Goal: Check status: Check status

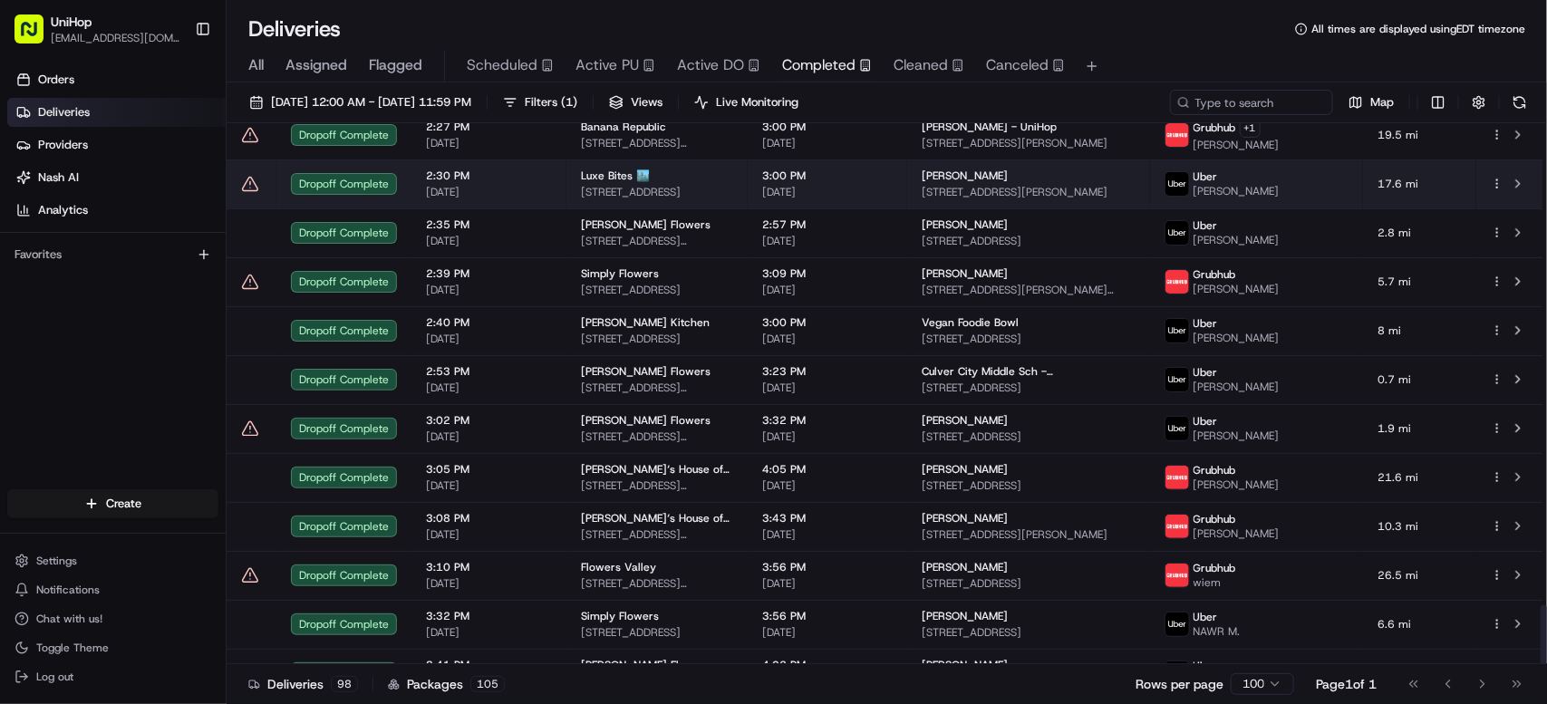
scroll to position [4345, 0]
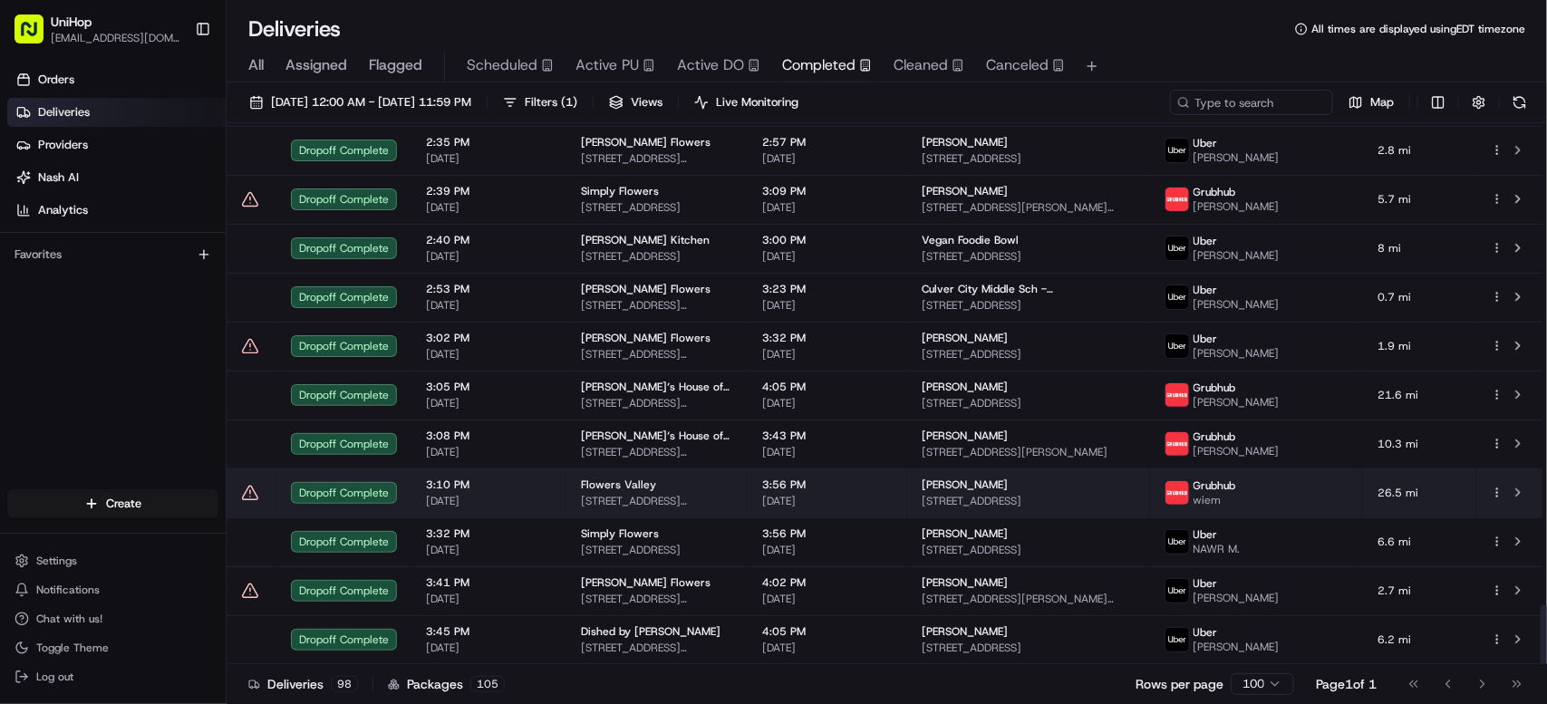
click at [775, 487] on td "3:56 PM [DATE]" at bounding box center [827, 492] width 159 height 49
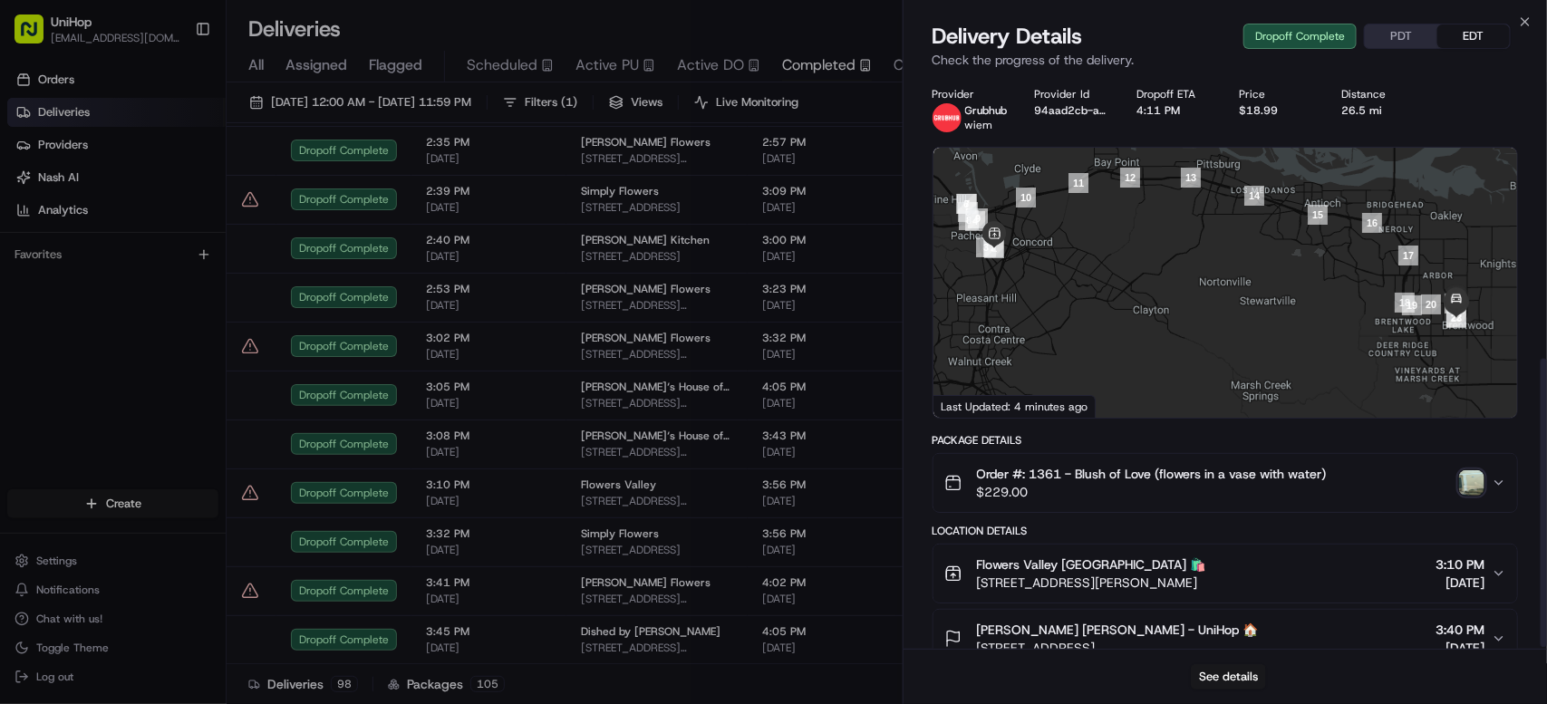
scroll to position [562, 0]
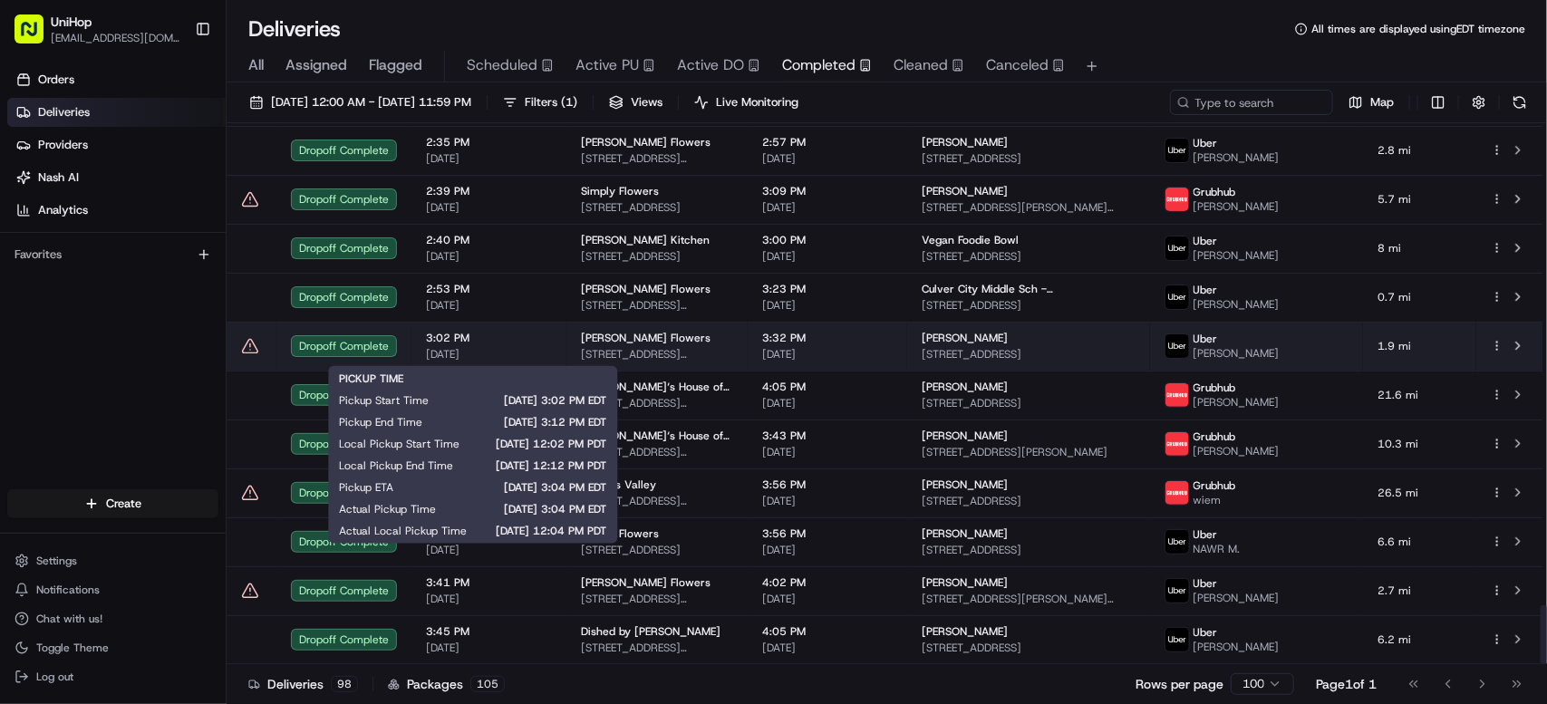
click at [516, 346] on div "3:02 PM [DATE]" at bounding box center [489, 346] width 126 height 31
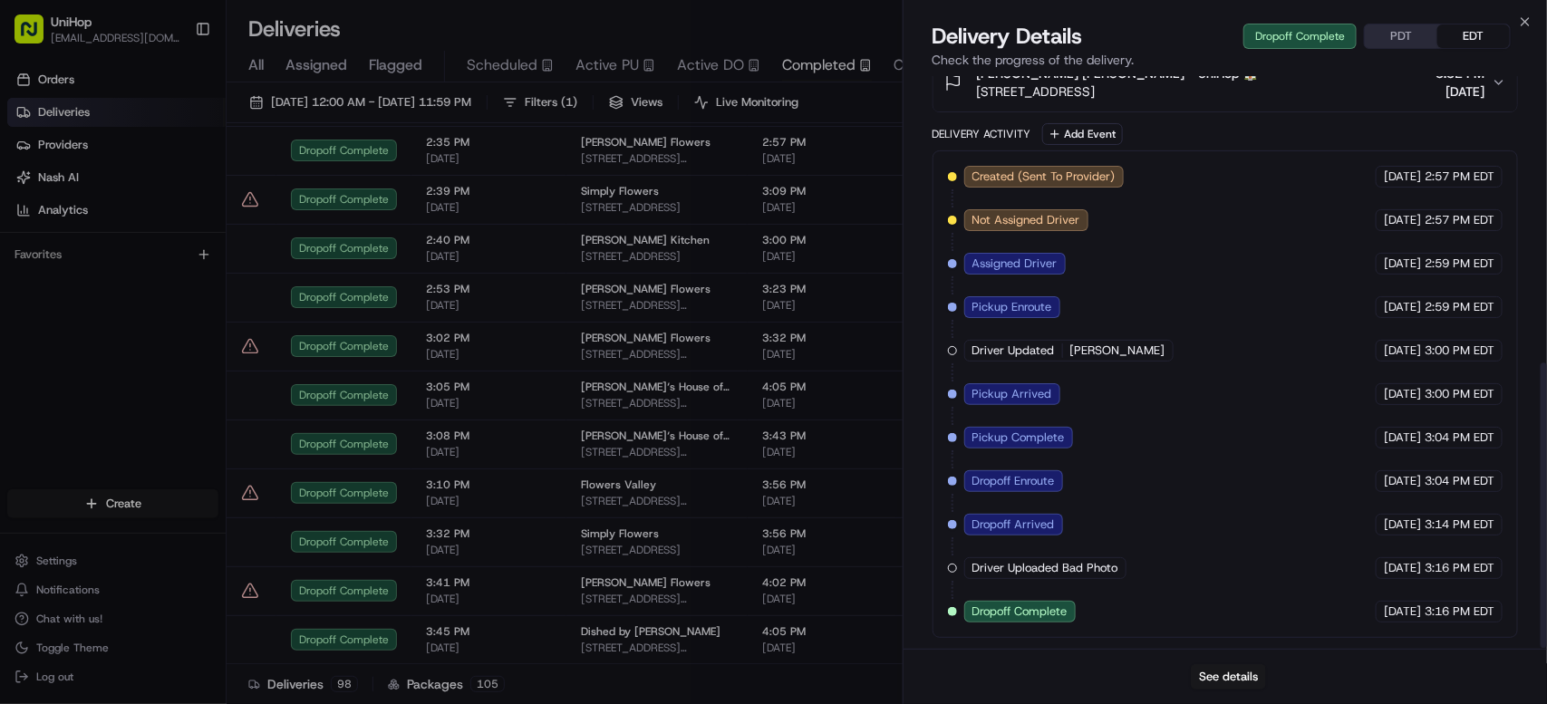
scroll to position [576, 0]
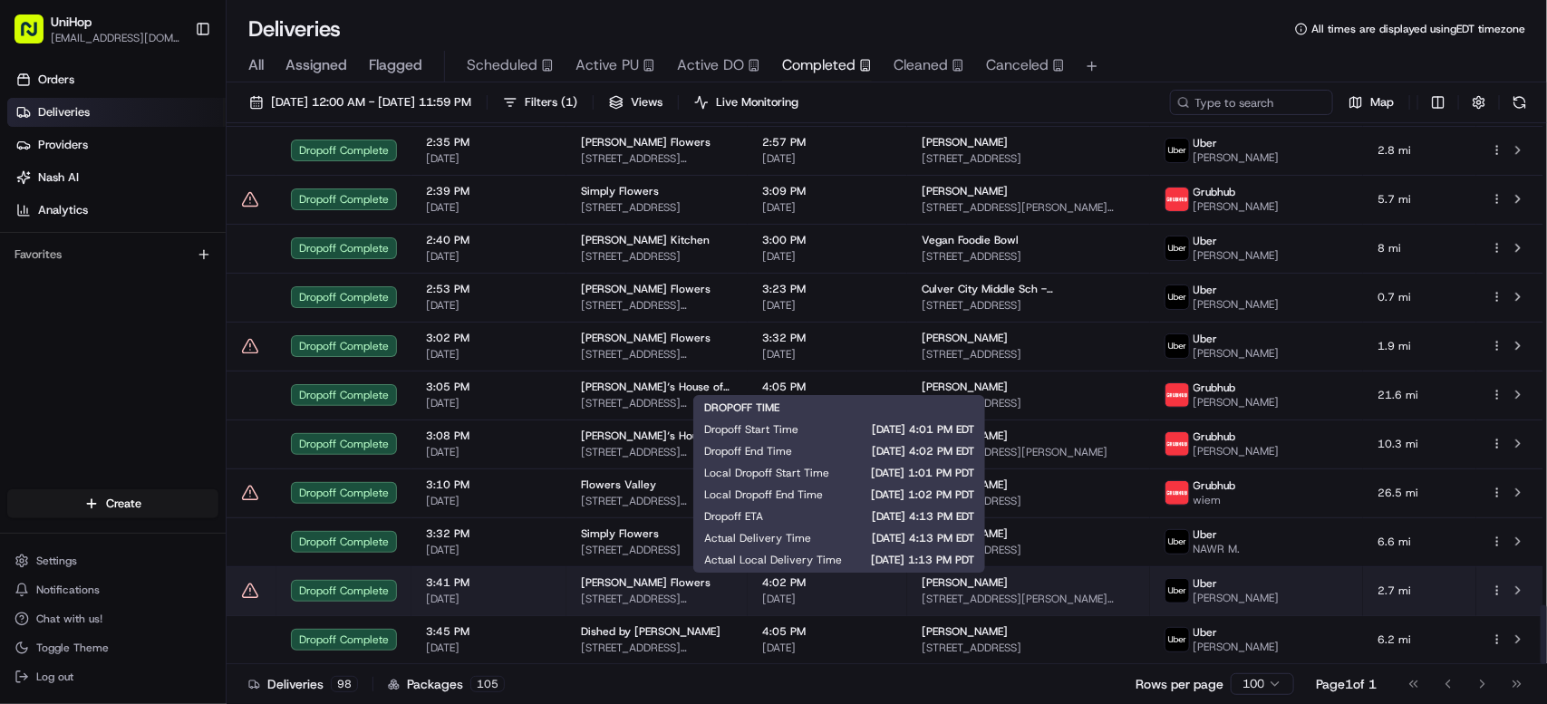
click at [819, 582] on span "4:02 PM" at bounding box center [827, 582] width 130 height 14
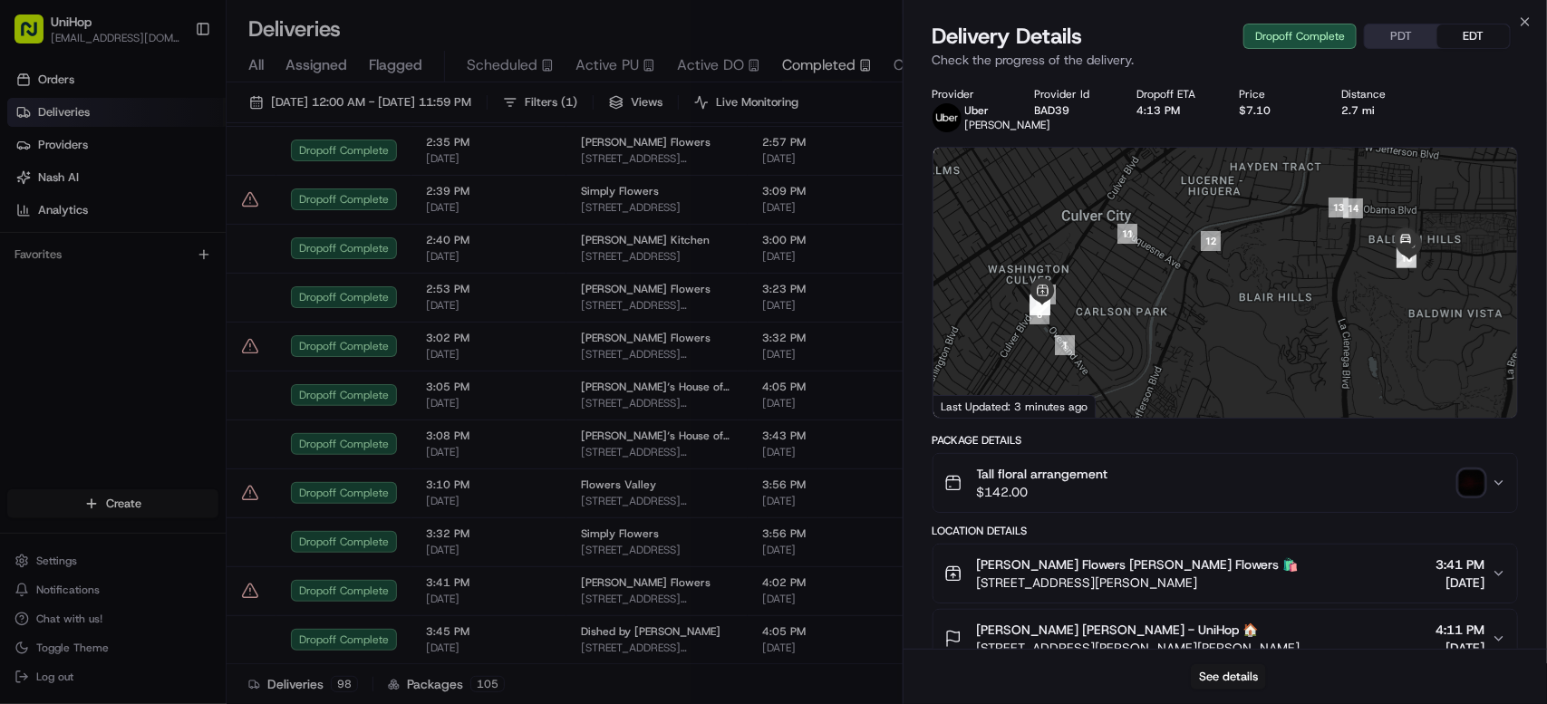
scroll to position [621, 0]
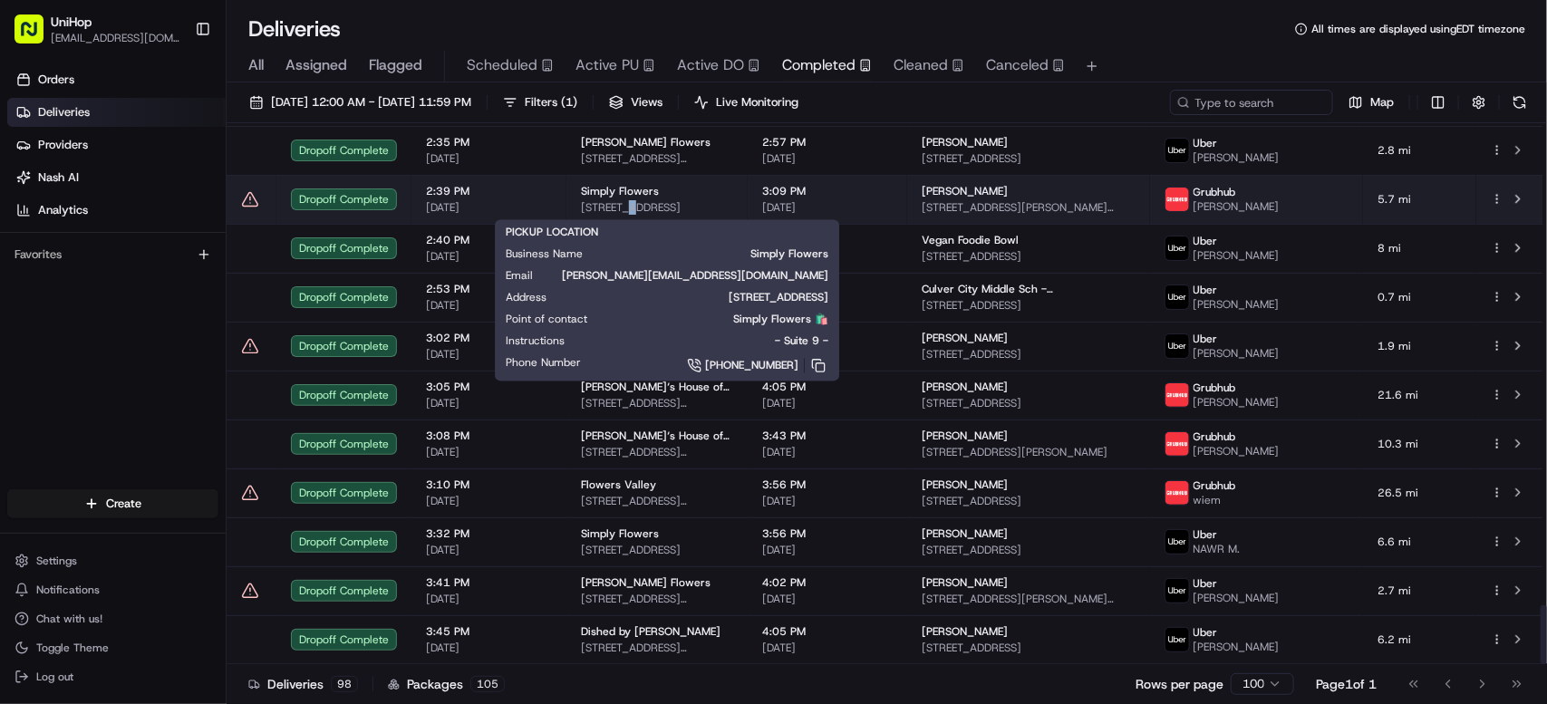
click at [636, 208] on span "[STREET_ADDRESS]" at bounding box center [657, 207] width 152 height 14
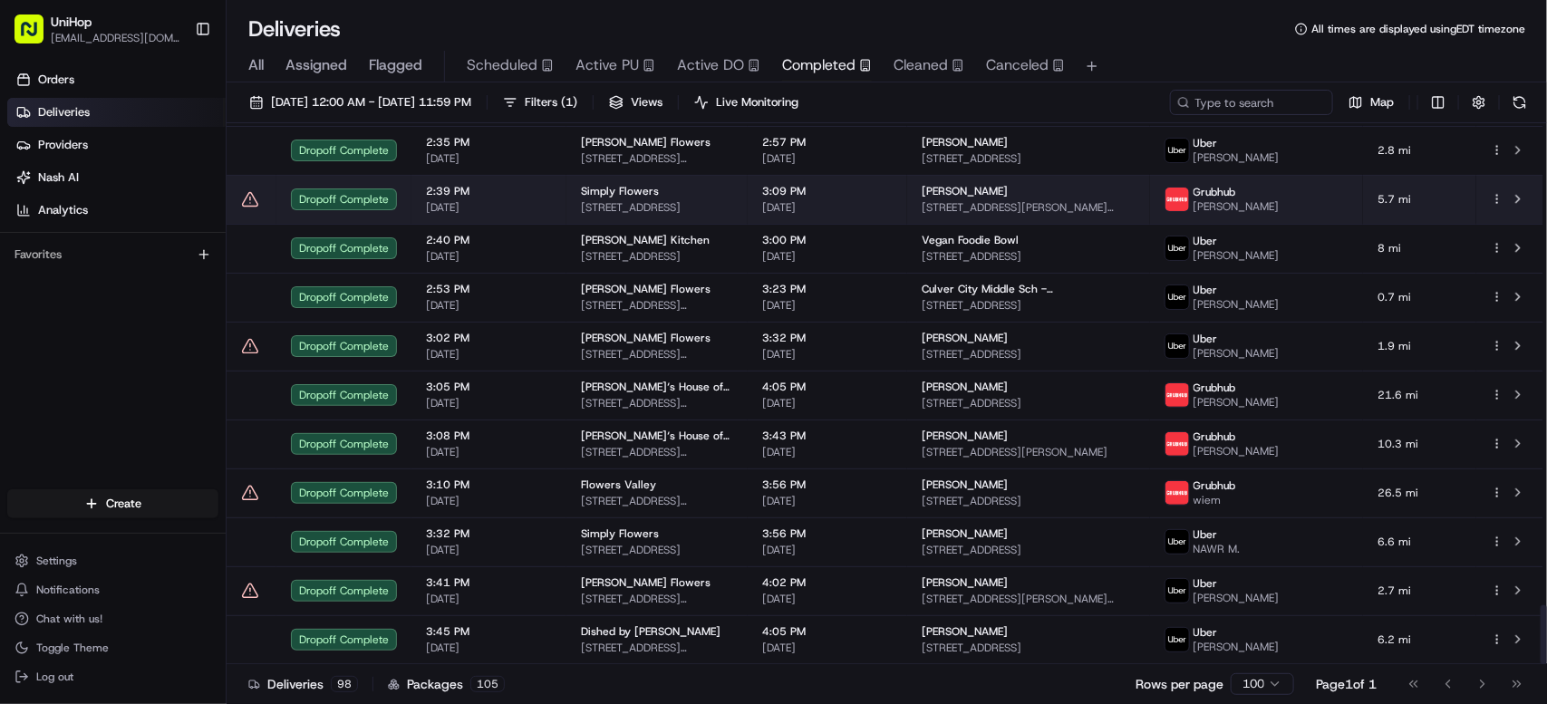
click at [793, 198] on div "3:09 PM [DATE]" at bounding box center [827, 199] width 130 height 31
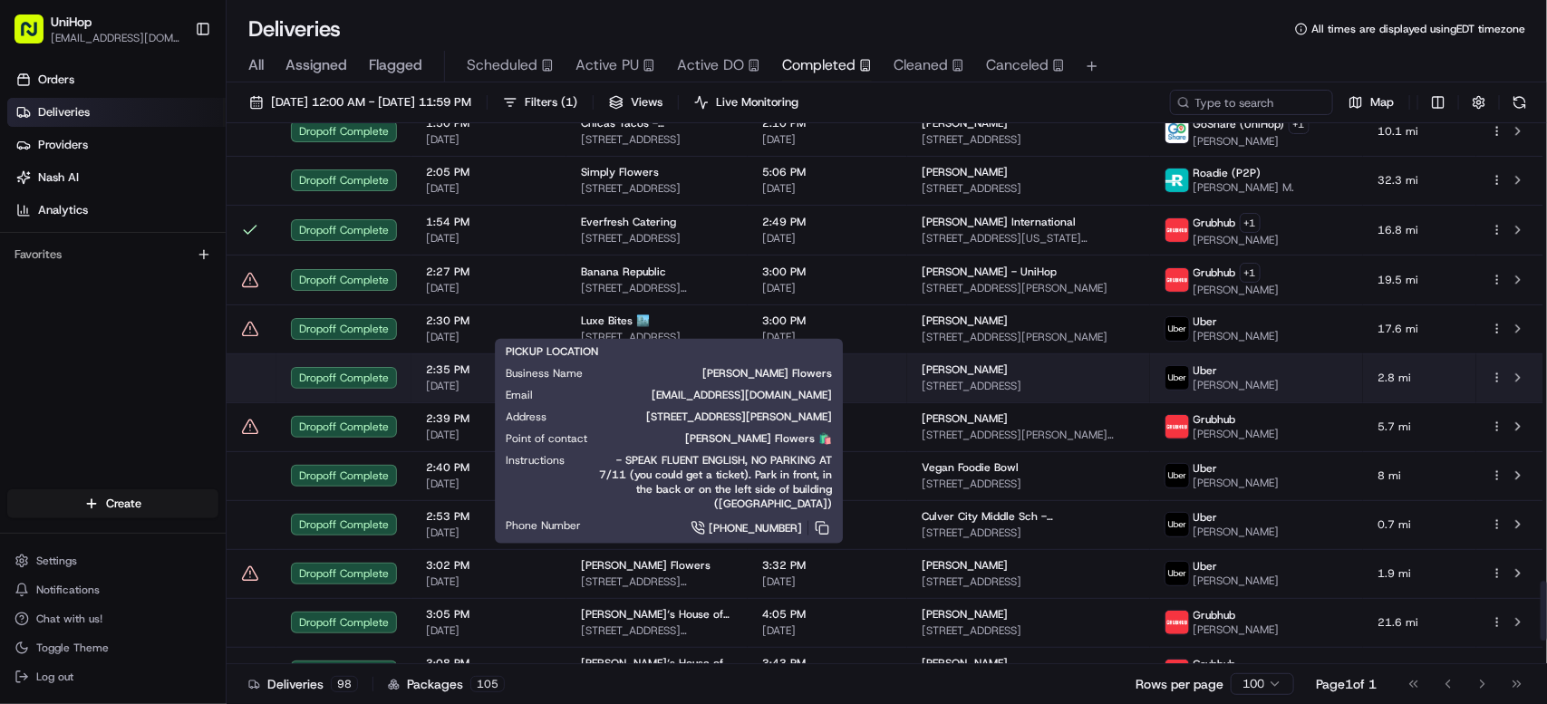
scroll to position [4115, 0]
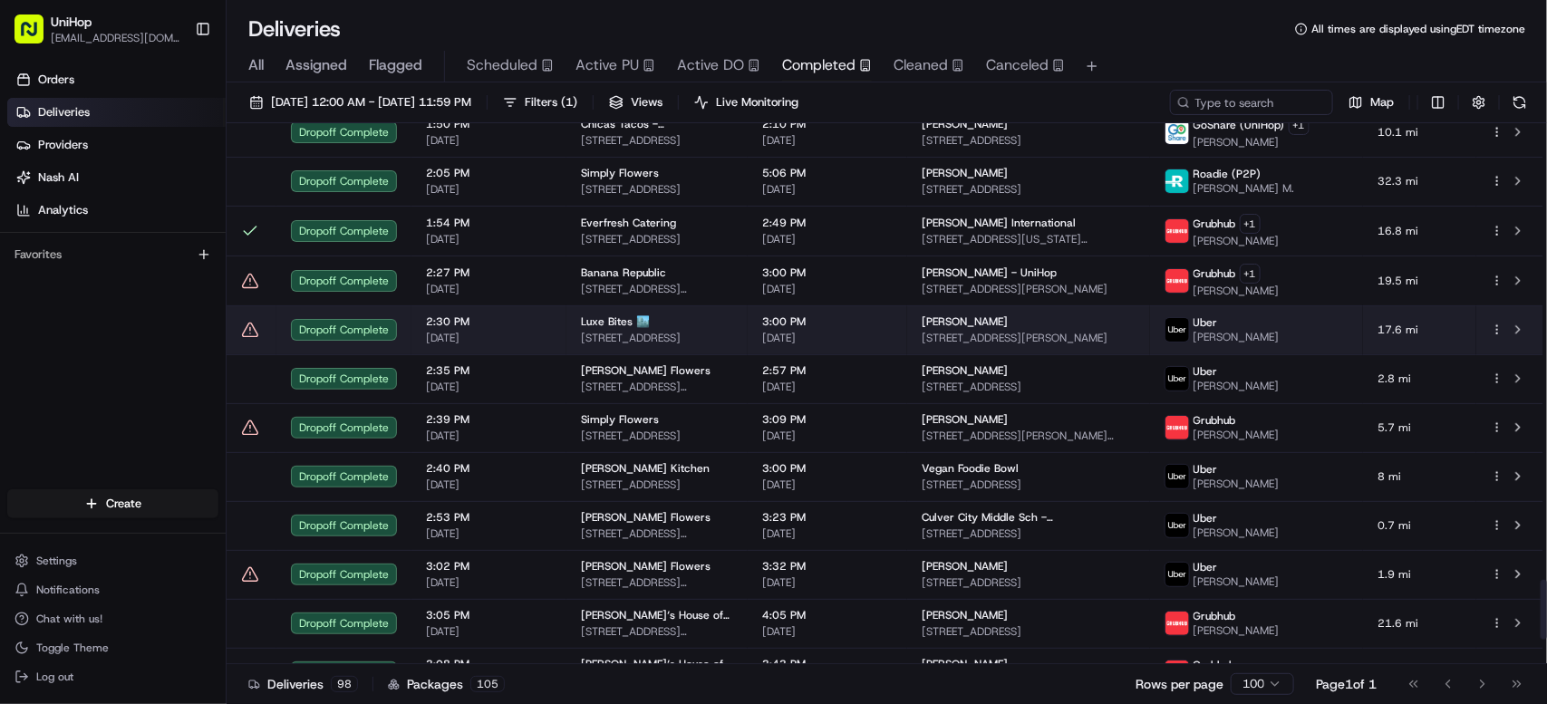
click at [671, 344] on span "[STREET_ADDRESS]" at bounding box center [657, 338] width 152 height 14
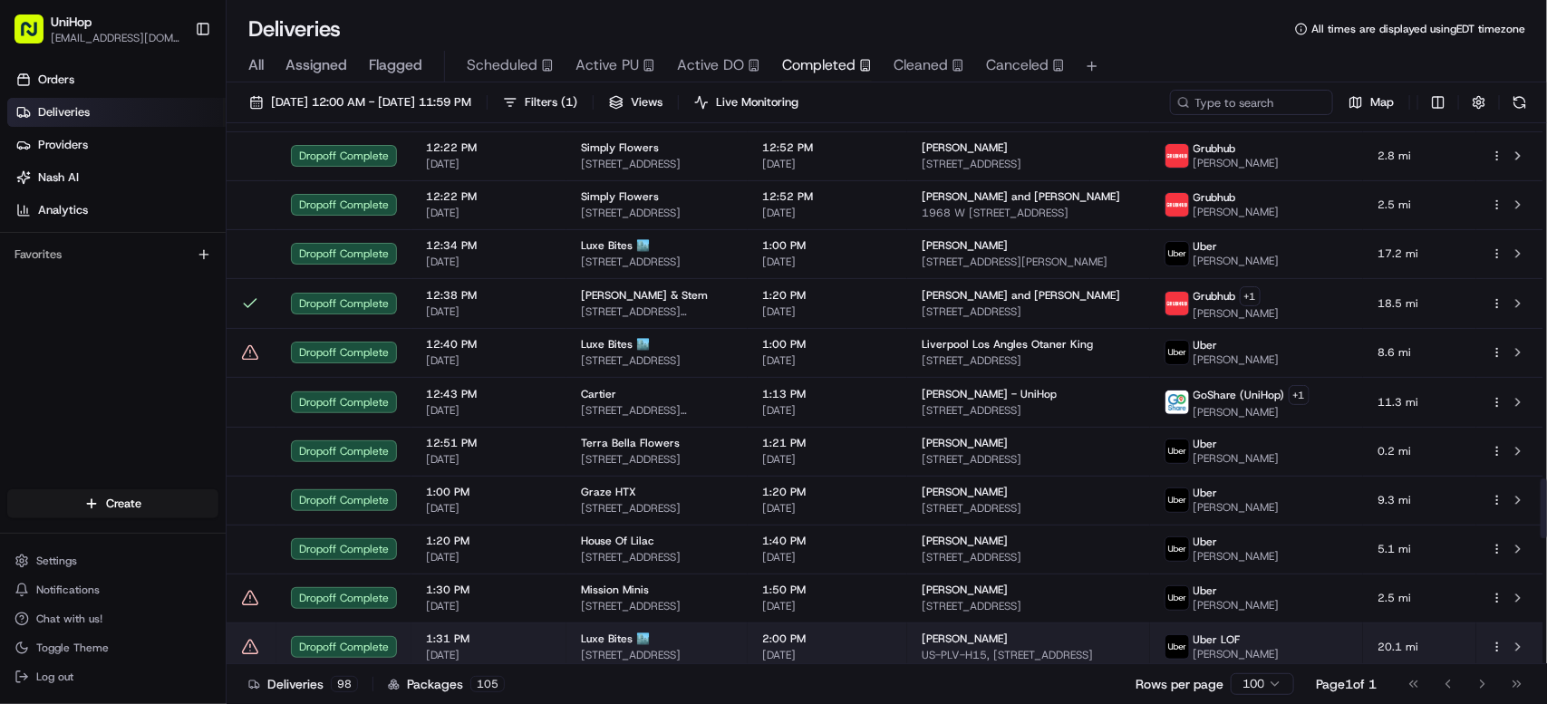
scroll to position [3204, 0]
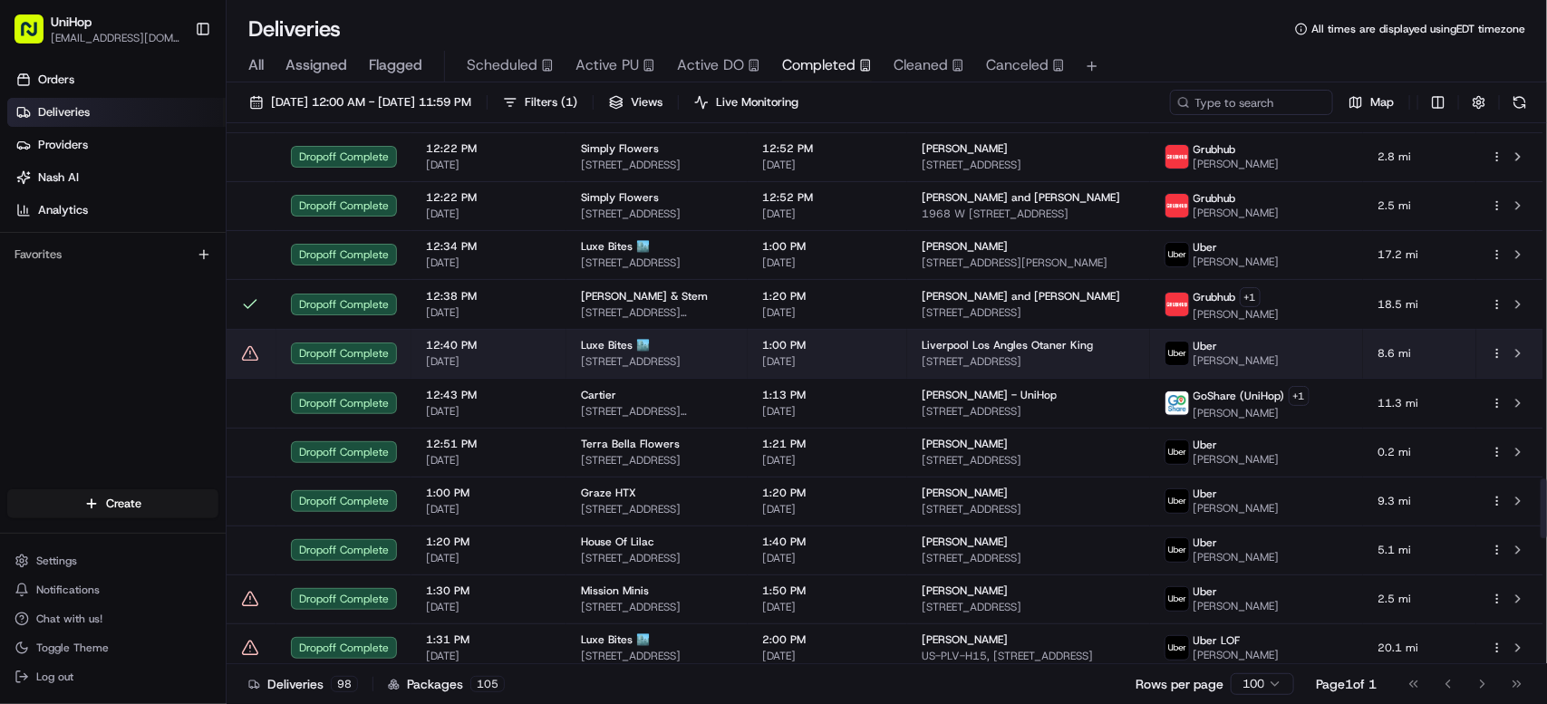
click at [575, 337] on td "Luxe Bites 🏙️ [STREET_ADDRESS]" at bounding box center [656, 353] width 181 height 49
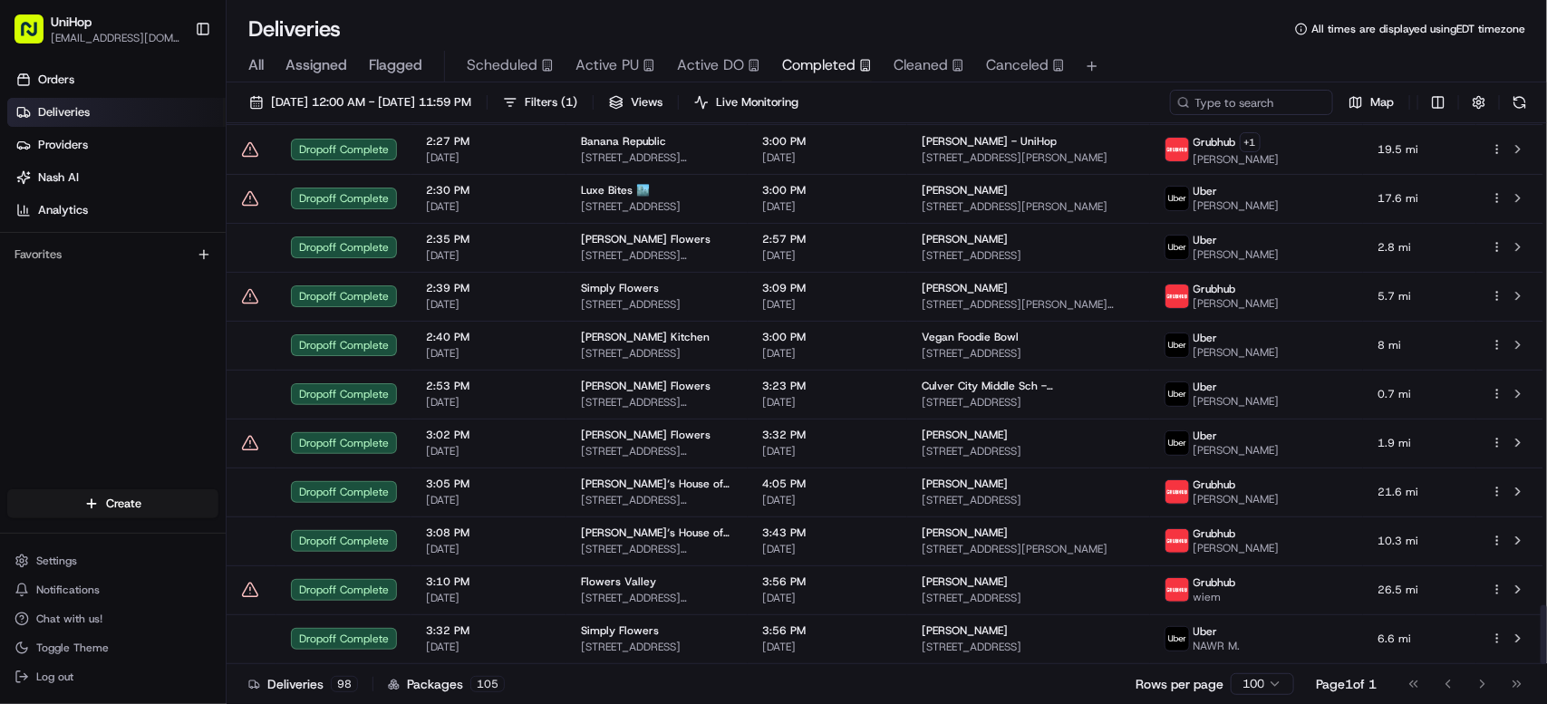
scroll to position [4345, 0]
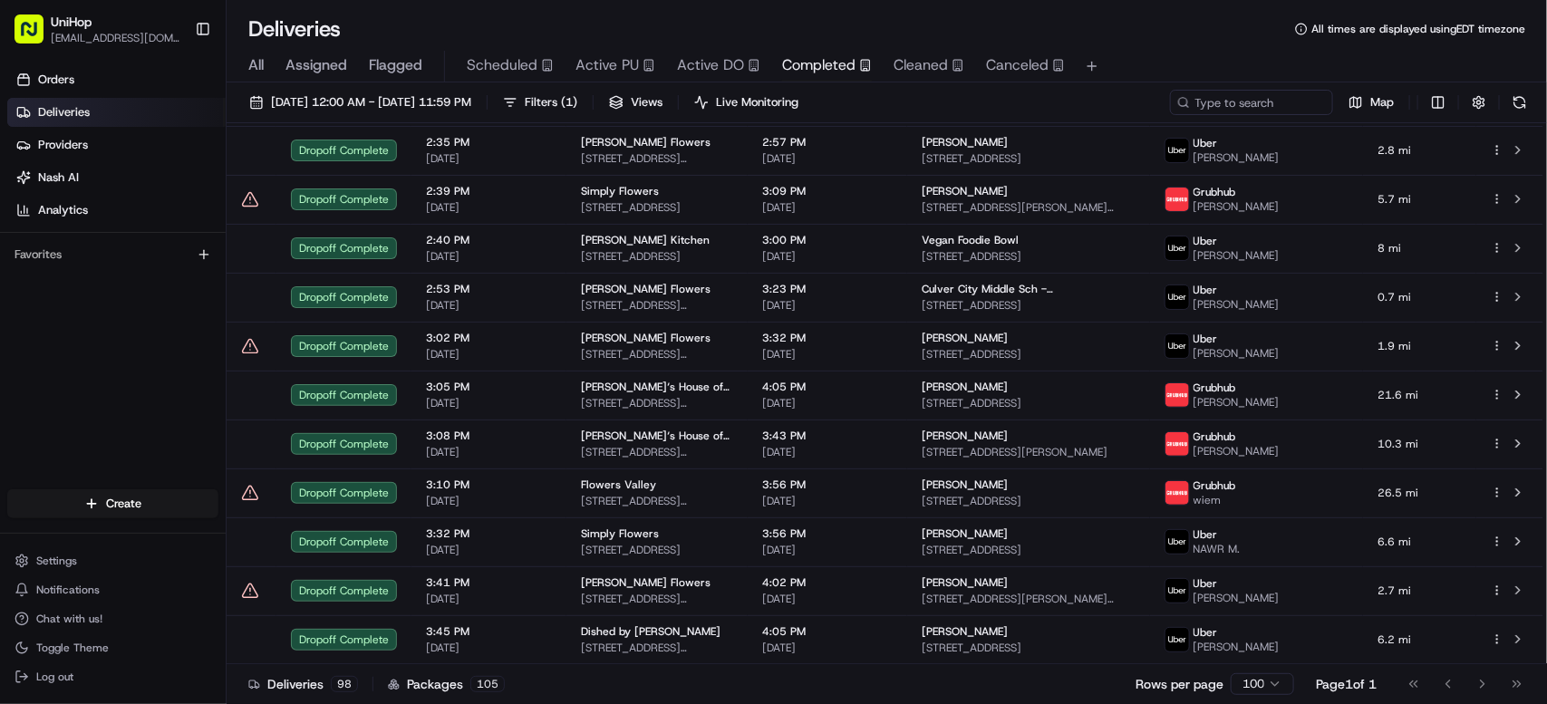
click at [1261, 680] on html "UniHop [EMAIL_ADDRESS][DOMAIN_NAME] Toggle Sidebar Orders Deliveries Providers …" at bounding box center [773, 352] width 1547 height 704
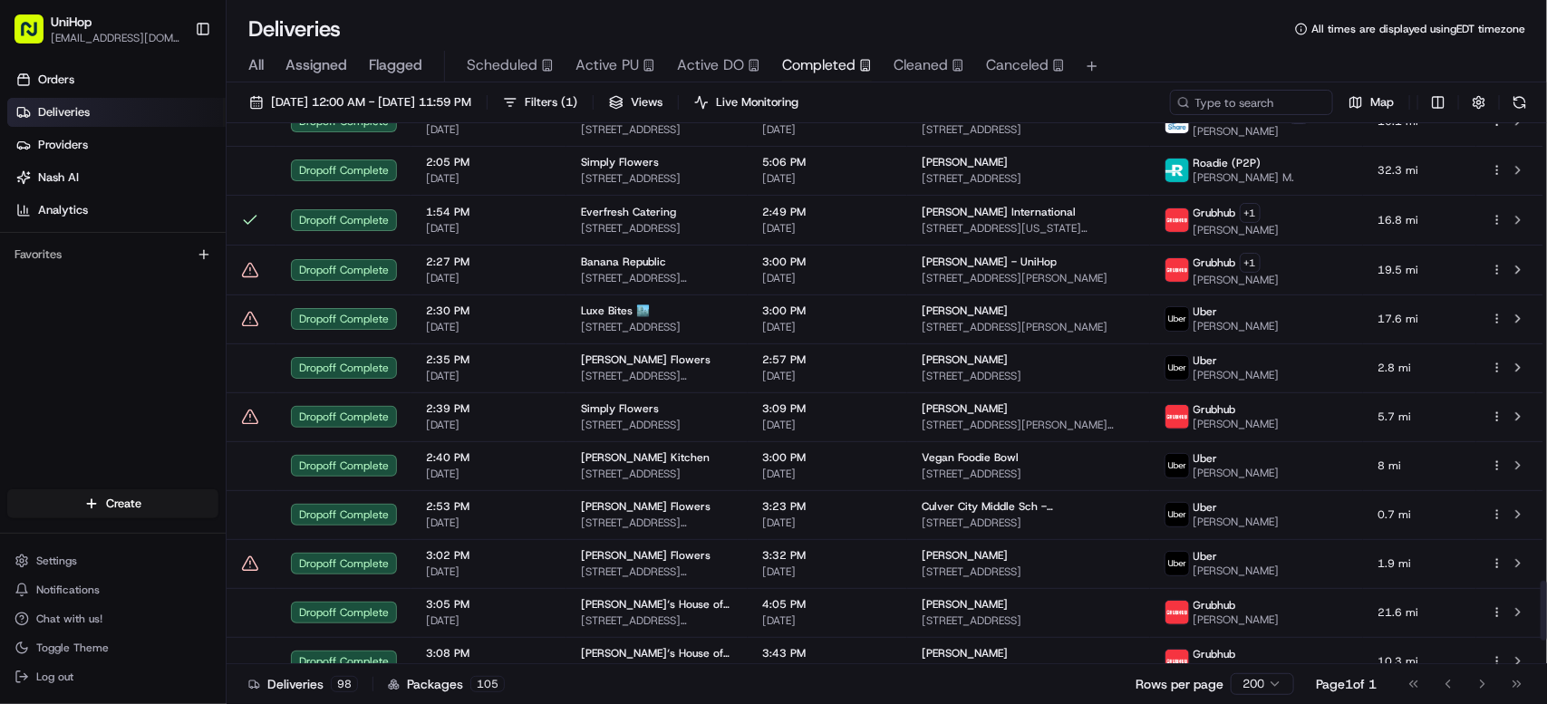
scroll to position [4345, 0]
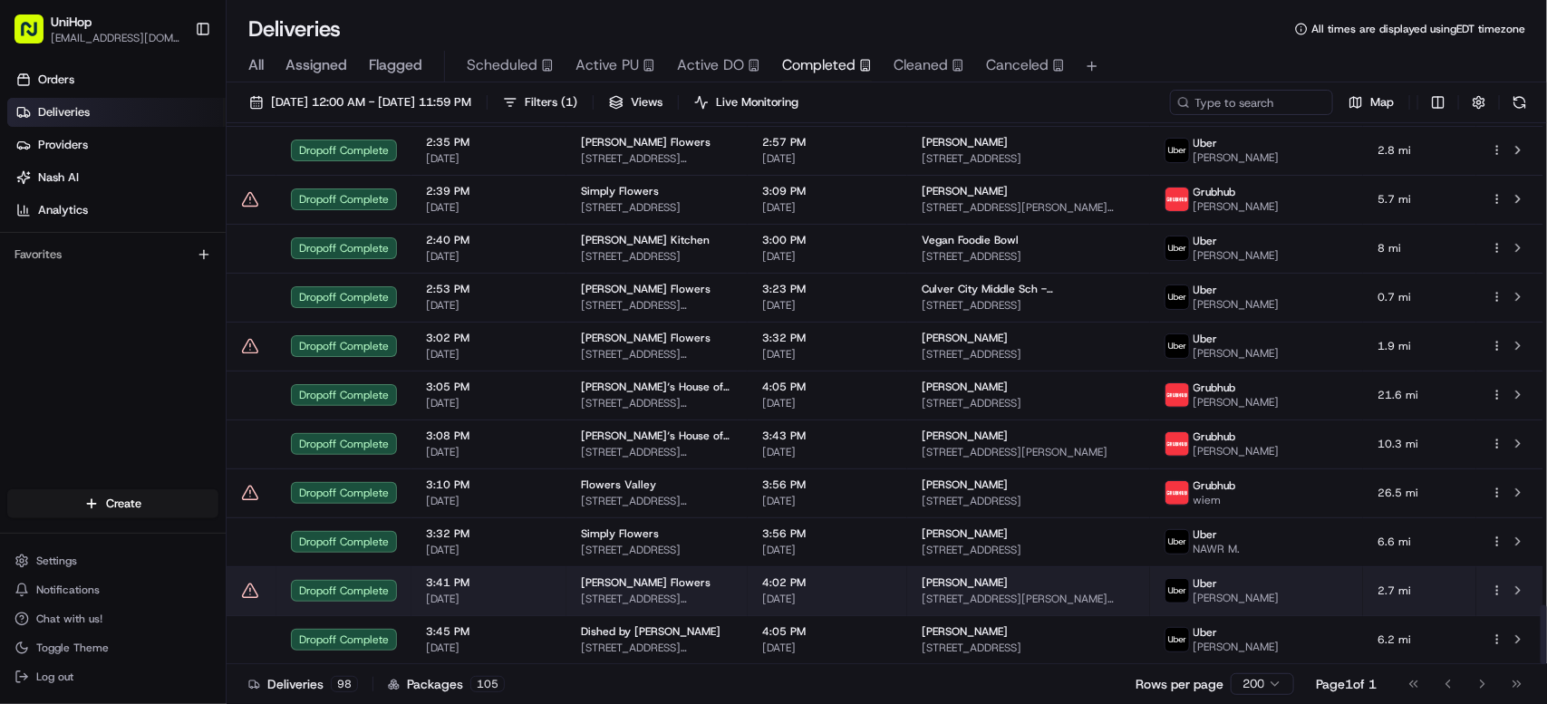
click at [820, 598] on span "[DATE]" at bounding box center [827, 599] width 130 height 14
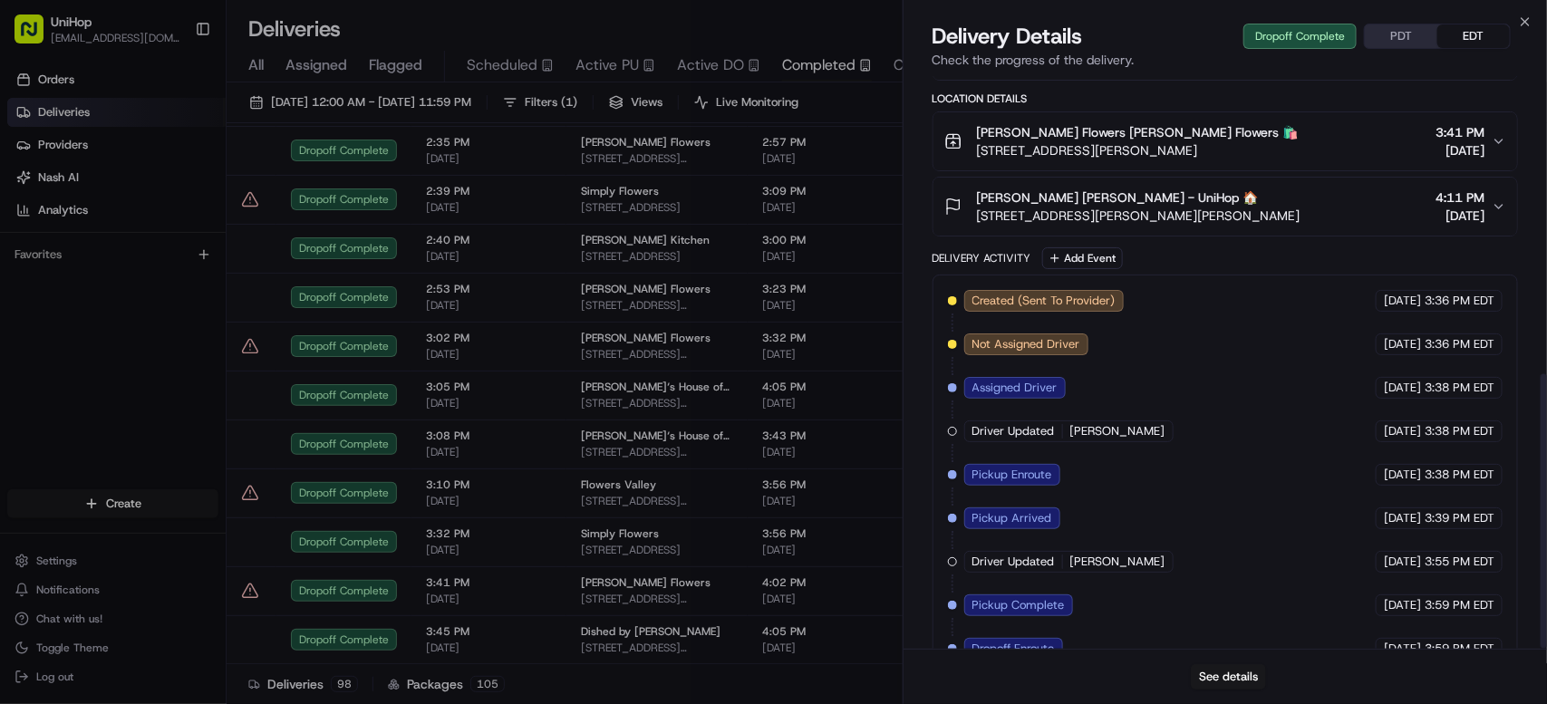
scroll to position [621, 0]
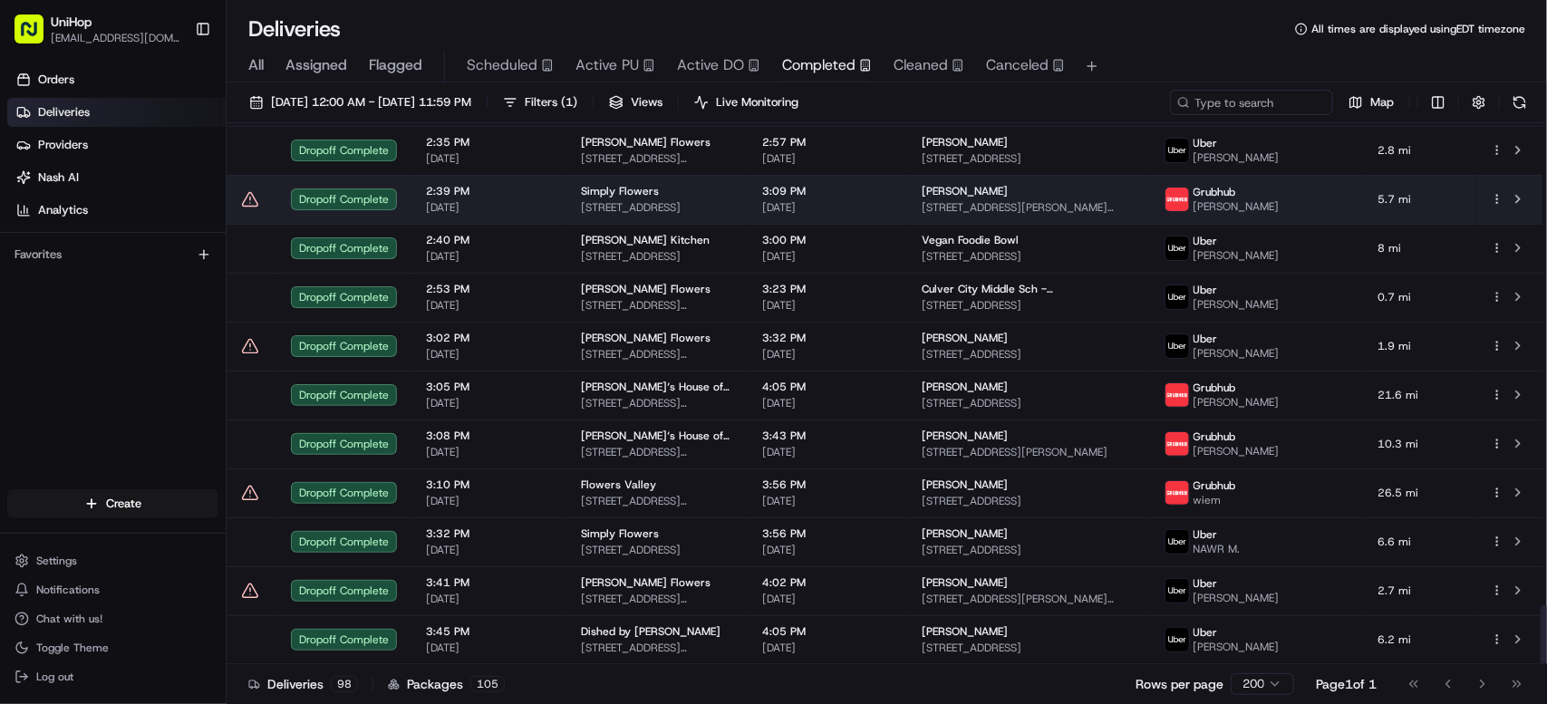
click at [562, 203] on td "2:39 PM [DATE]" at bounding box center [488, 199] width 155 height 49
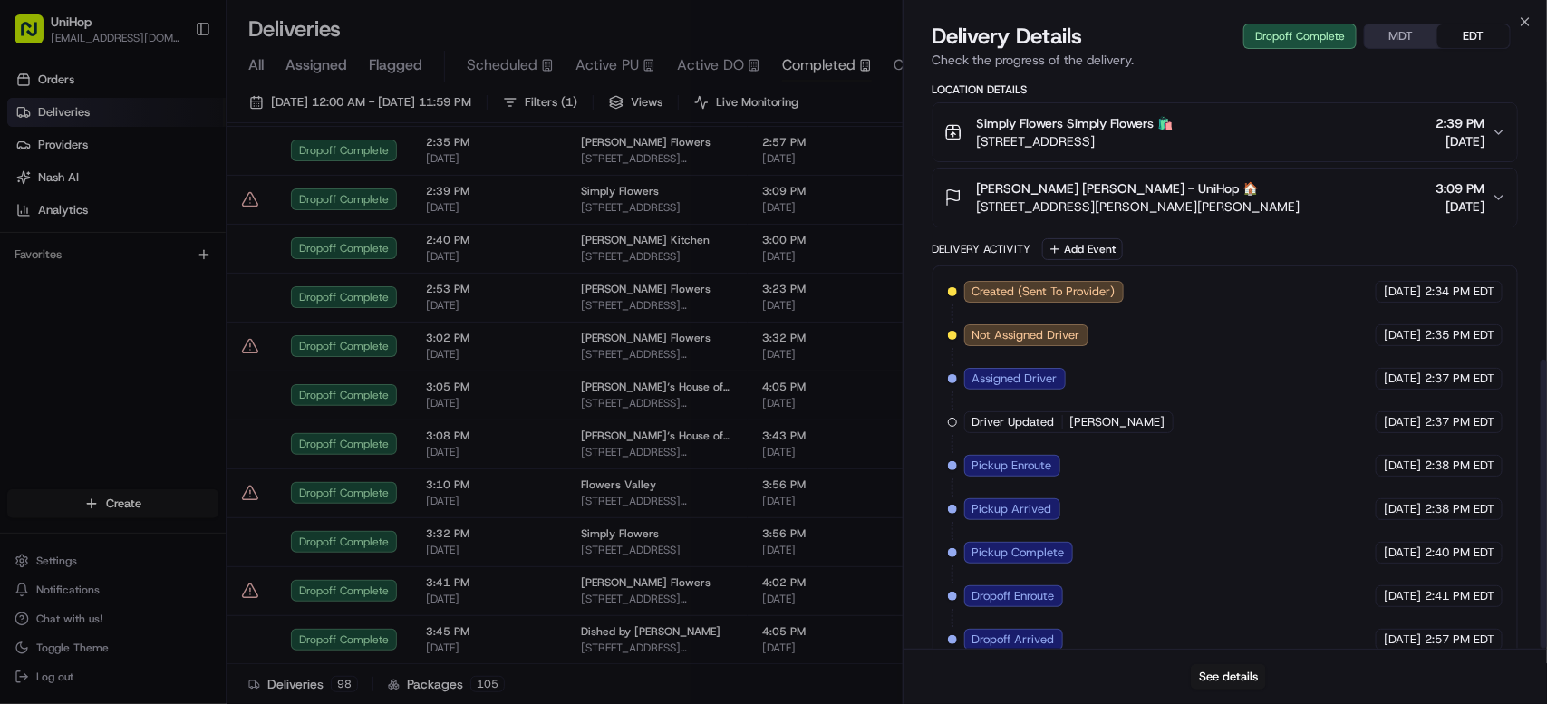
scroll to position [562, 0]
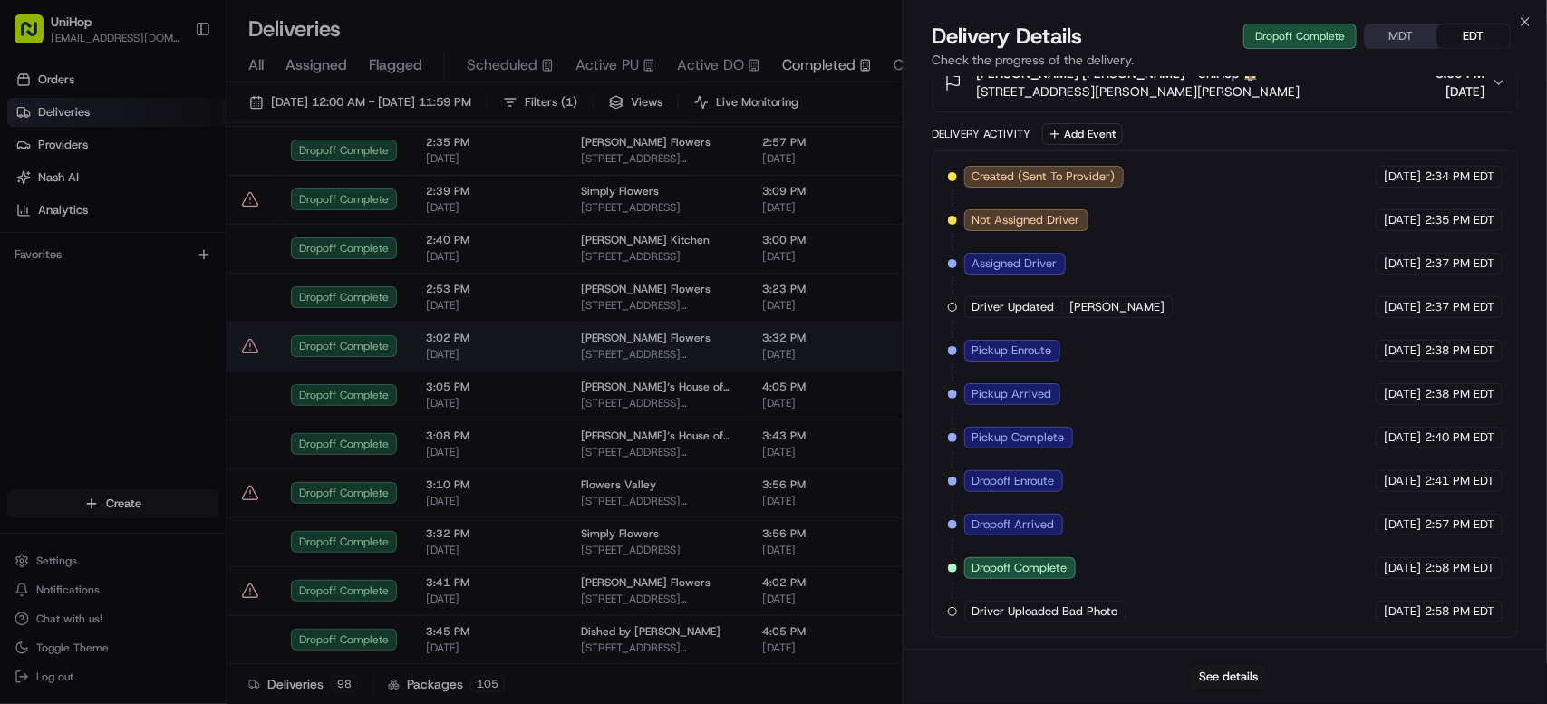
drag, startPoint x: 577, startPoint y: 450, endPoint x: 533, endPoint y: 352, distance: 108.3
click at [533, 352] on span "[DATE]" at bounding box center [489, 354] width 126 height 14
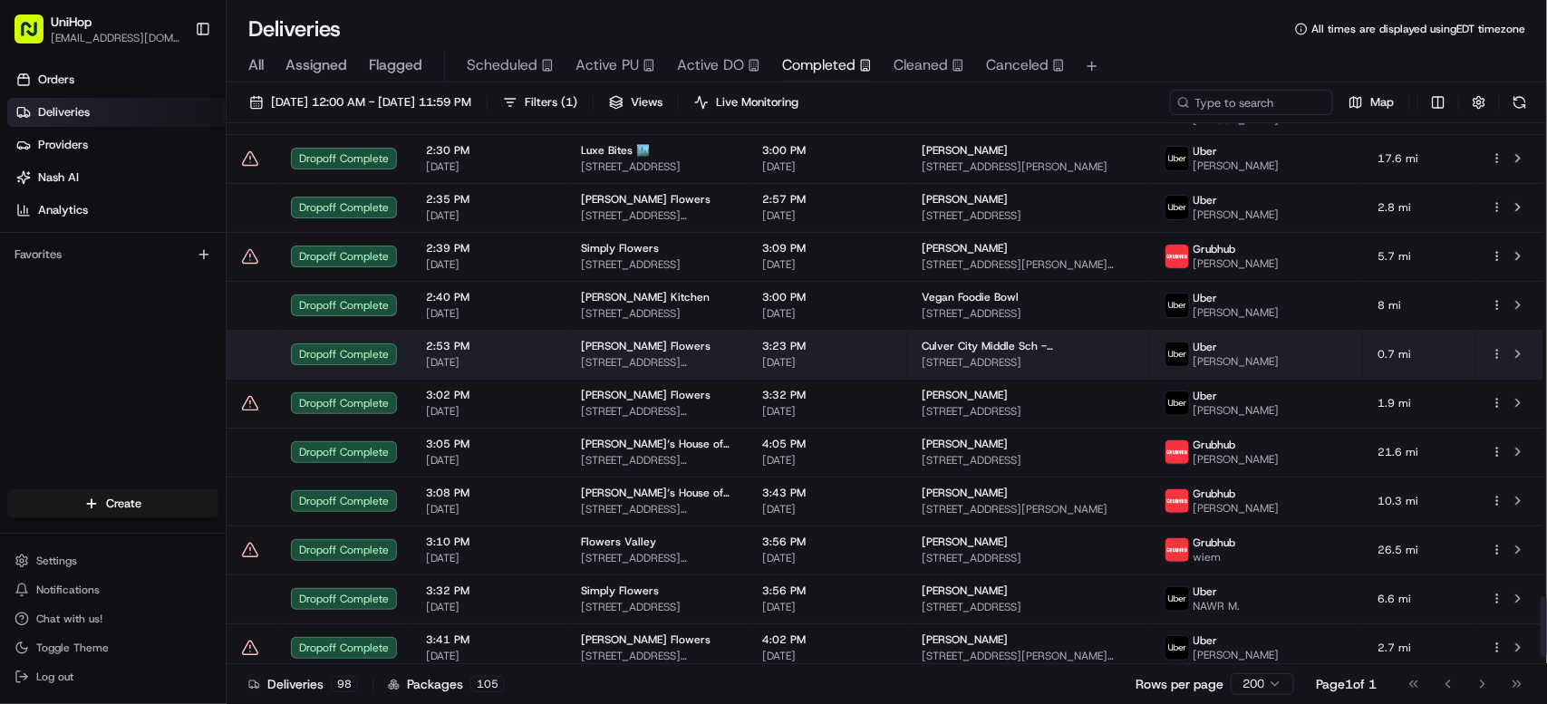
scroll to position [4264, 0]
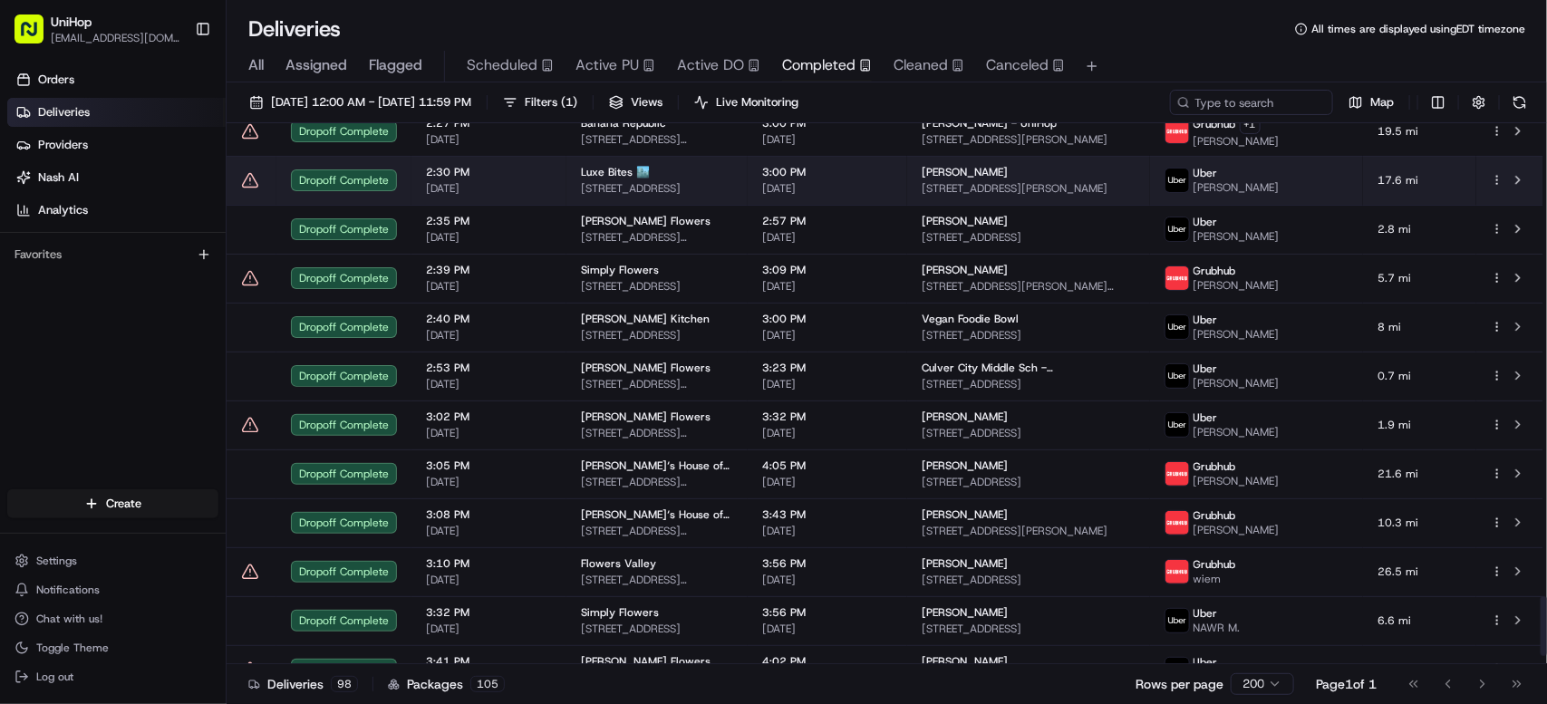
click at [664, 190] on span "[STREET_ADDRESS]" at bounding box center [657, 188] width 152 height 14
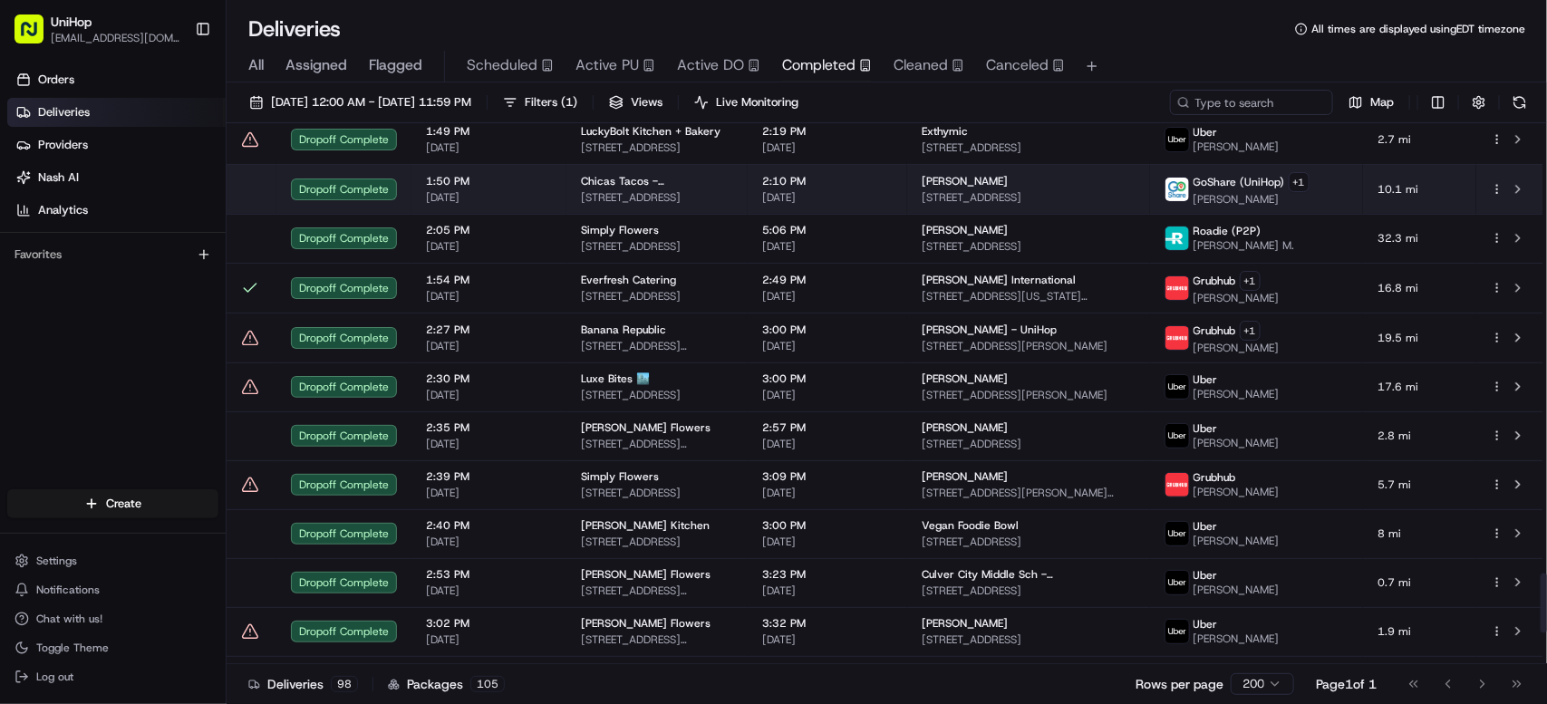
scroll to position [3885, 0]
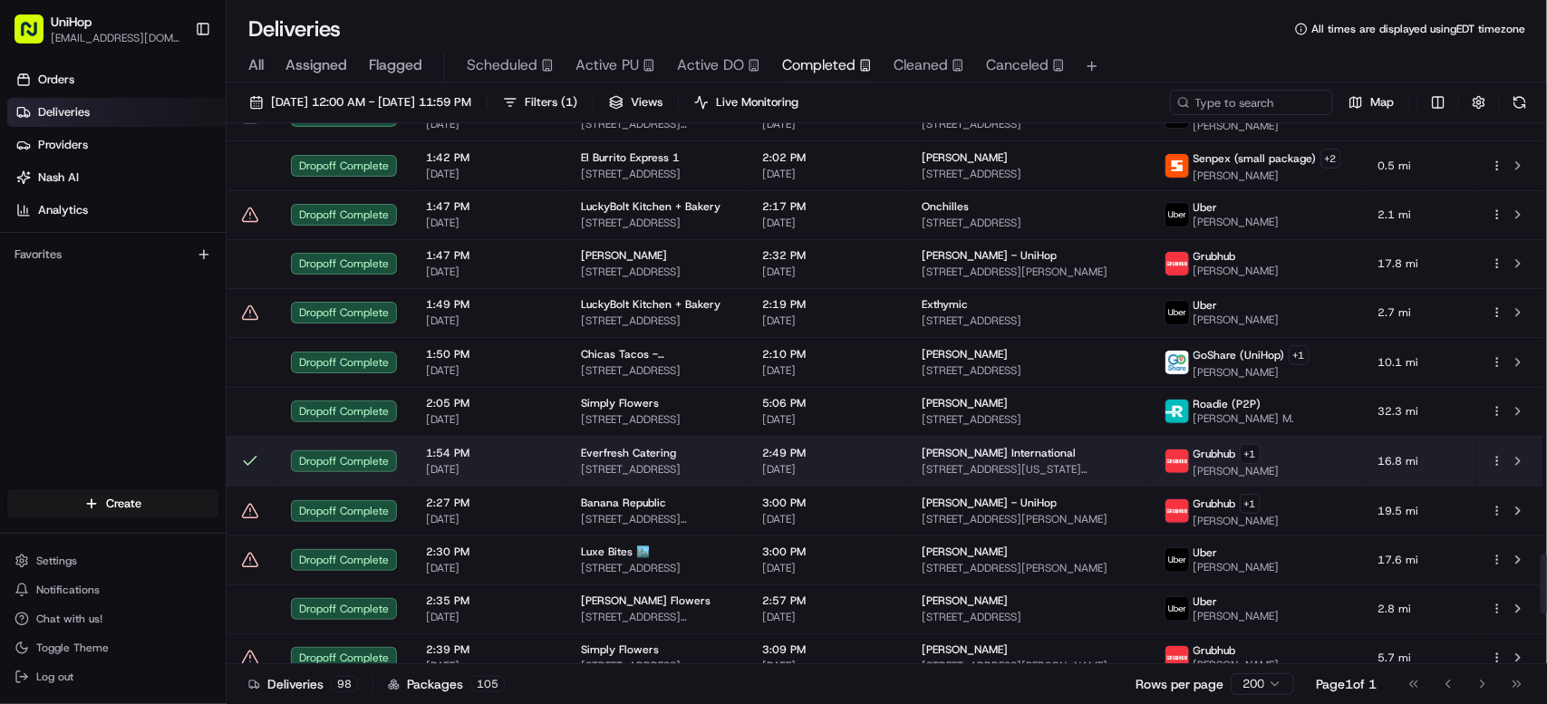
click at [733, 469] on span "[STREET_ADDRESS]" at bounding box center [657, 469] width 152 height 14
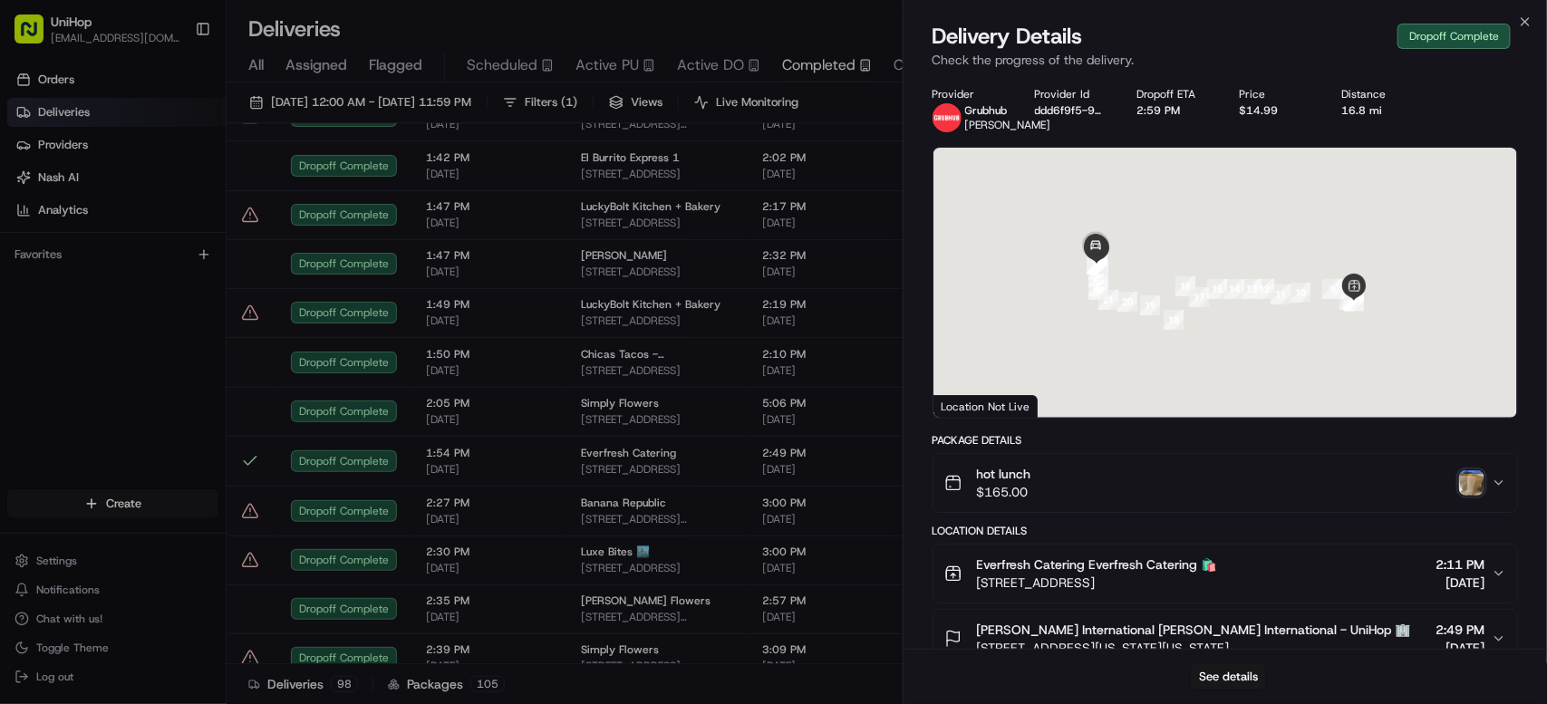
scroll to position [518, 0]
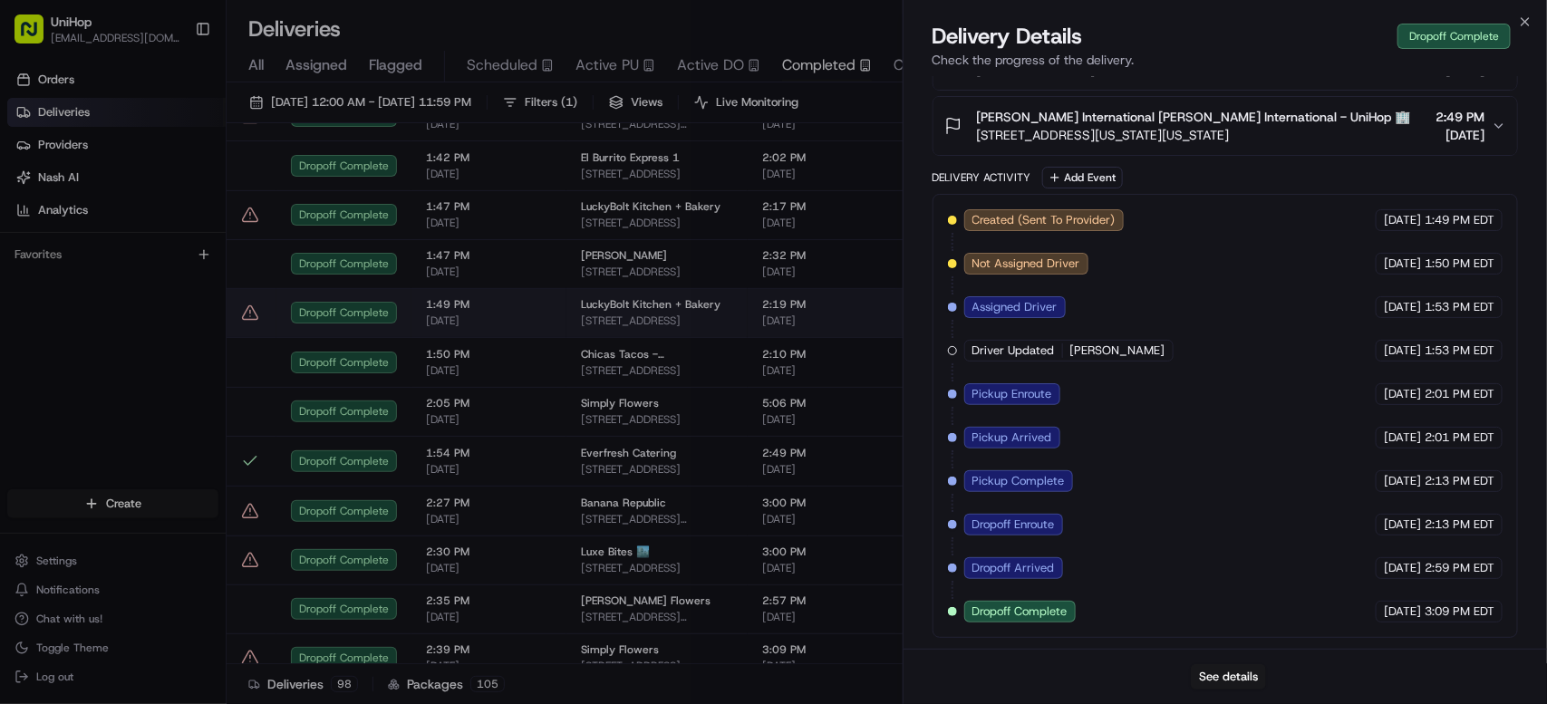
click at [516, 323] on span "[DATE]" at bounding box center [489, 321] width 126 height 14
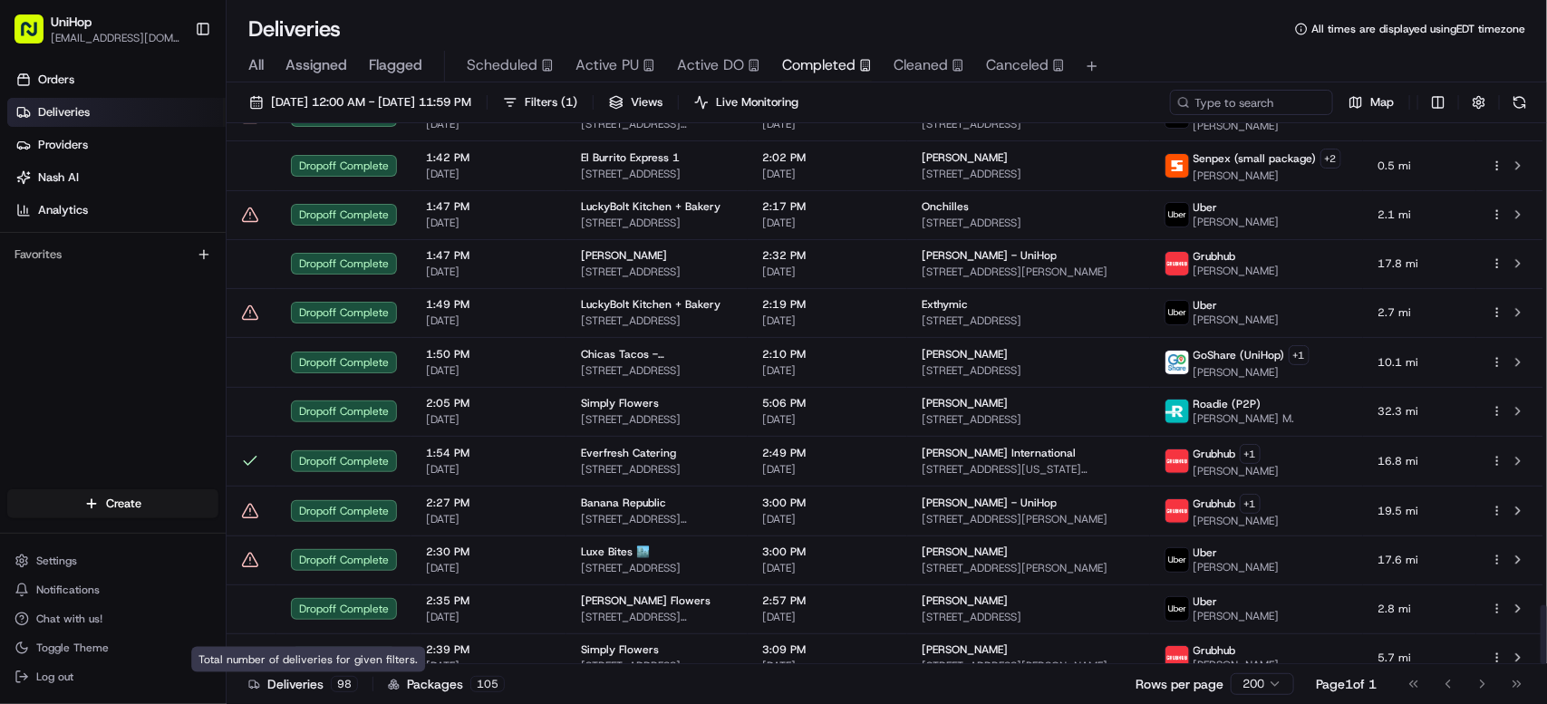
scroll to position [4345, 0]
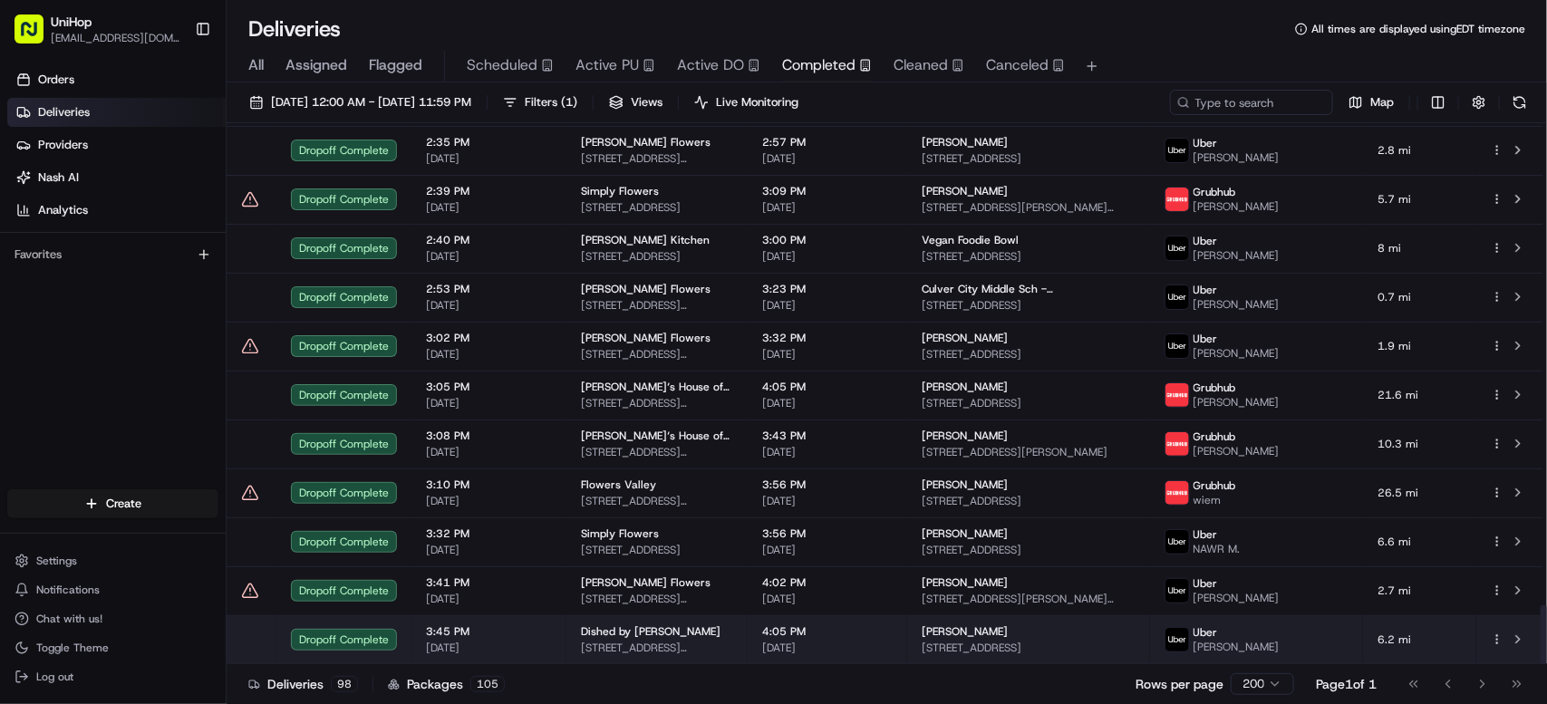
click at [548, 637] on span "3:45 PM" at bounding box center [489, 631] width 126 height 14
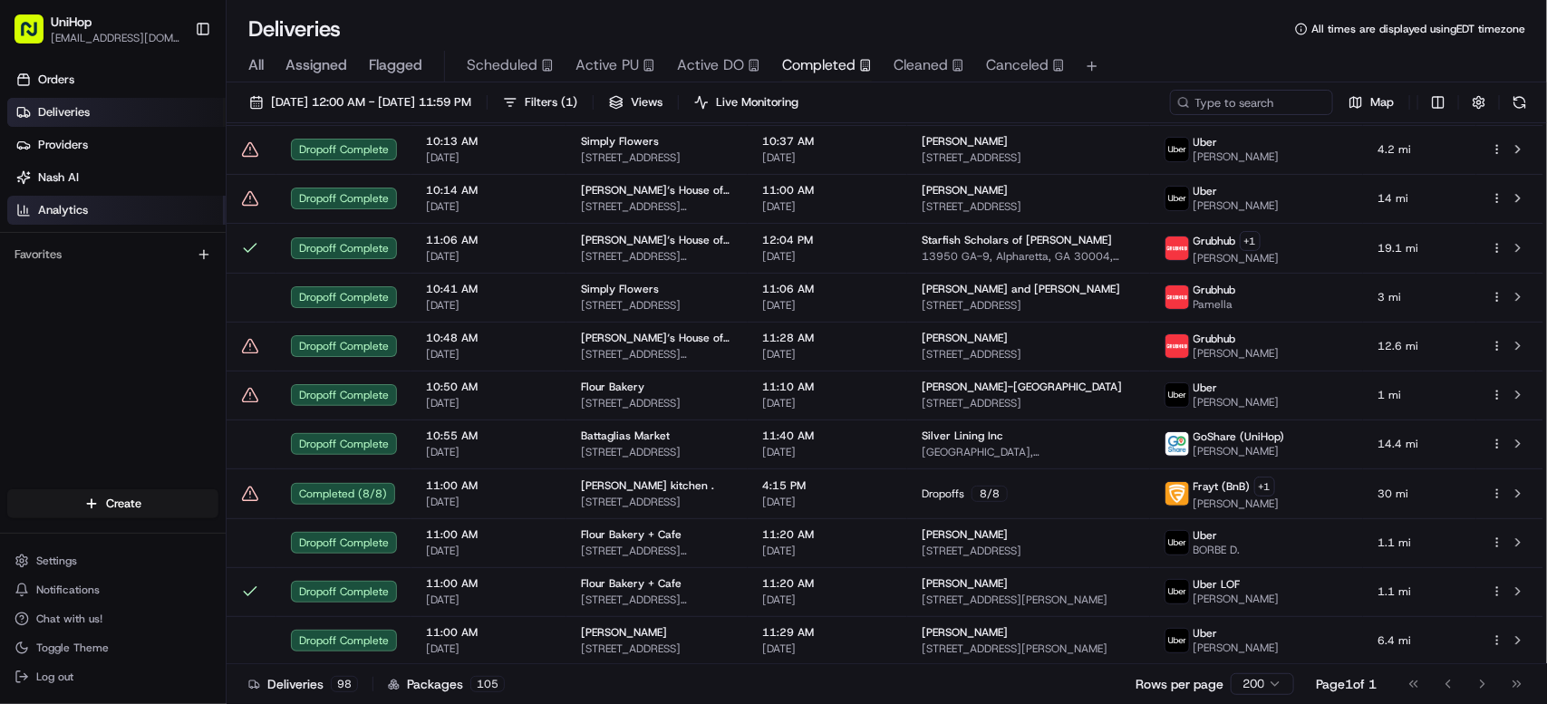
scroll to position [599, 0]
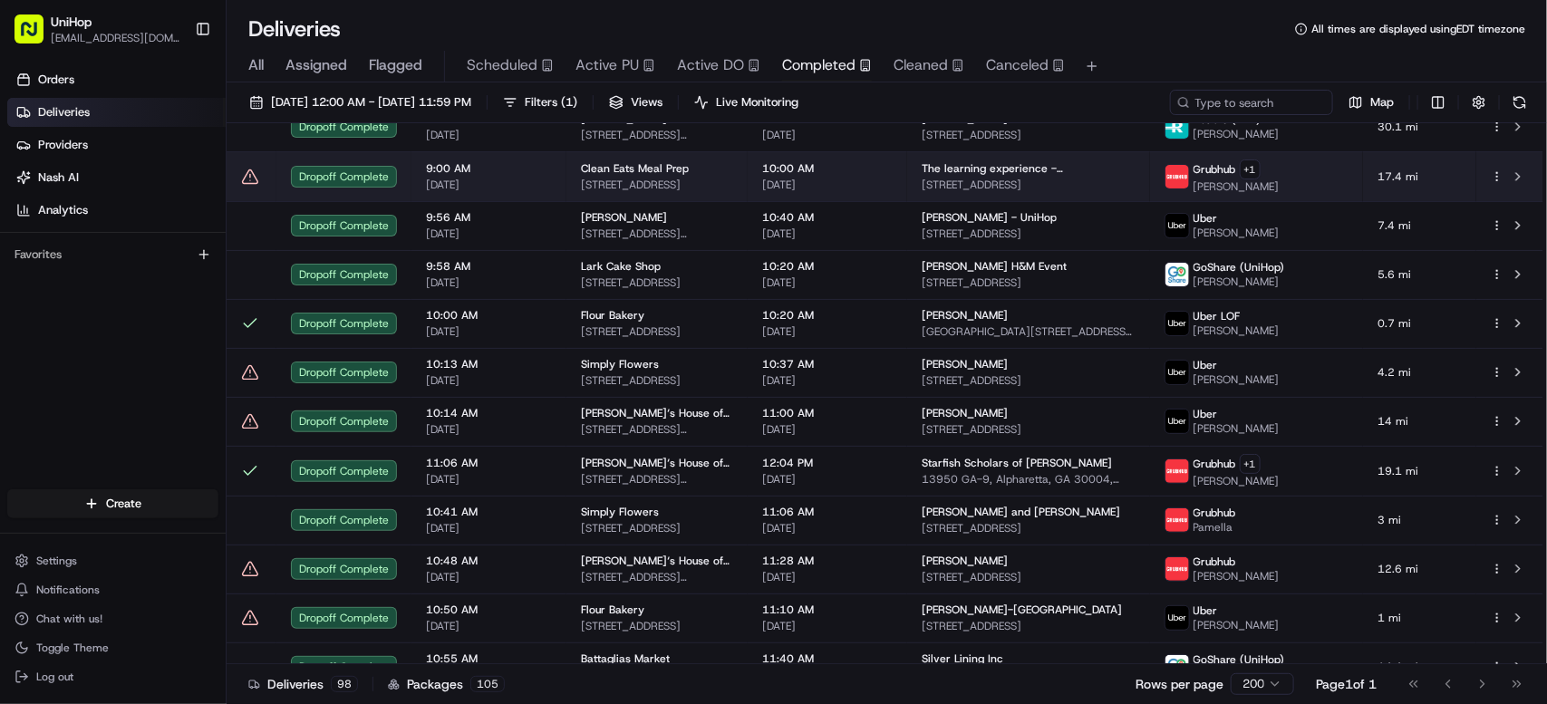
click at [566, 170] on td "Clean Eats Meal Prep [STREET_ADDRESS]" at bounding box center [656, 176] width 181 height 50
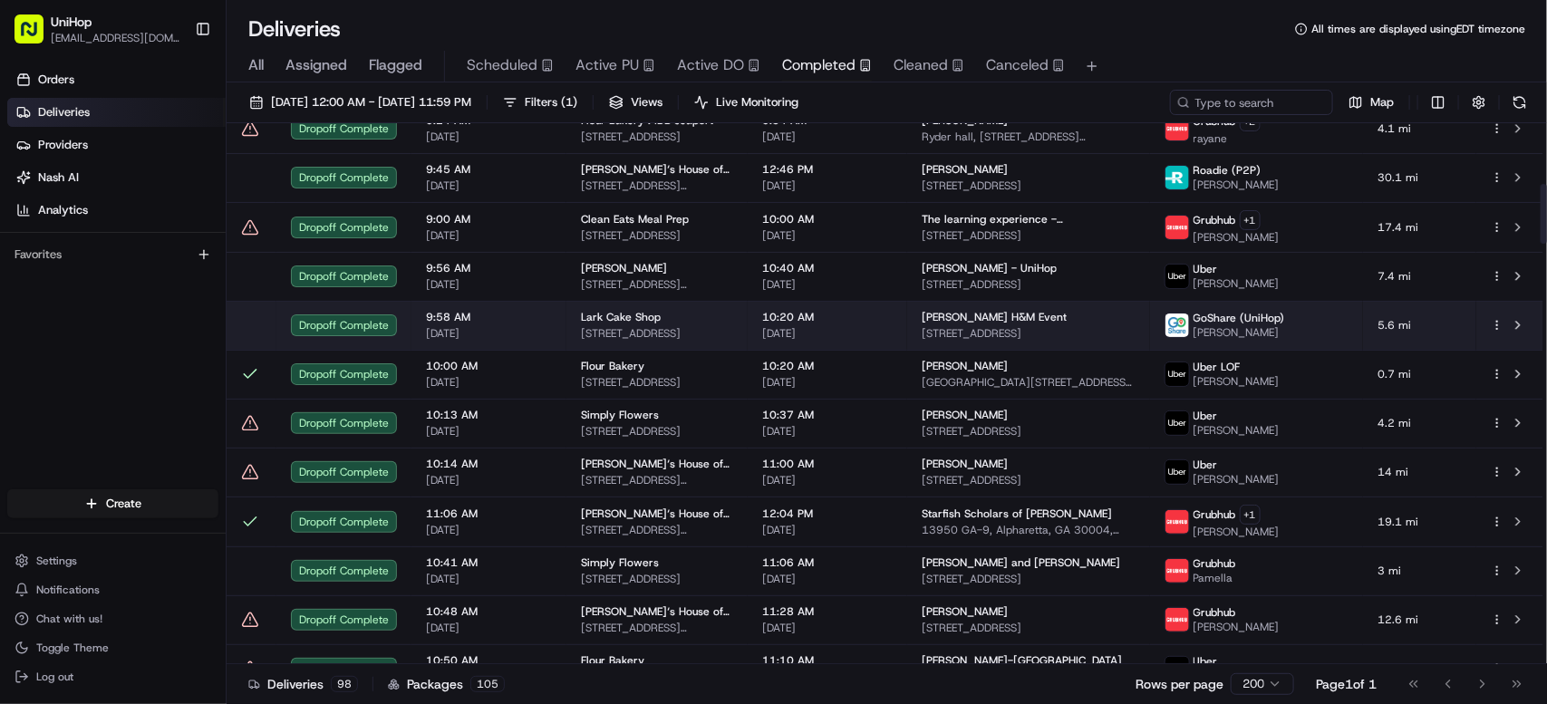
scroll to position [594, 0]
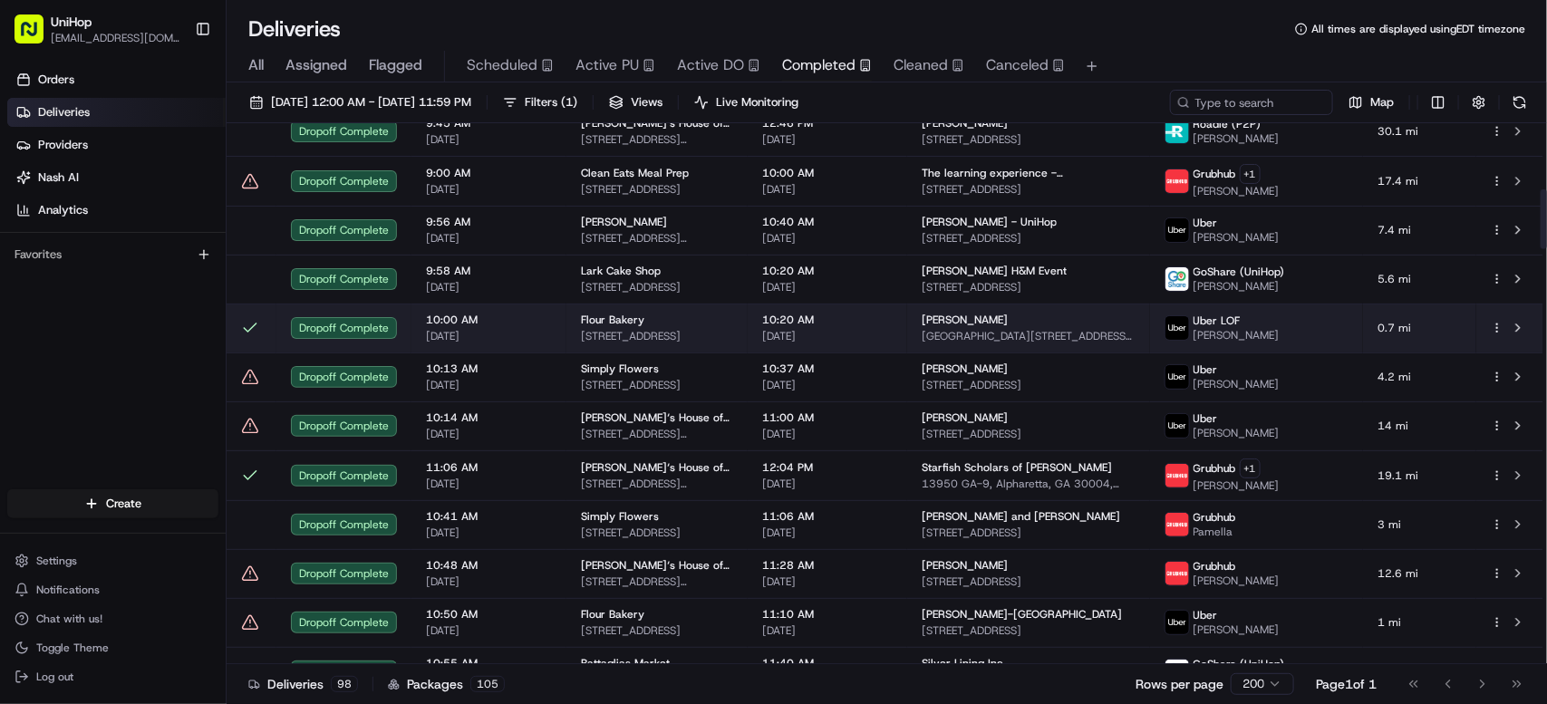
click at [965, 333] on span "[GEOGRAPHIC_DATA][STREET_ADDRESS][US_STATE][GEOGRAPHIC_DATA]" at bounding box center [1028, 336] width 213 height 14
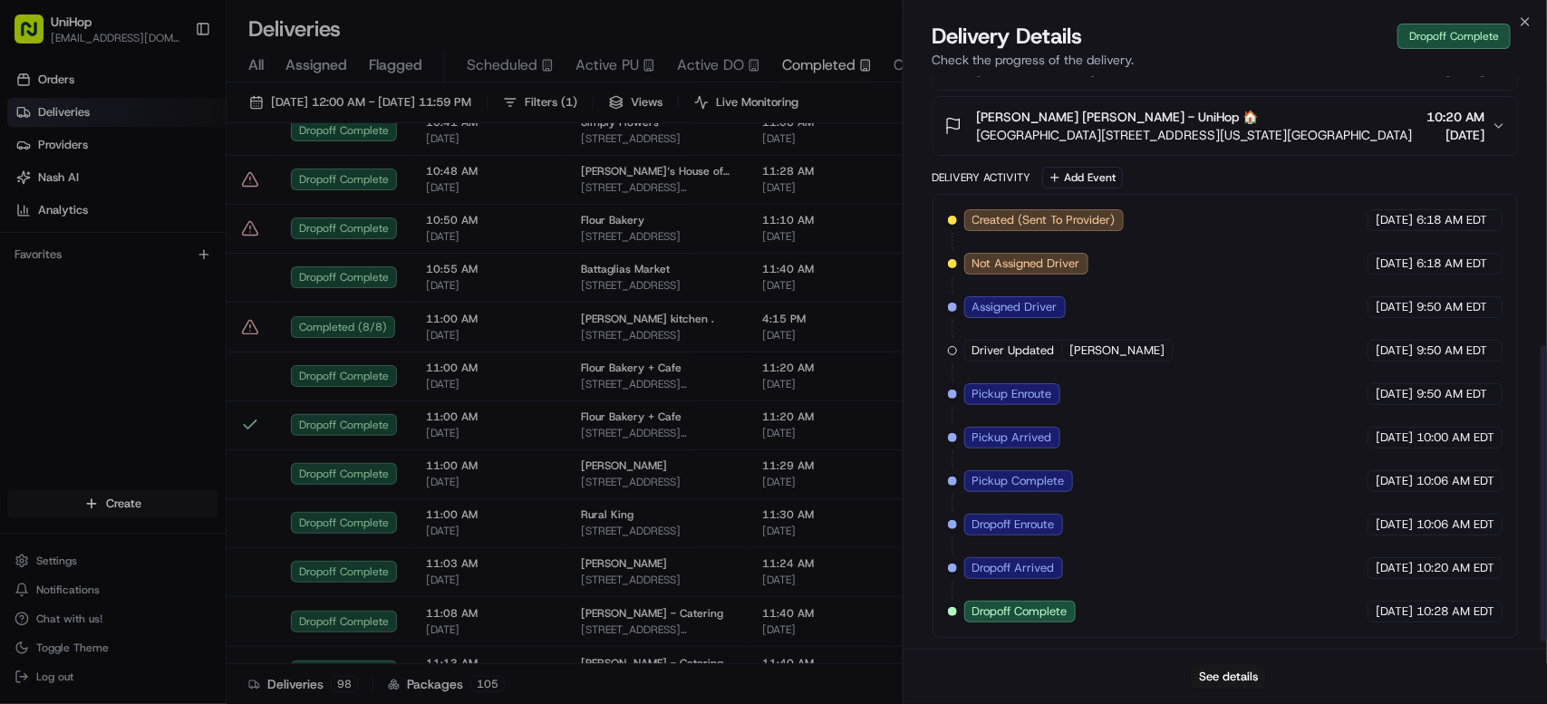
scroll to position [532, 0]
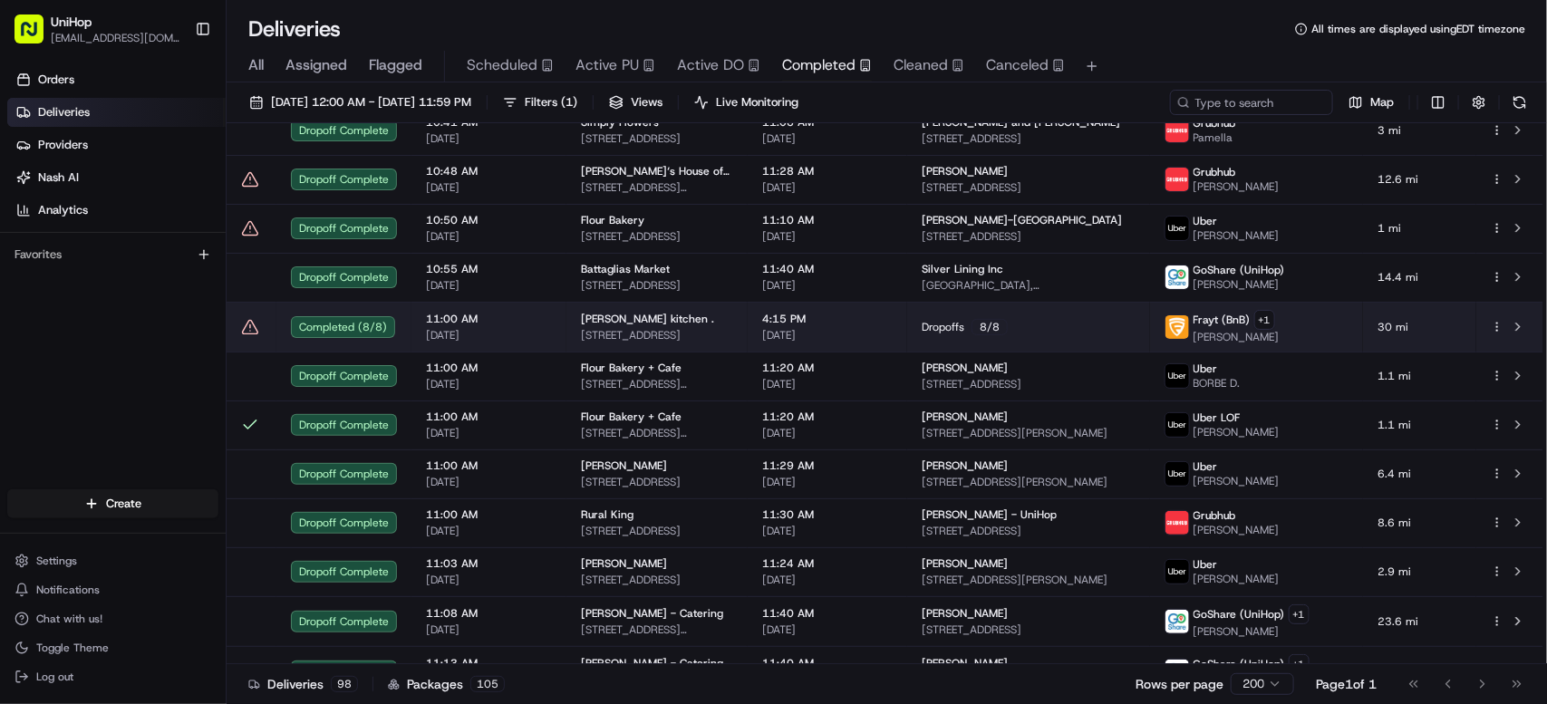
click at [446, 332] on span "[DATE]" at bounding box center [489, 335] width 126 height 14
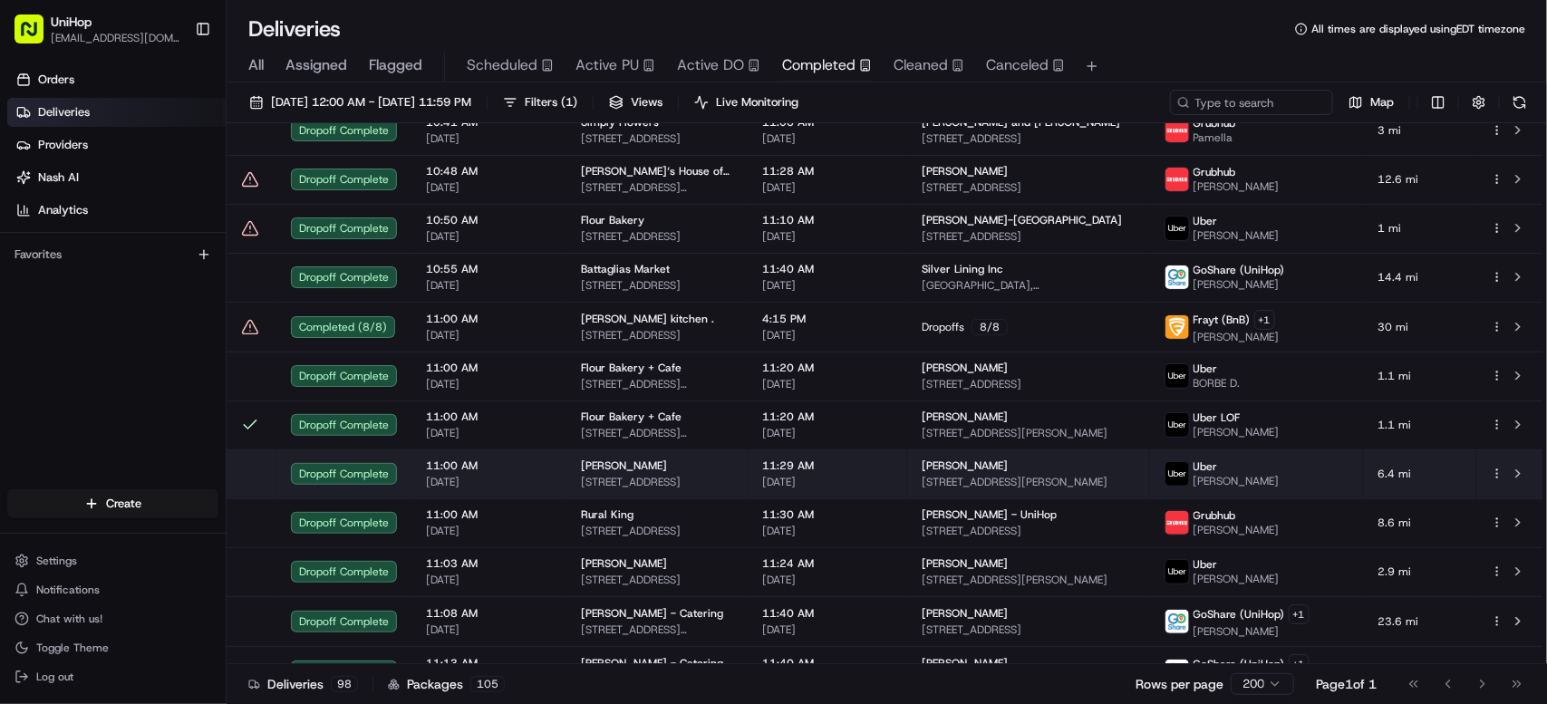
click at [480, 332] on span "[DATE]" at bounding box center [489, 335] width 126 height 14
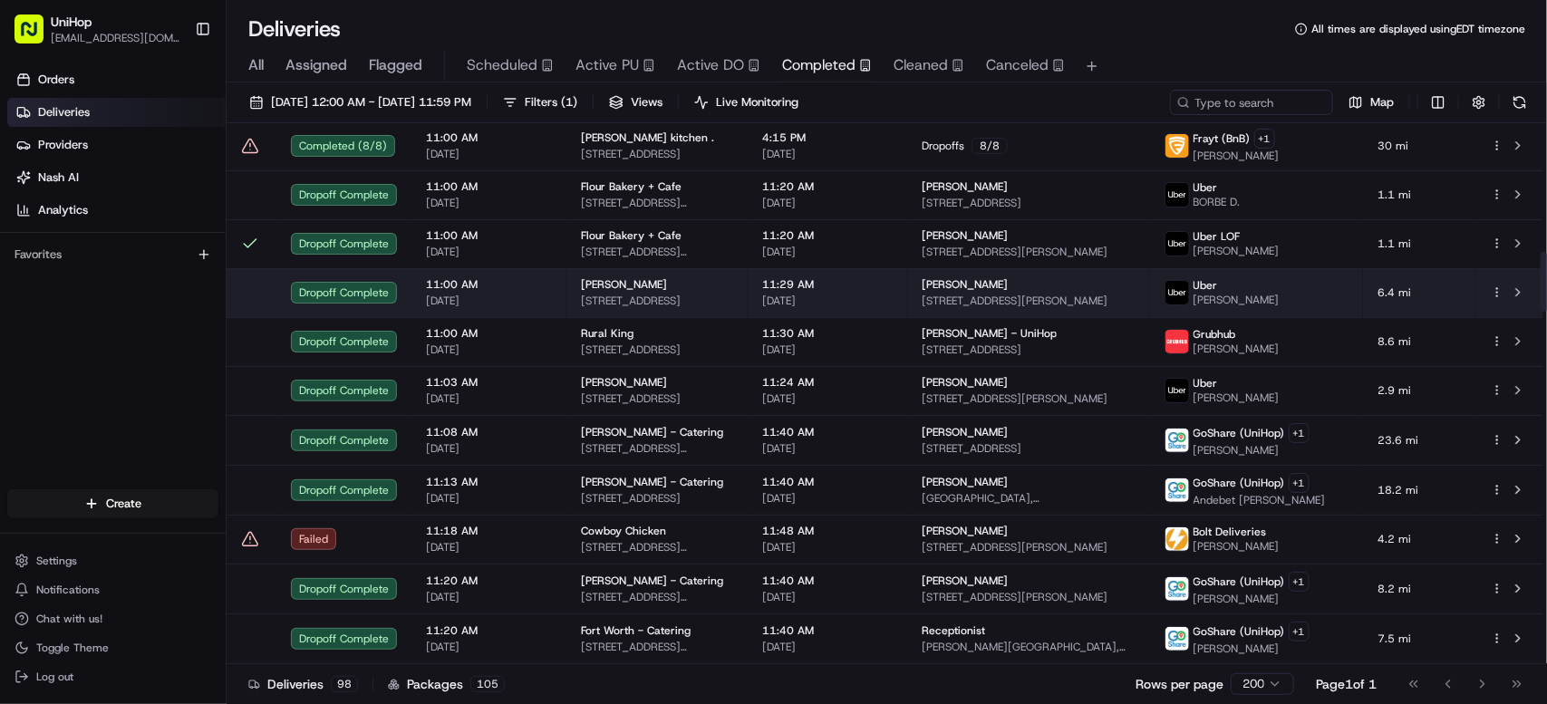
scroll to position [1124, 0]
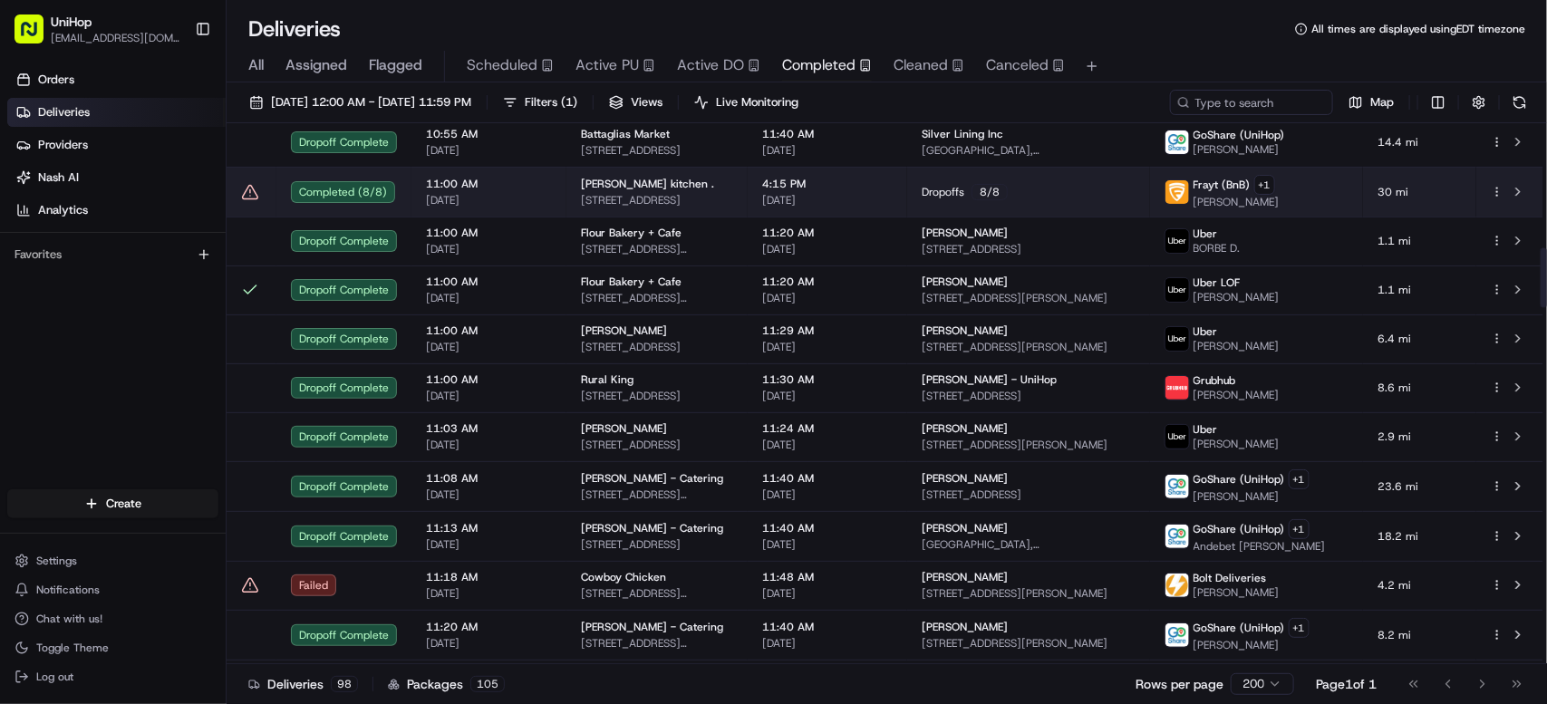
click at [960, 197] on span "Dropoffs" at bounding box center [943, 192] width 43 height 14
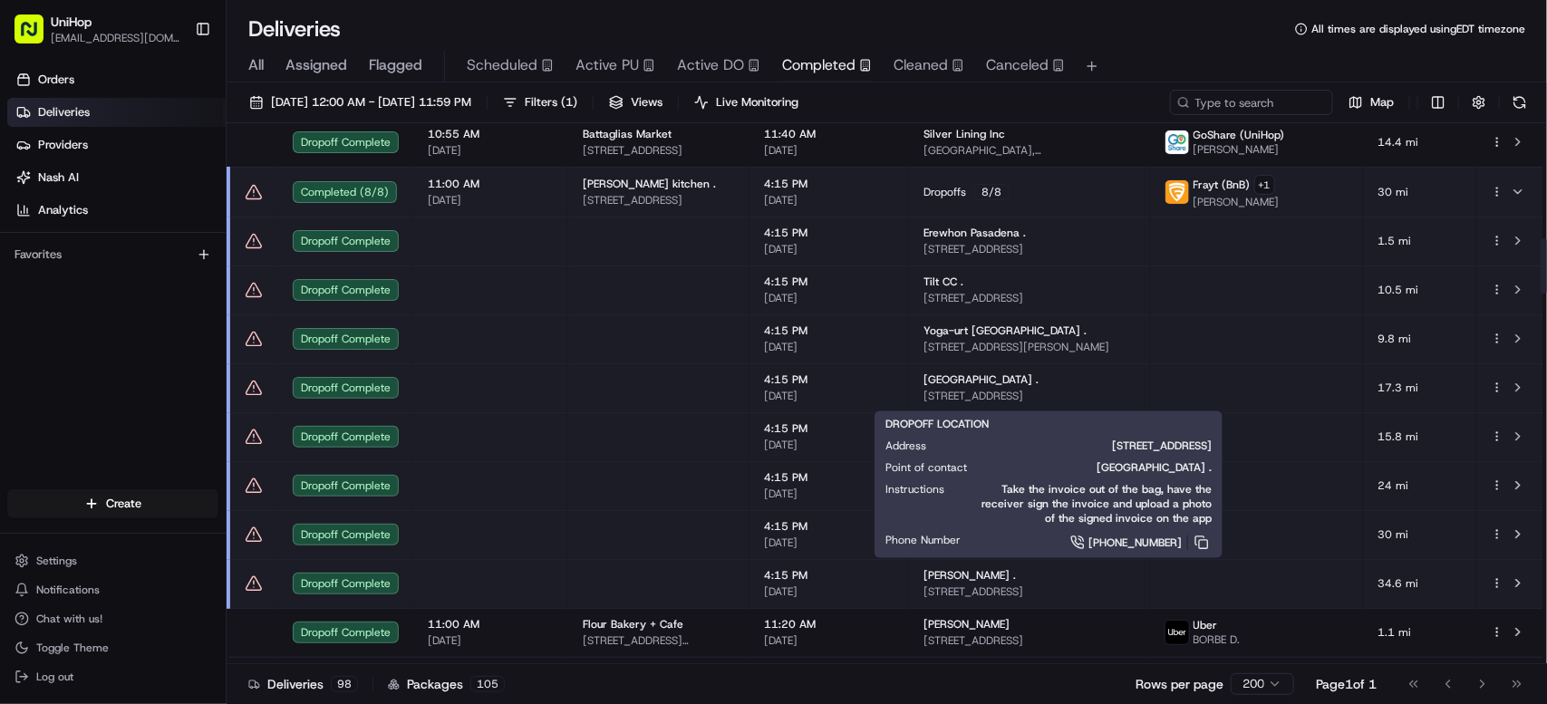
click at [964, 385] on span "[GEOGRAPHIC_DATA] ." at bounding box center [980, 379] width 115 height 14
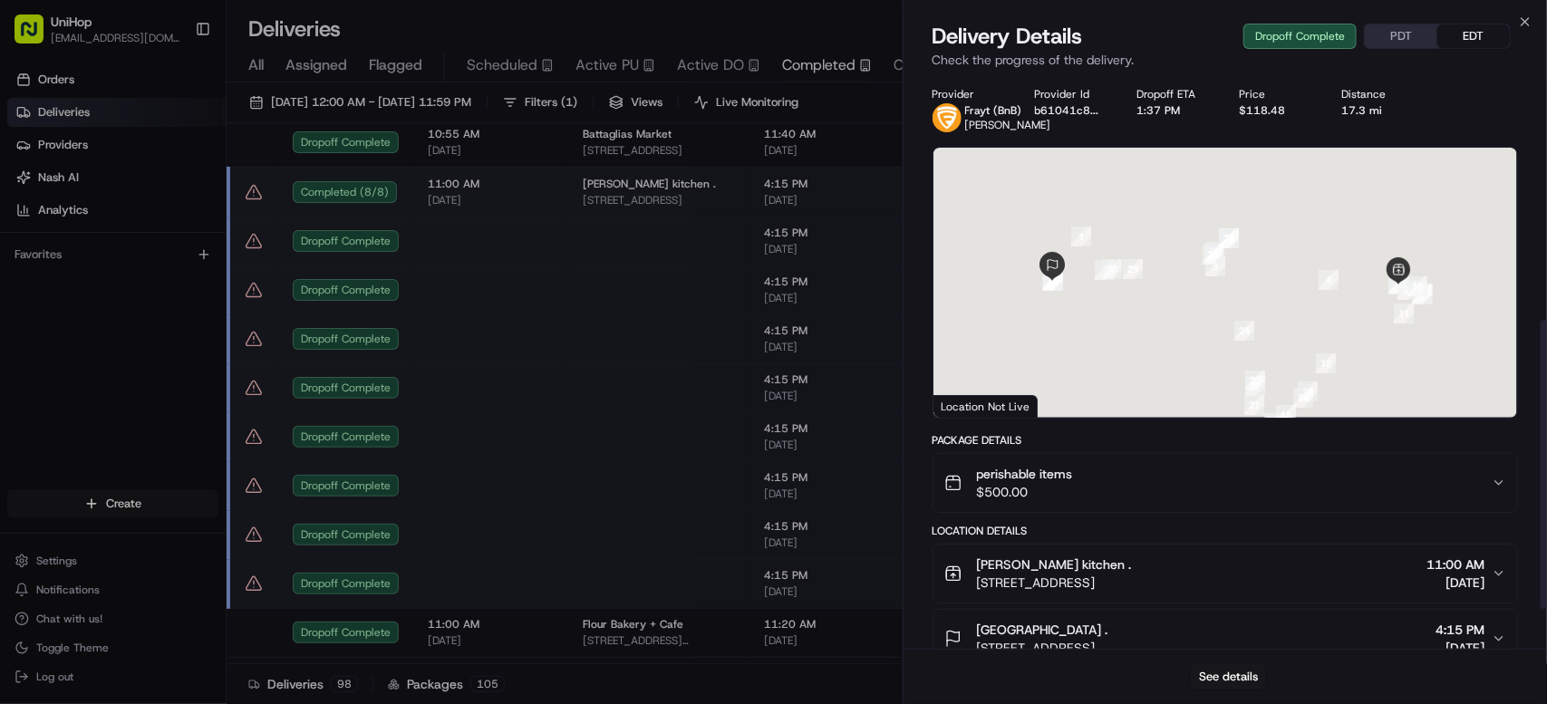
scroll to position [483, 0]
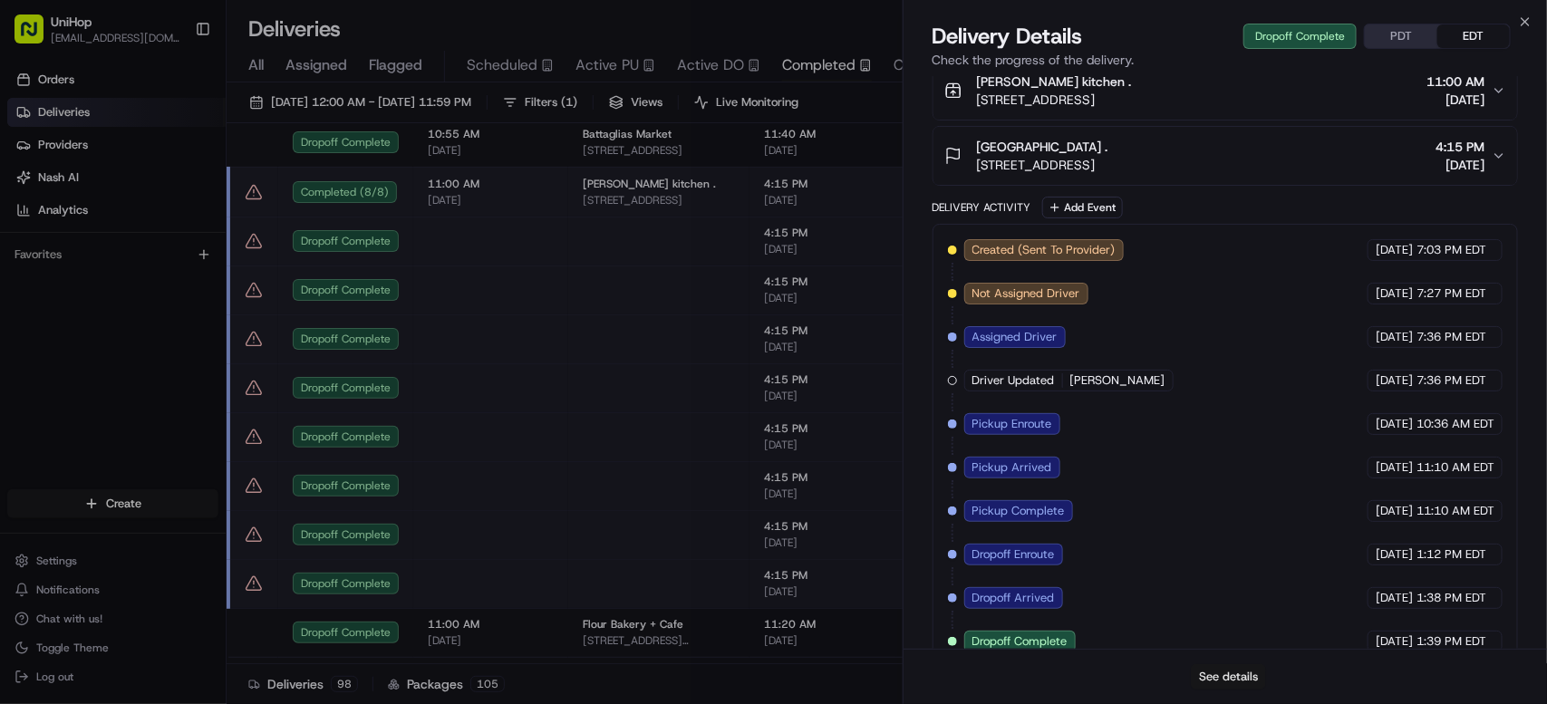
click at [1233, 683] on button "See details" at bounding box center [1228, 676] width 75 height 25
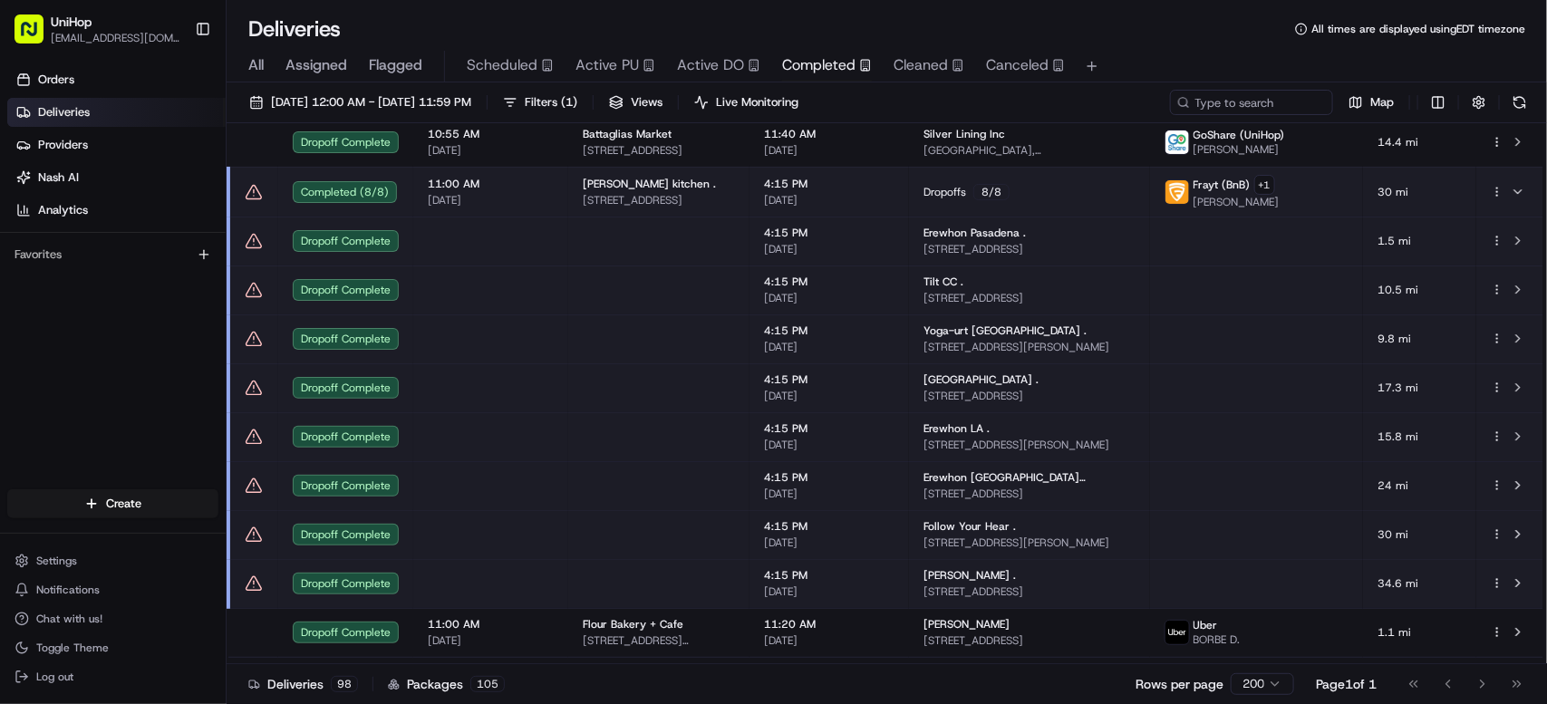
click at [743, 230] on td at bounding box center [658, 241] width 181 height 49
click at [780, 280] on td "4:15 PM [DATE]" at bounding box center [828, 289] width 159 height 49
click at [782, 337] on td "4:15 PM [DATE]" at bounding box center [828, 338] width 159 height 49
click at [829, 435] on span "4:15 PM" at bounding box center [829, 428] width 130 height 14
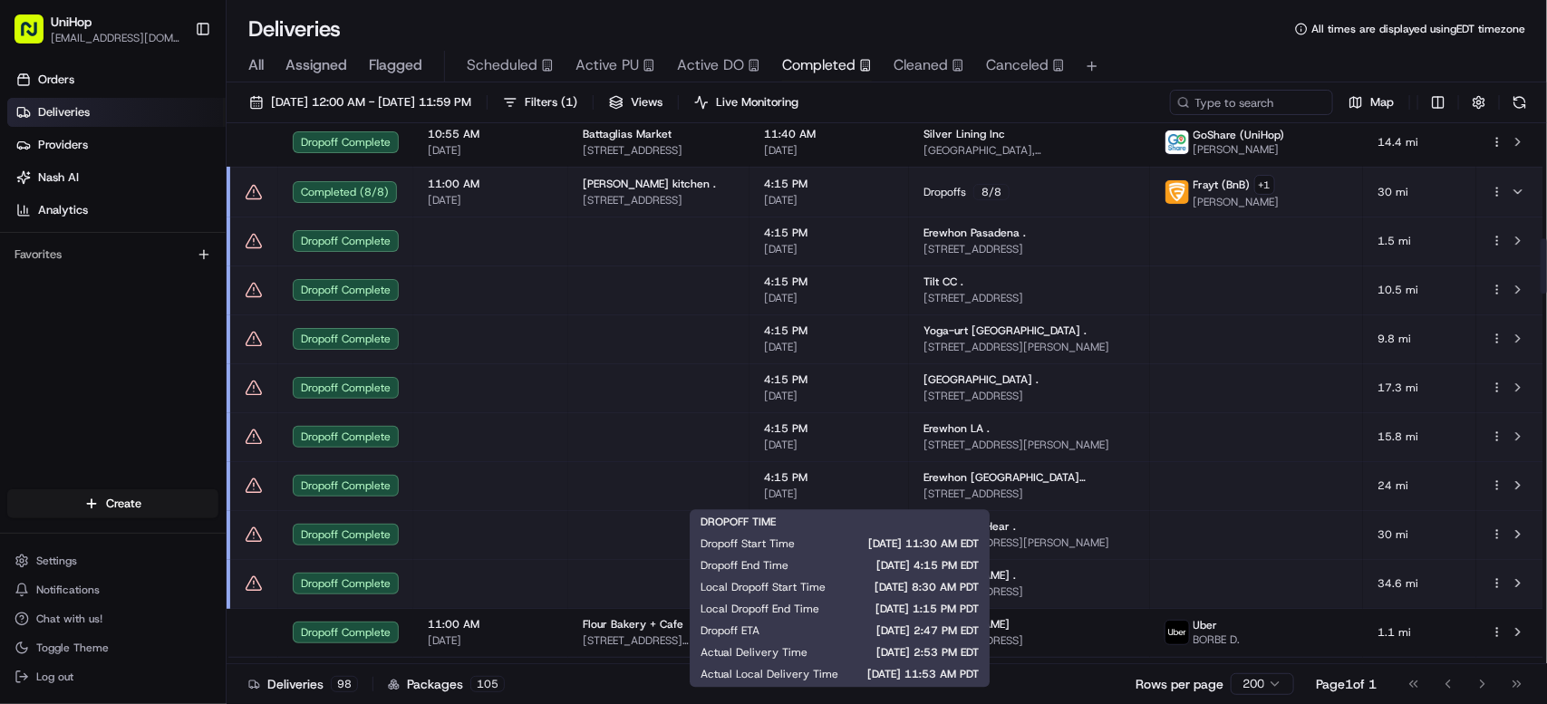
click at [821, 494] on span "[DATE]" at bounding box center [829, 494] width 130 height 14
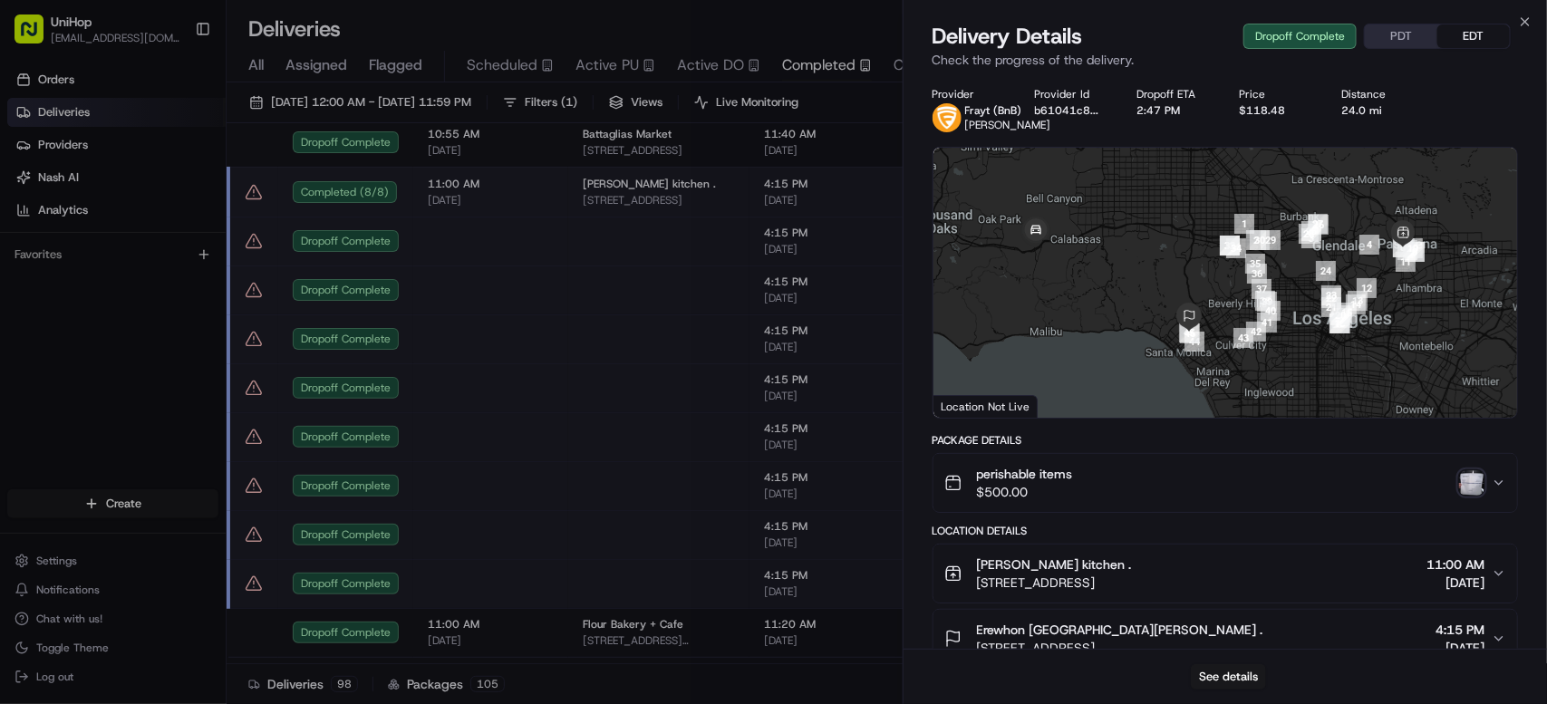
drag, startPoint x: 714, startPoint y: 520, endPoint x: 772, endPoint y: 540, distance: 61.3
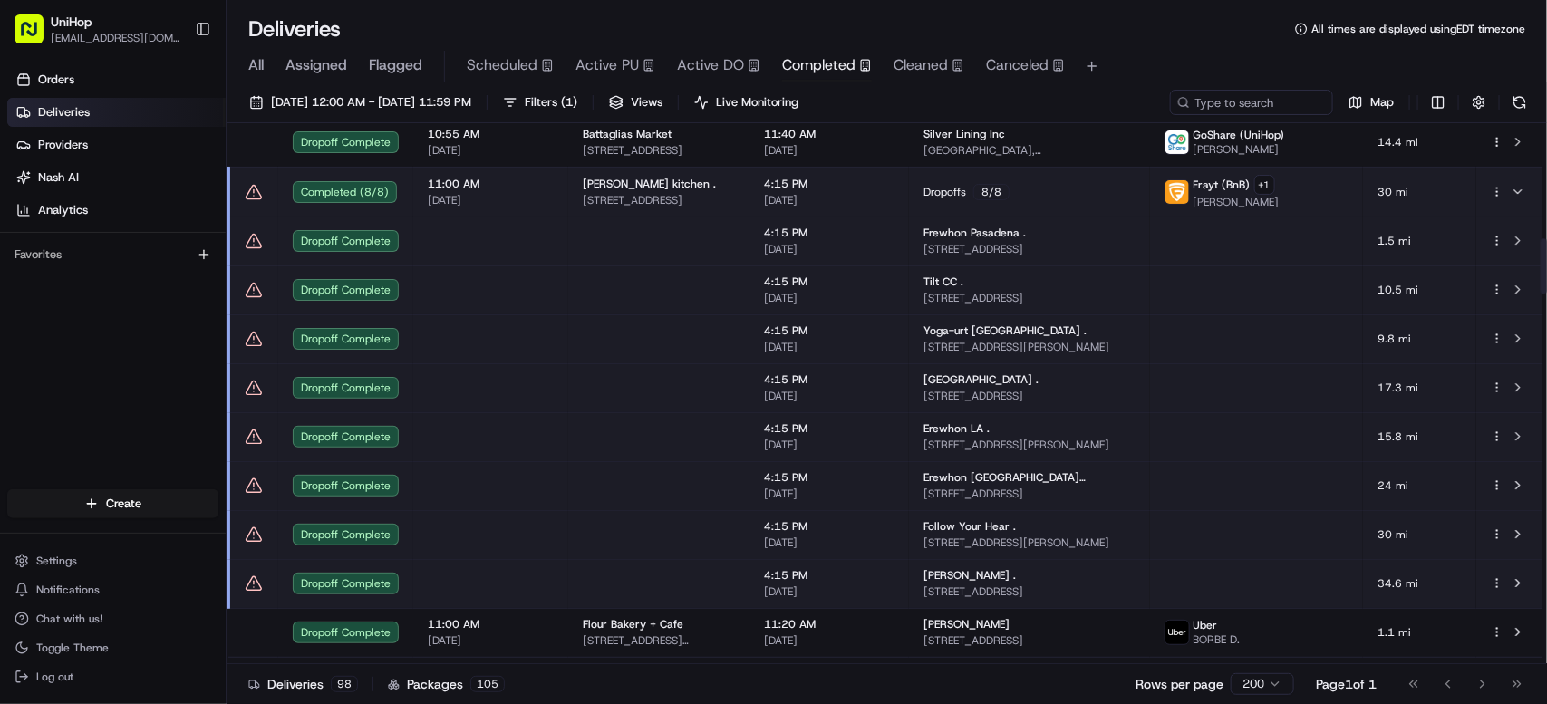
click at [749, 541] on td at bounding box center [658, 534] width 181 height 49
click at [749, 591] on td at bounding box center [658, 583] width 181 height 49
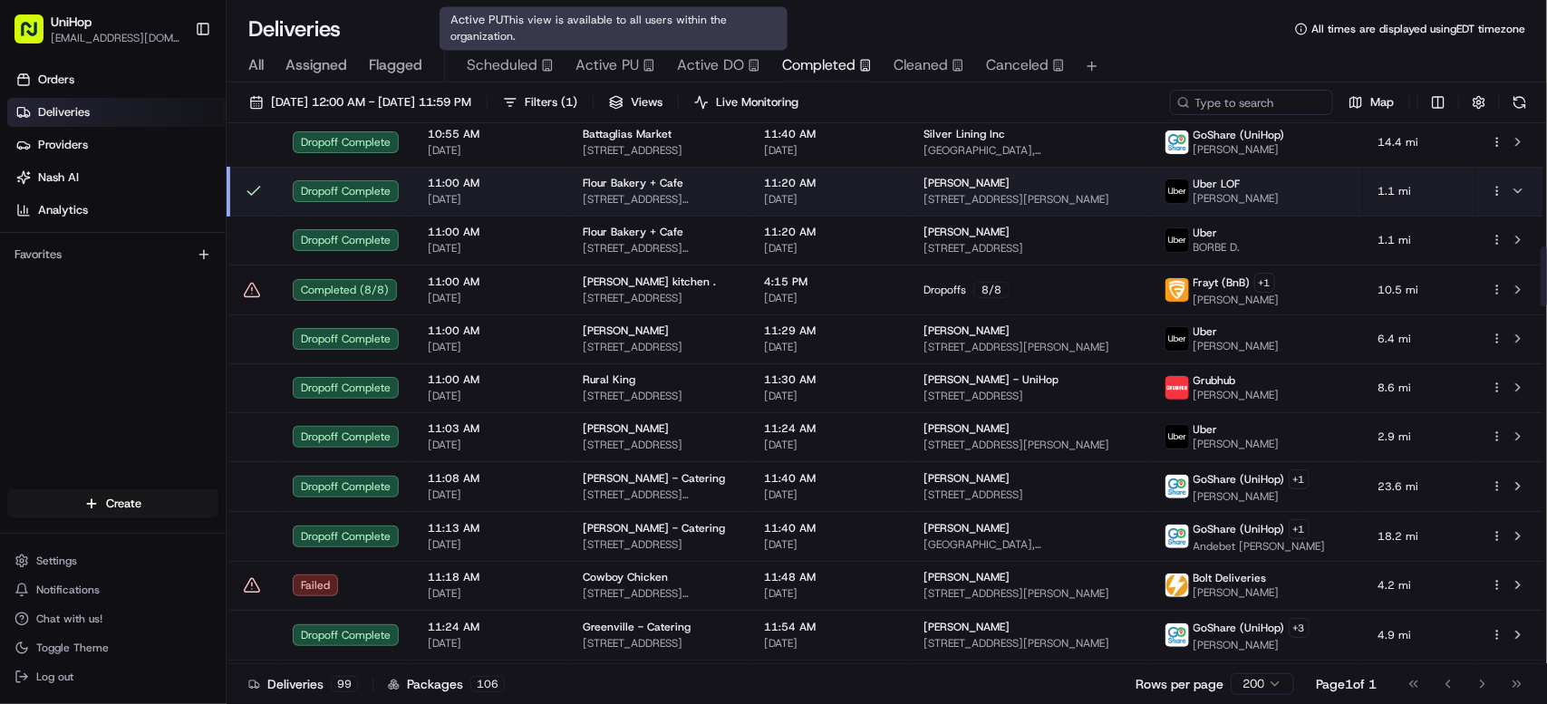
click at [594, 71] on span "Active PU" at bounding box center [606, 65] width 63 height 22
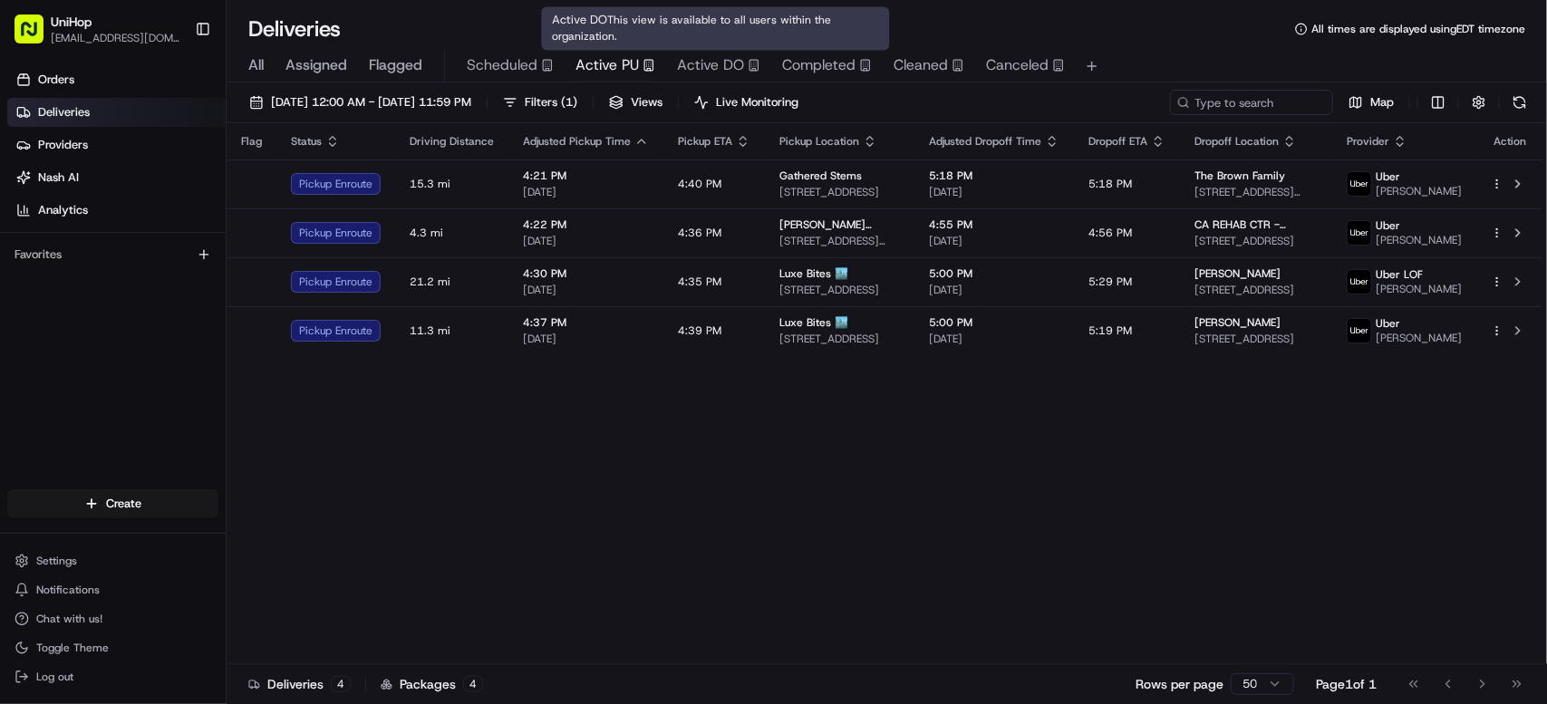
click at [793, 62] on span "Completed" at bounding box center [818, 65] width 73 height 22
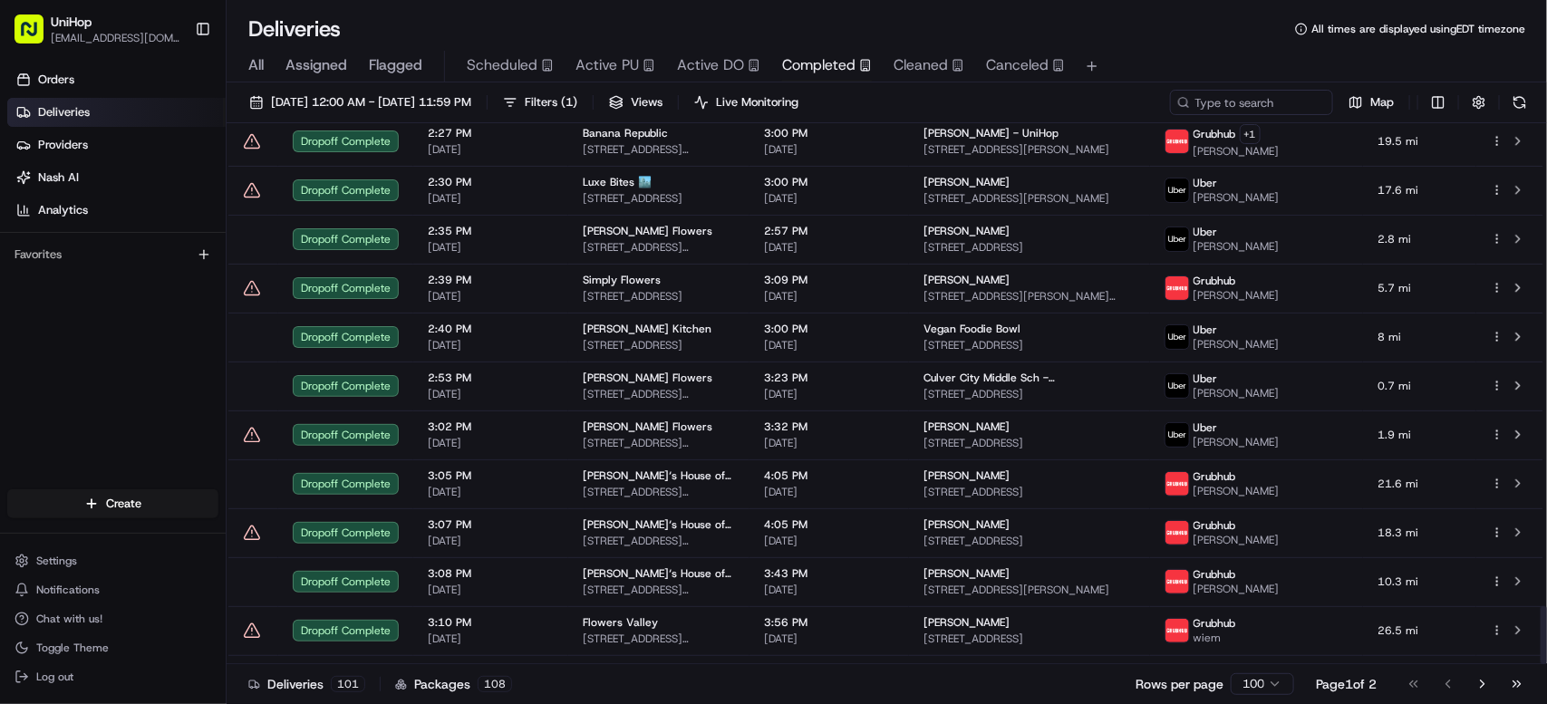
scroll to position [4442, 0]
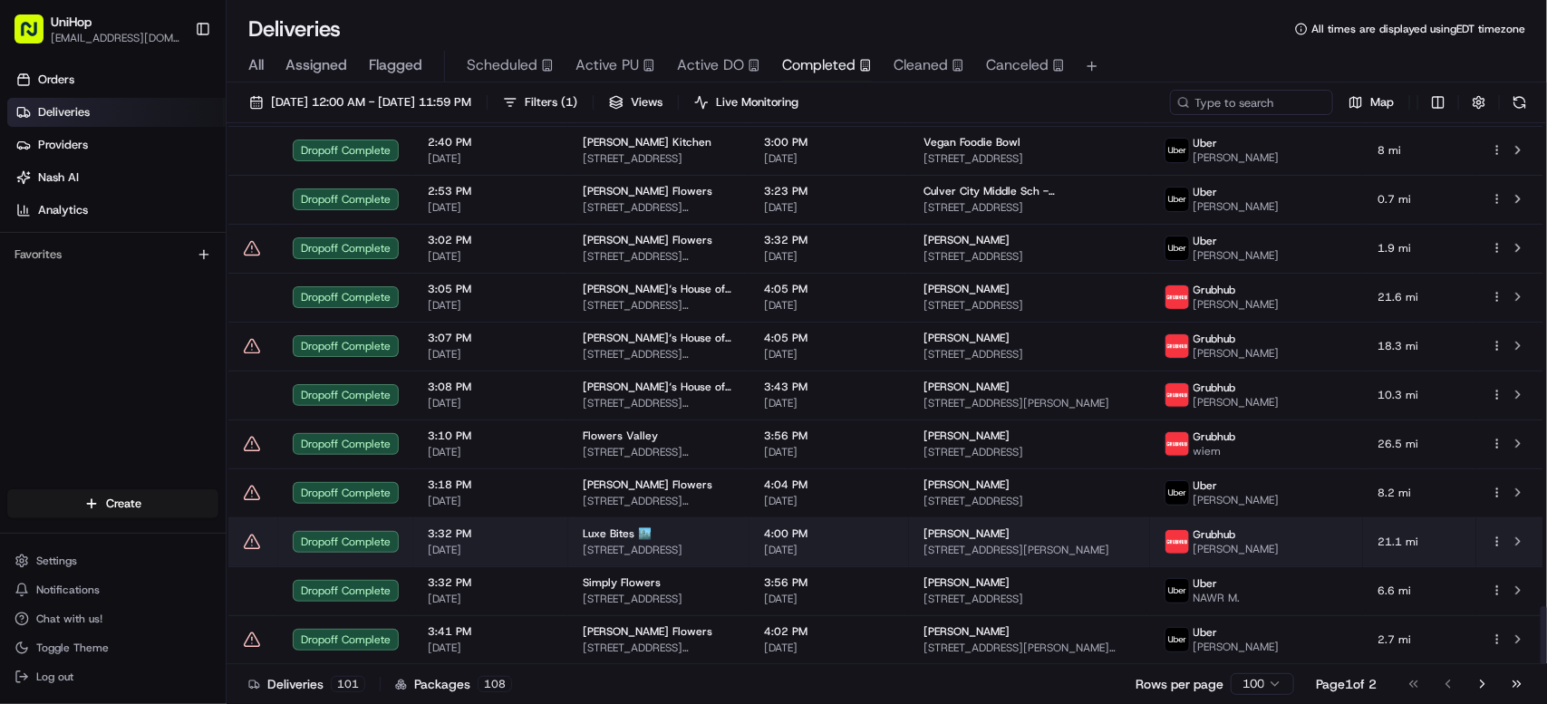
click at [627, 528] on span "Luxe Bites 🏙️" at bounding box center [617, 533] width 69 height 14
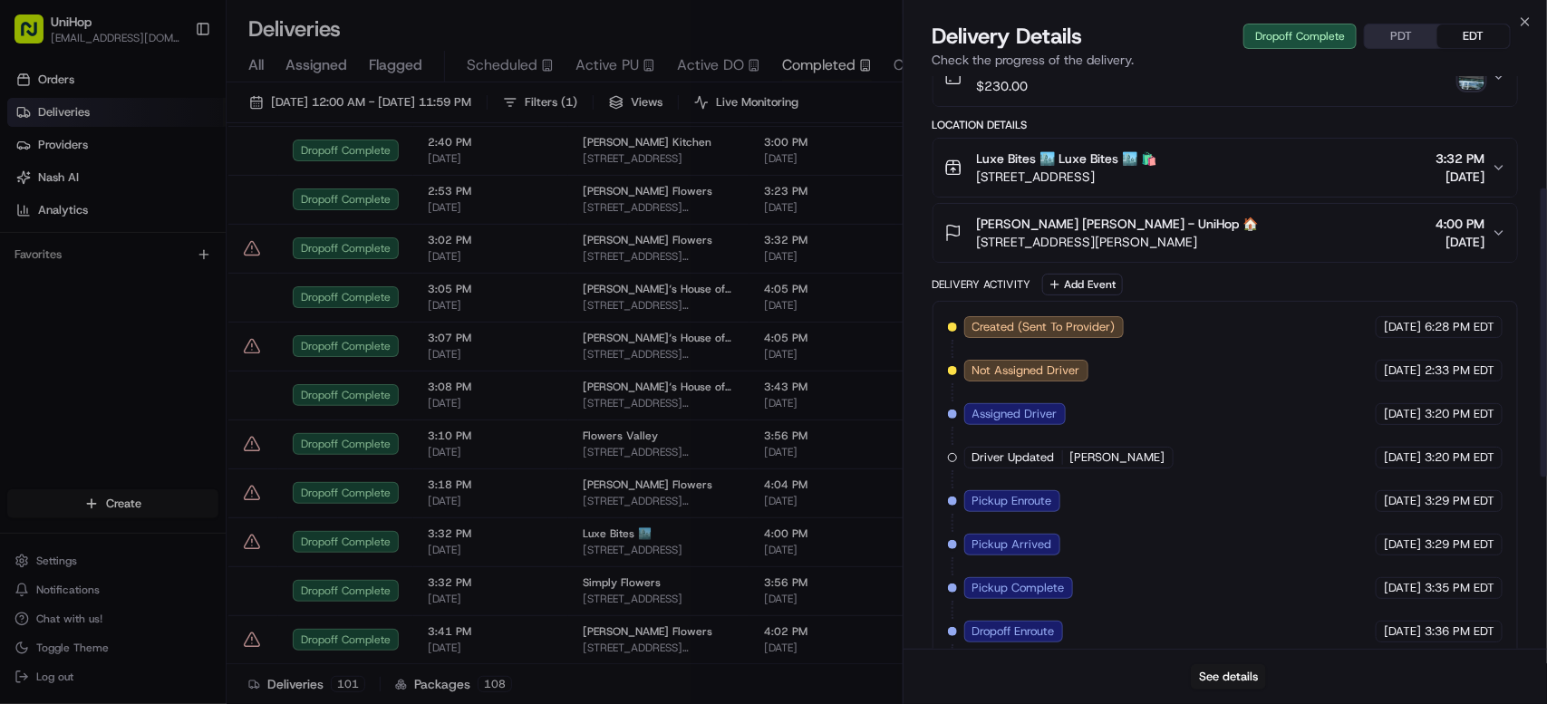
scroll to position [562, 0]
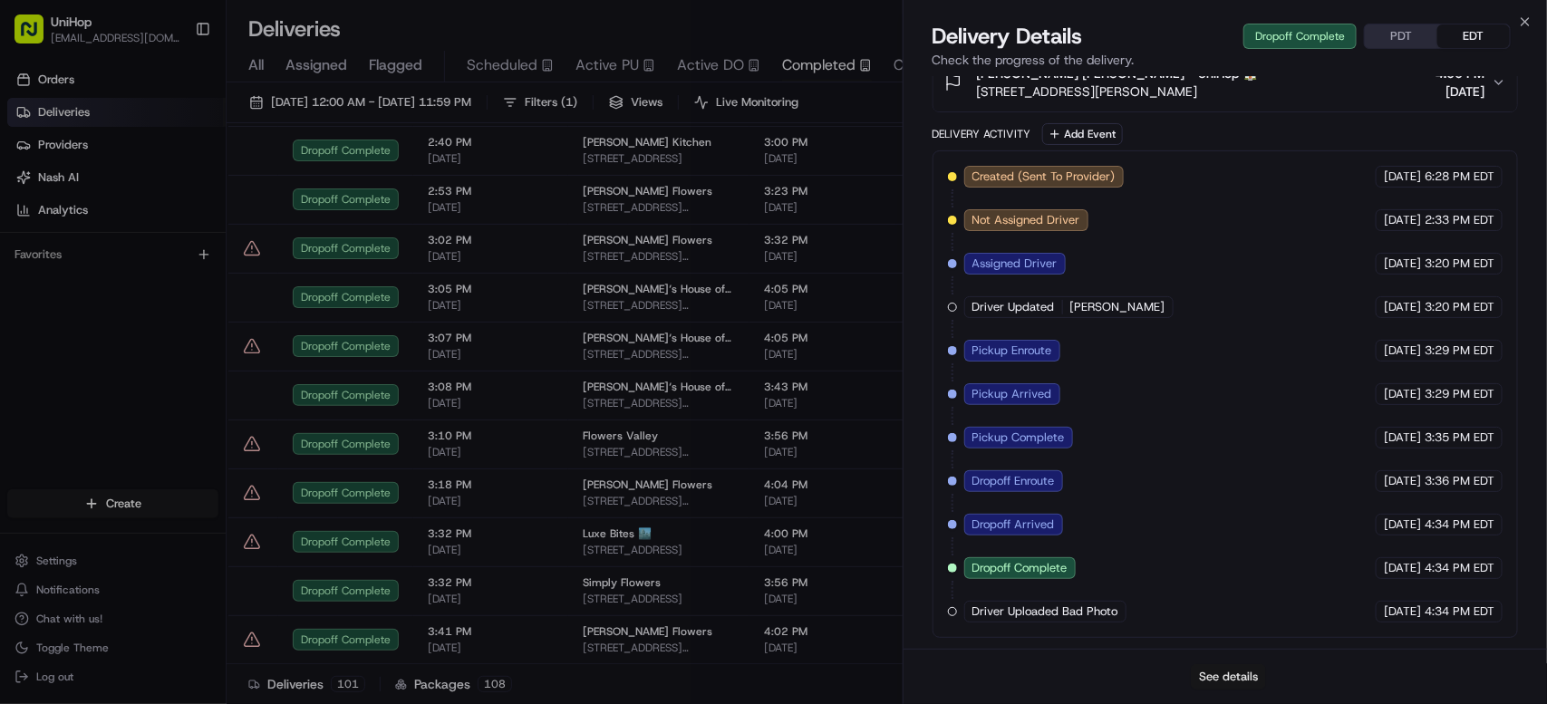
click at [1206, 671] on button "See details" at bounding box center [1228, 676] width 75 height 25
click at [606, 58] on span "Active PU" at bounding box center [606, 65] width 63 height 22
click at [614, 69] on span "Active PU" at bounding box center [606, 65] width 63 height 22
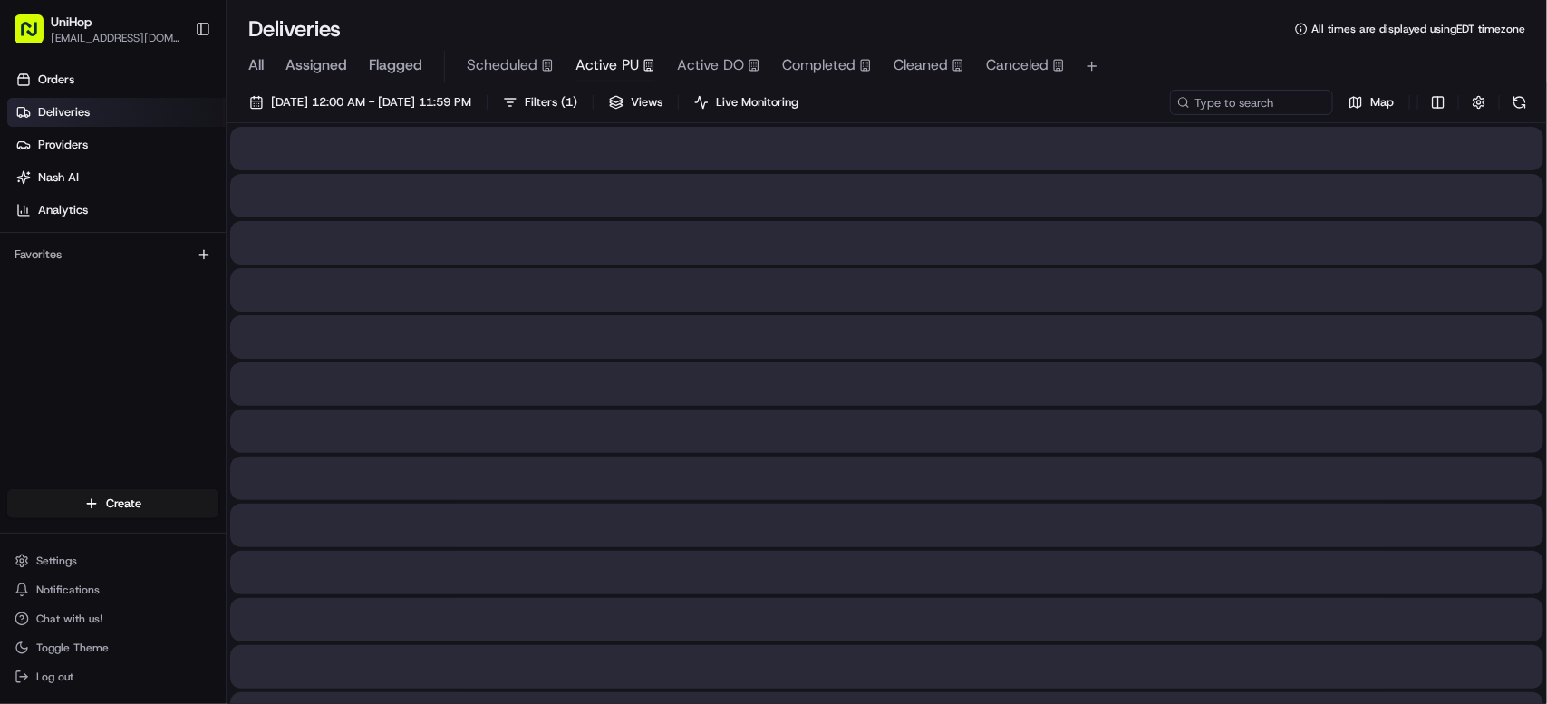
click at [614, 69] on span "Active PU" at bounding box center [606, 65] width 63 height 22
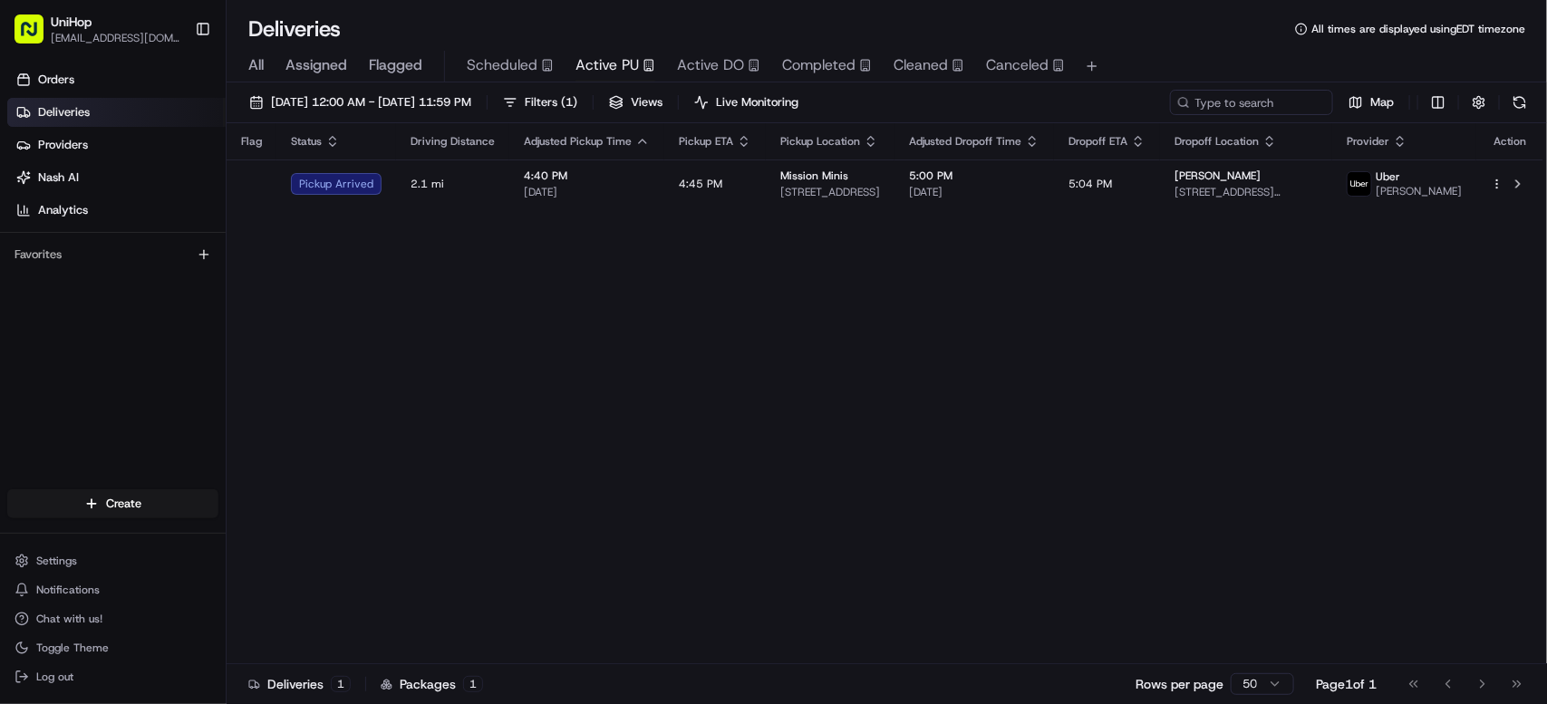
click at [529, 391] on div "Flag Status Driving Distance Adjusted Pickup Time Pickup ETA Pickup Location Ad…" at bounding box center [885, 393] width 1317 height 541
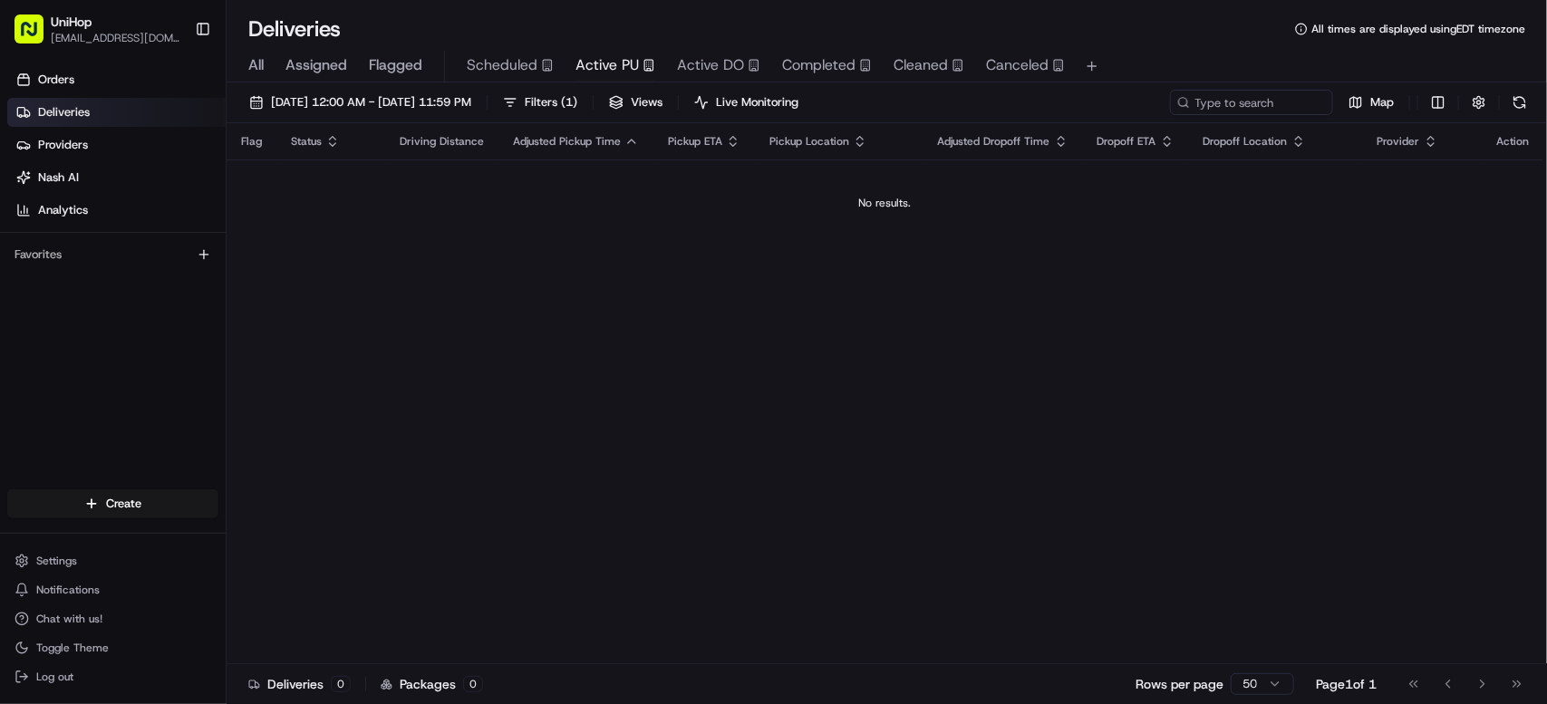
click at [468, 404] on div "Flag Status Driving Distance Adjusted Pickup Time Pickup ETA Pickup Location Ad…" at bounding box center [885, 393] width 1317 height 541
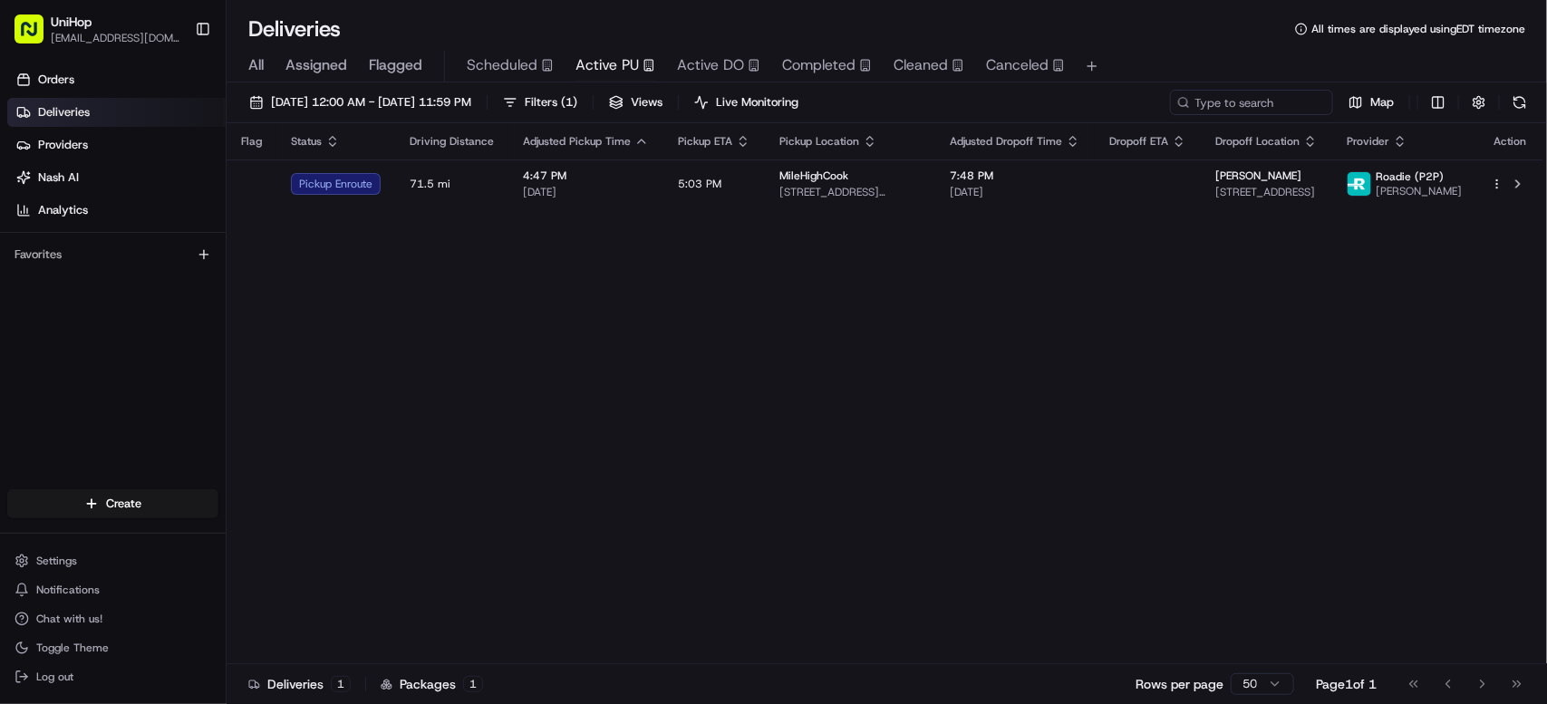
click at [580, 360] on div "Flag Status Driving Distance Adjusted Pickup Time Pickup ETA Pickup Location Ad…" at bounding box center [885, 393] width 1317 height 541
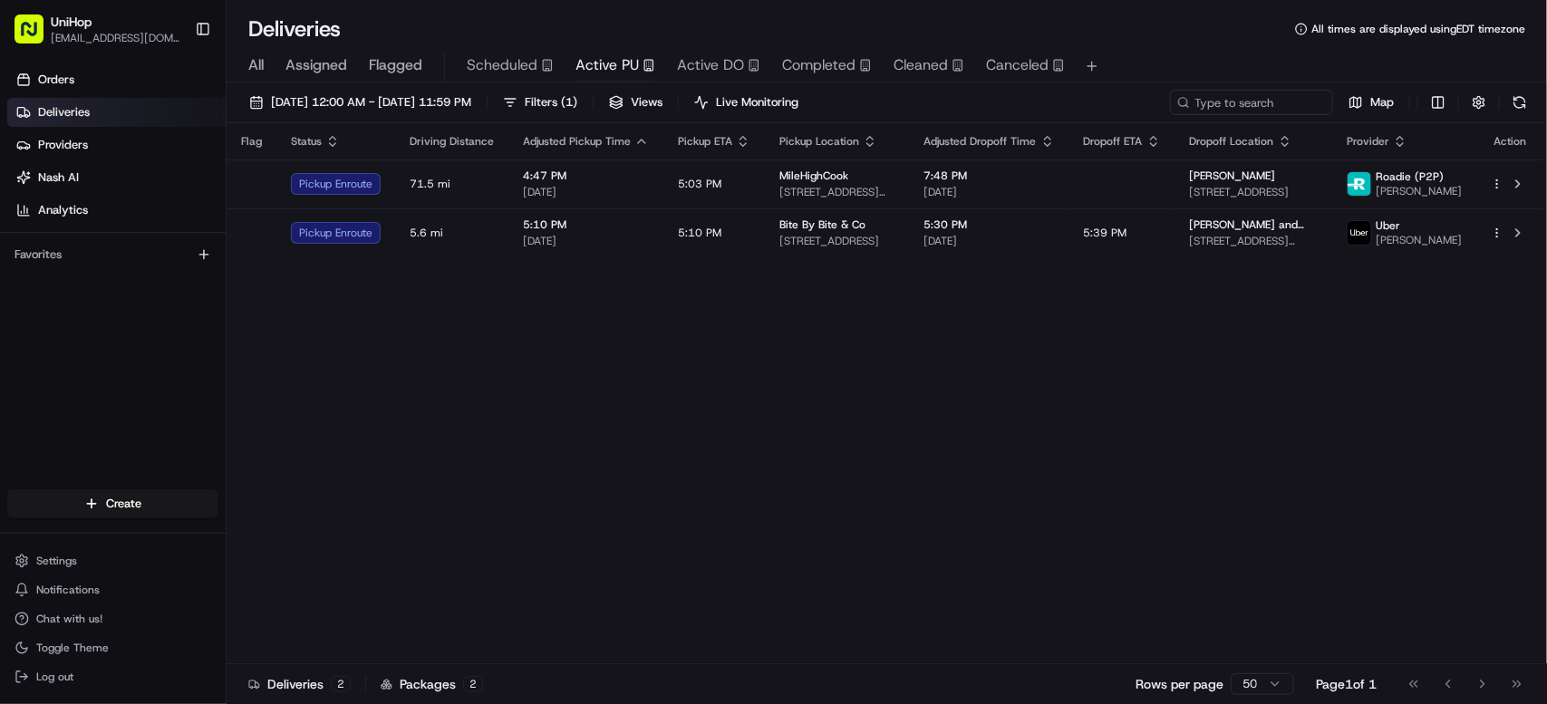
click at [777, 60] on div "All Assigned Flagged Scheduled Active PU Active DO Completed Cleaned Canceled" at bounding box center [887, 67] width 1320 height 32
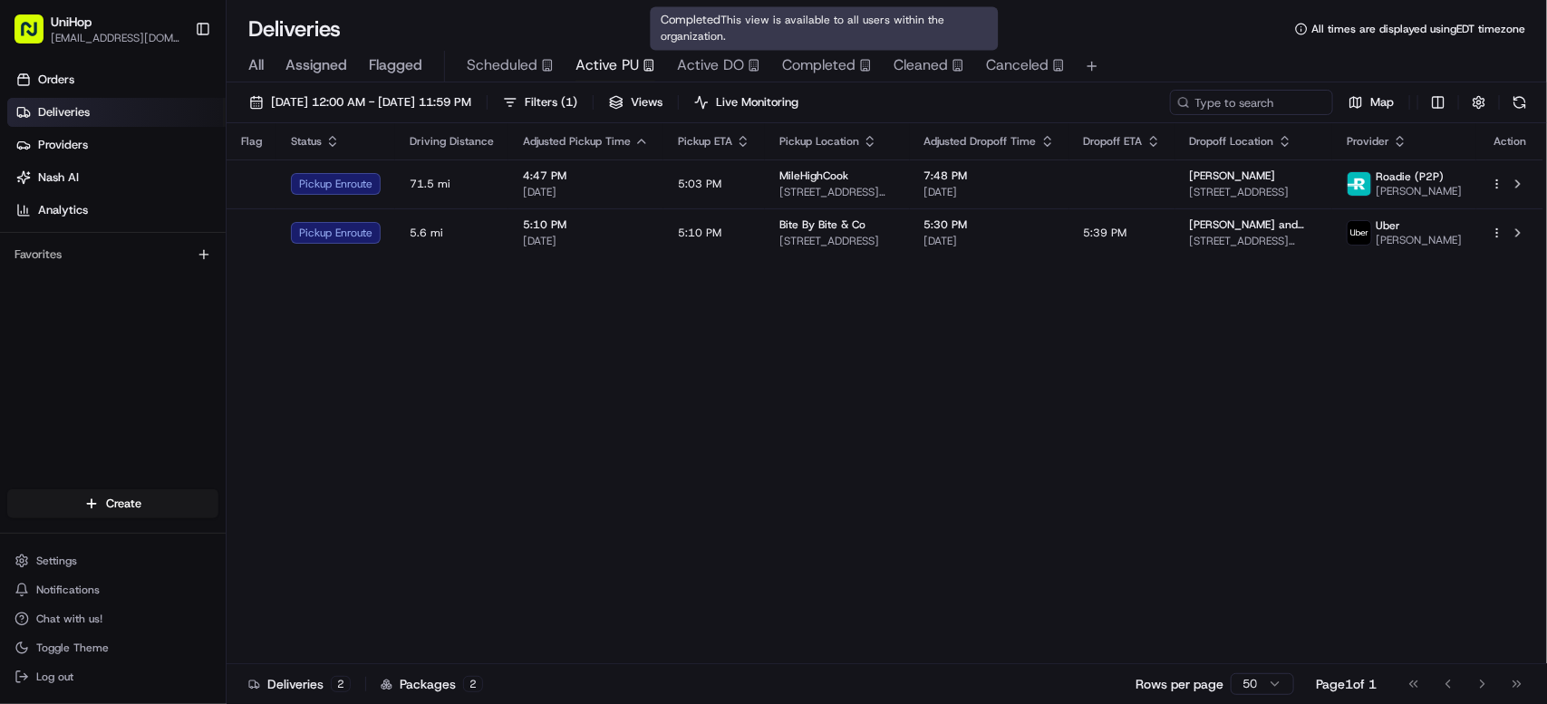
click at [782, 63] on span "Completed" at bounding box center [818, 65] width 73 height 22
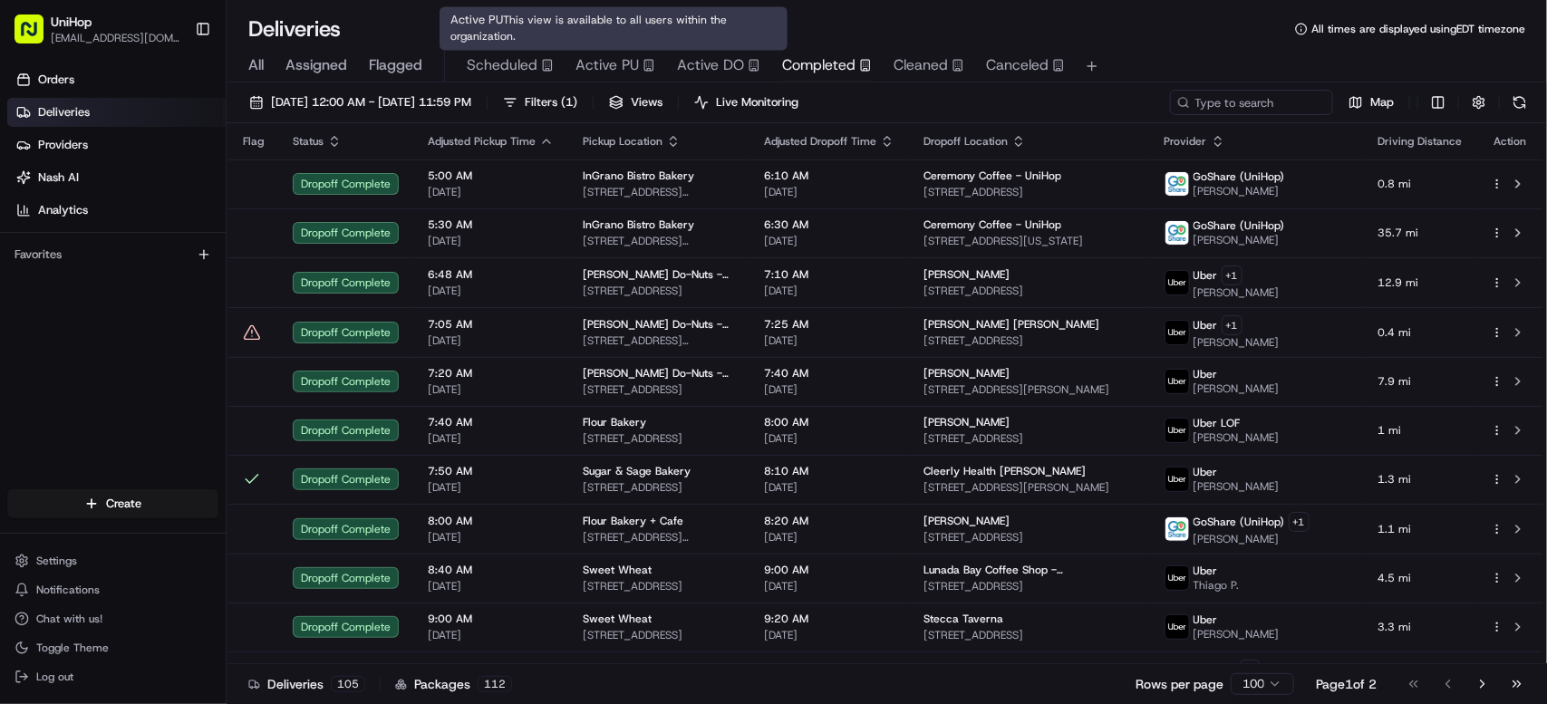
click at [622, 69] on span "Active PU" at bounding box center [606, 65] width 63 height 22
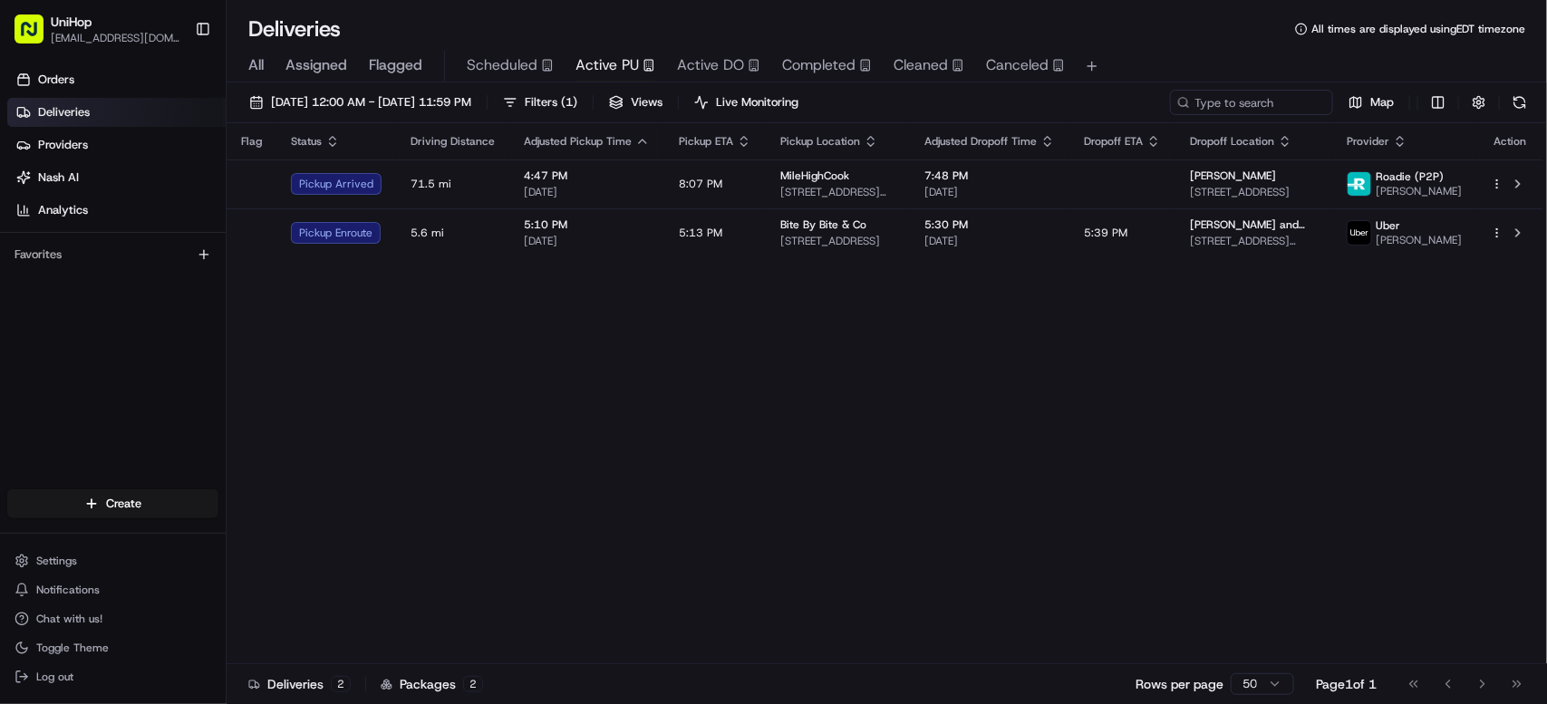
click at [707, 436] on div "Flag Status Driving Distance Adjusted Pickup Time Pickup ETA Pickup Location Ad…" at bounding box center [885, 393] width 1317 height 541
click at [706, 435] on div "Flag Status Driving Distance Adjusted Pickup Time Pickup ETA Pickup Location Ad…" at bounding box center [885, 393] width 1317 height 541
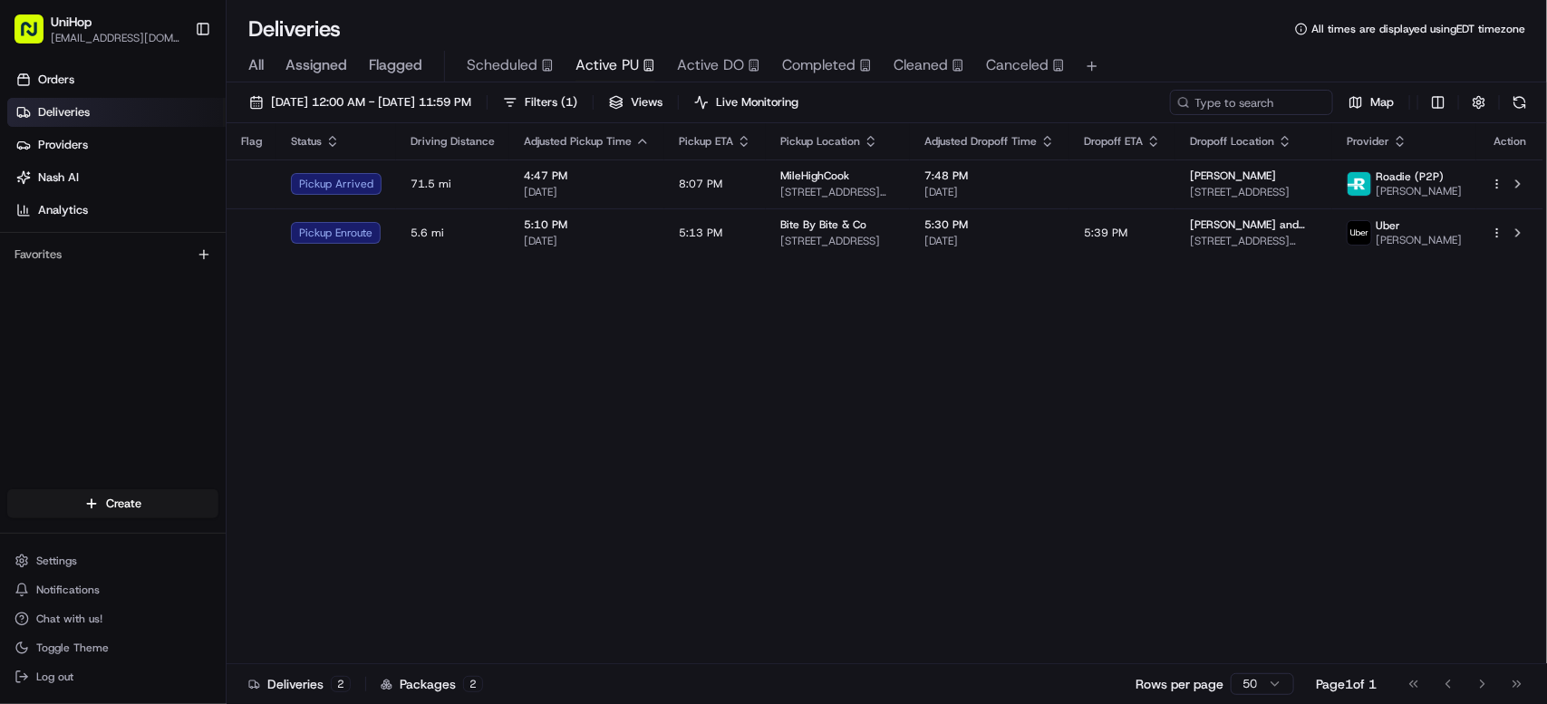
click at [478, 594] on div "Flag Status Driving Distance Adjusted Pickup Time Pickup ETA Pickup Location Ad…" at bounding box center [885, 393] width 1317 height 541
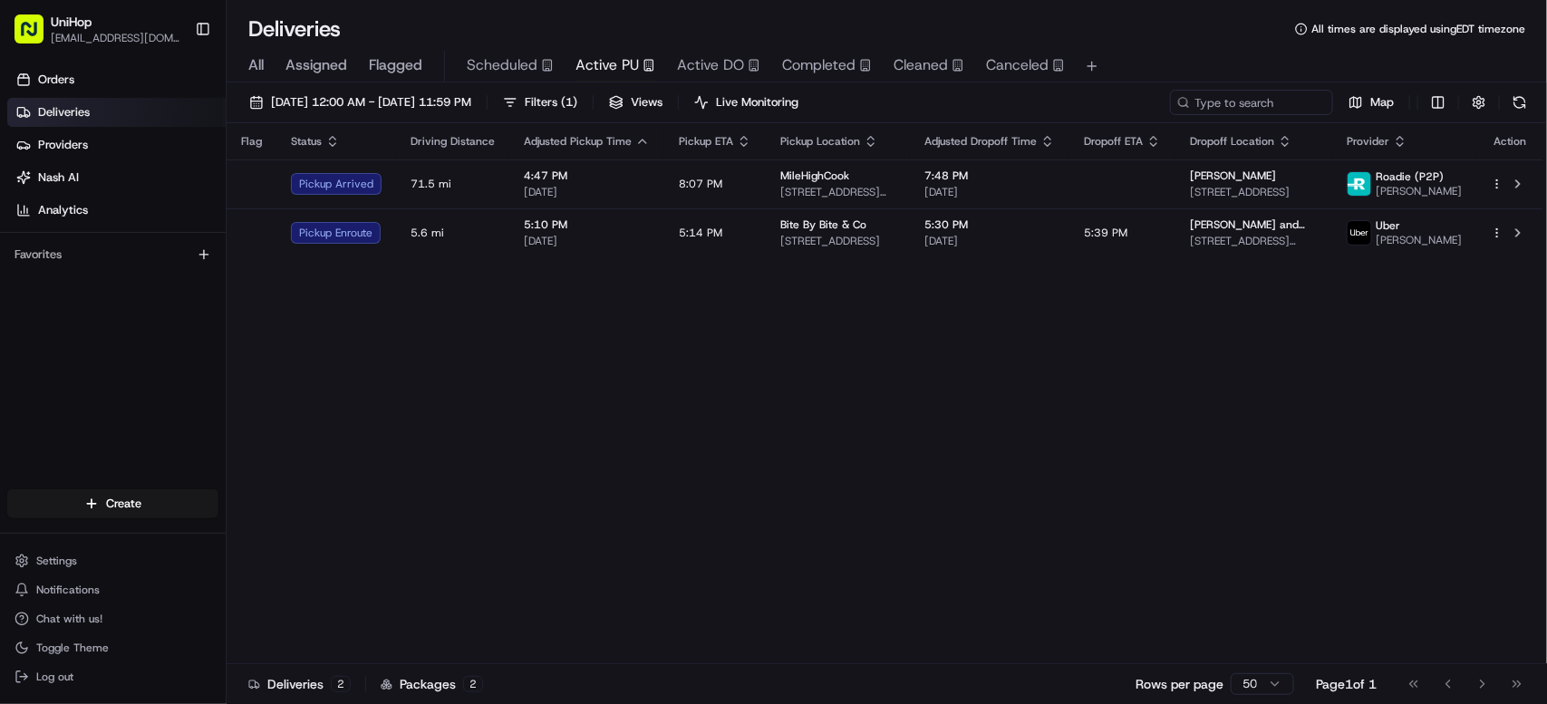
click at [733, 386] on div "Flag Status Driving Distance Adjusted Pickup Time Pickup ETA Pickup Location Ad…" at bounding box center [885, 393] width 1317 height 541
click at [953, 524] on div "Flag Status Driving Distance Adjusted Pickup Time Pickup ETA Pickup Location Ad…" at bounding box center [885, 393] width 1317 height 541
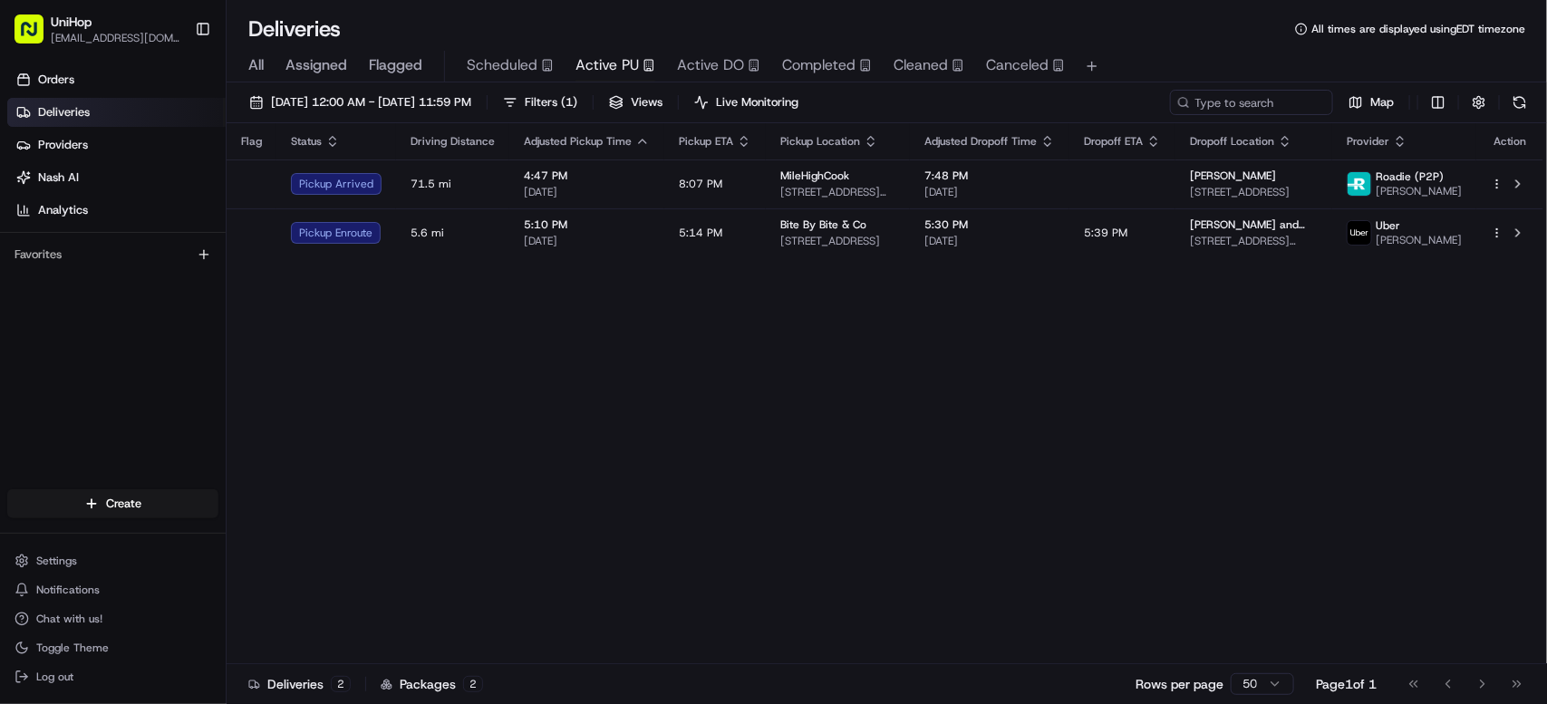
click at [953, 524] on div "Flag Status Driving Distance Adjusted Pickup Time Pickup ETA Pickup Location Ad…" at bounding box center [885, 393] width 1317 height 541
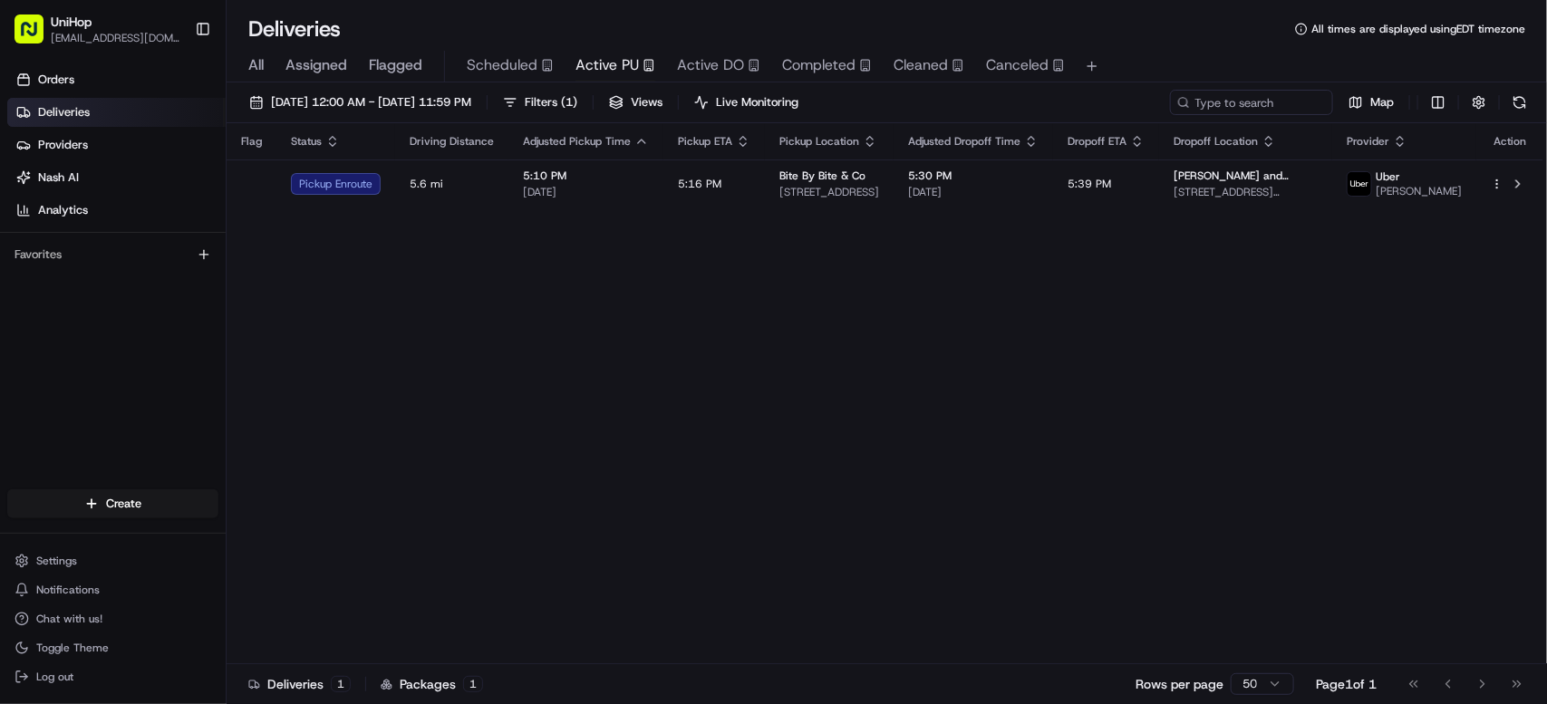
click at [953, 524] on div "Flag Status Driving Distance Adjusted Pickup Time Pickup ETA Pickup Location Ad…" at bounding box center [885, 393] width 1317 height 541
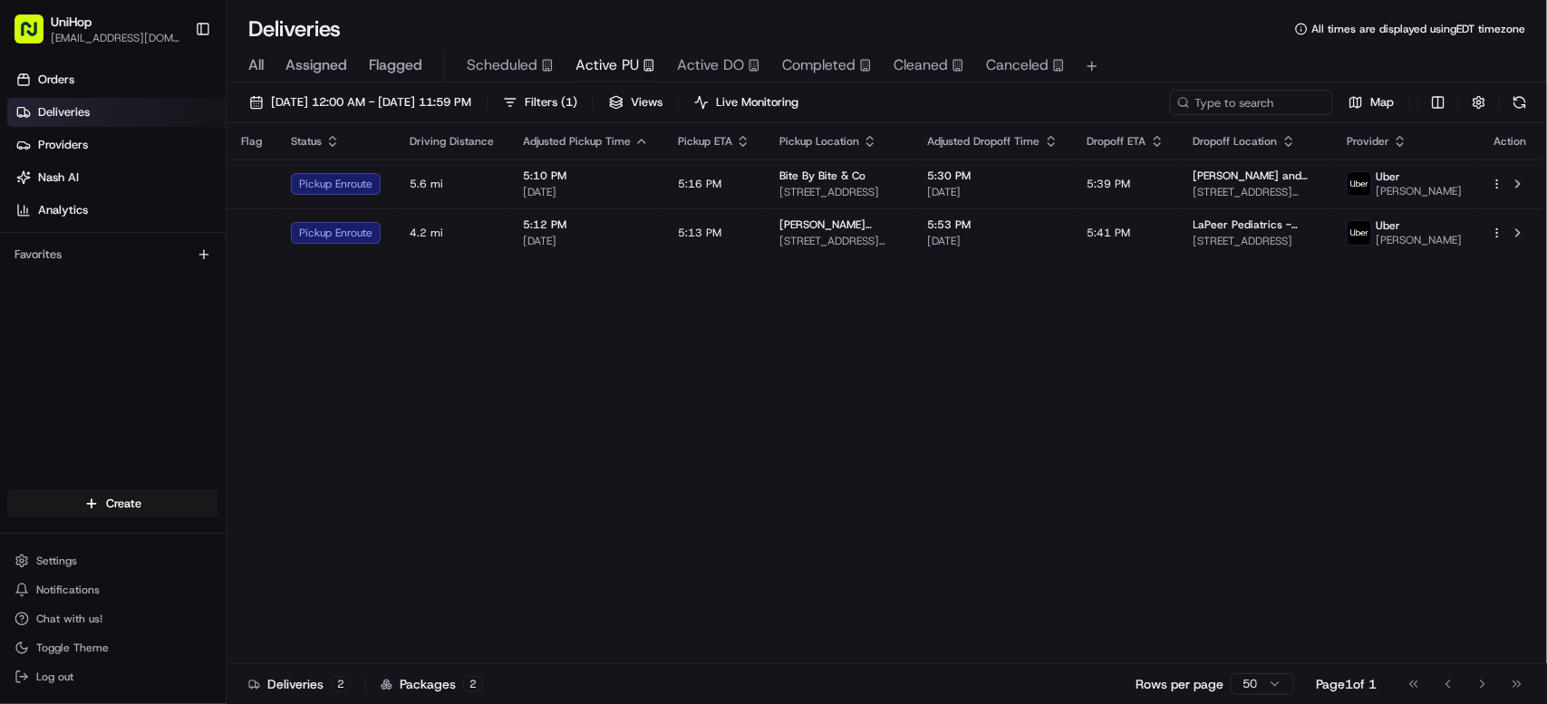
click at [483, 333] on div "Flag Status Driving Distance Adjusted Pickup Time Pickup ETA Pickup Location Ad…" at bounding box center [885, 393] width 1317 height 541
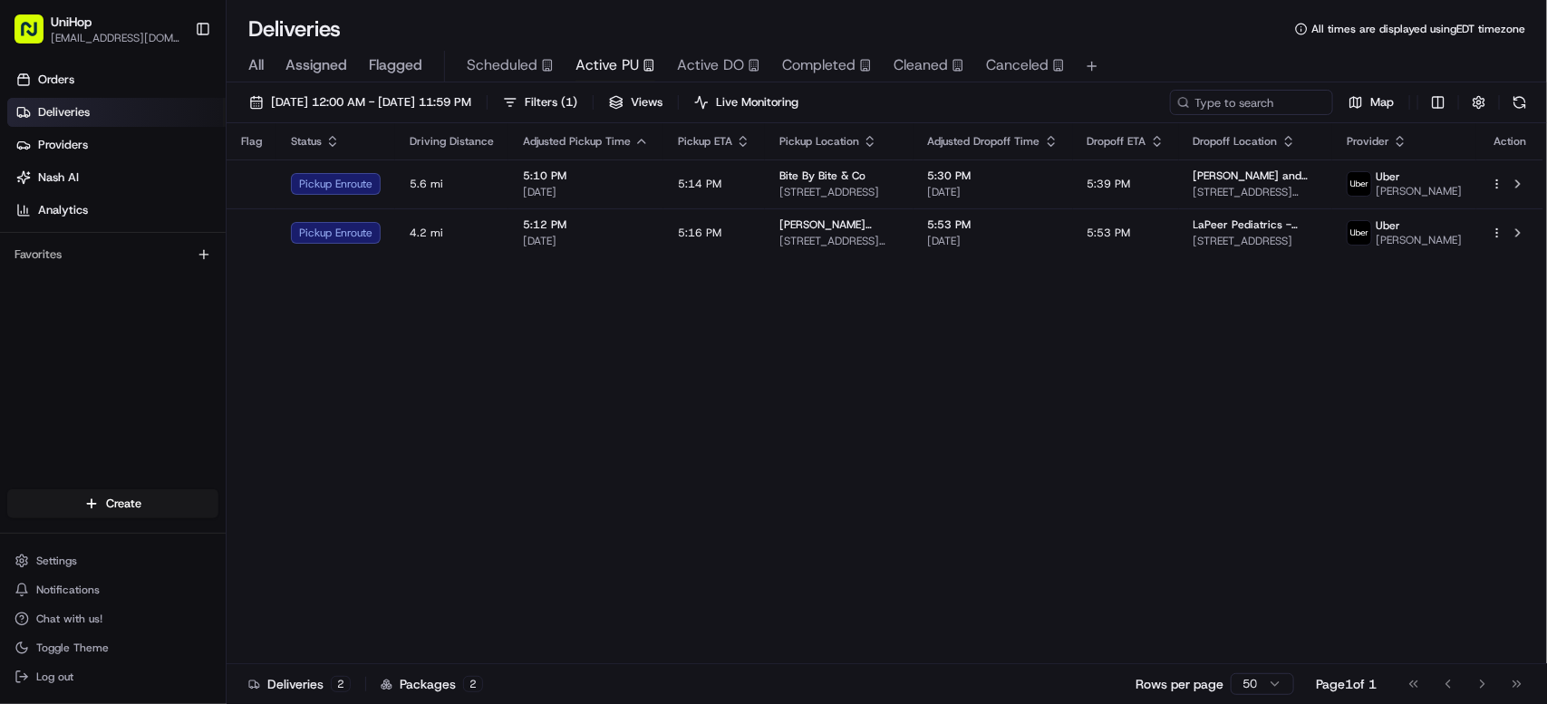
click at [483, 333] on div "Flag Status Driving Distance Adjusted Pickup Time Pickup ETA Pickup Location Ad…" at bounding box center [885, 393] width 1317 height 541
click at [690, 504] on div "Flag Status Driving Distance Adjusted Pickup Time Pickup ETA Pickup Location Ad…" at bounding box center [885, 393] width 1317 height 541
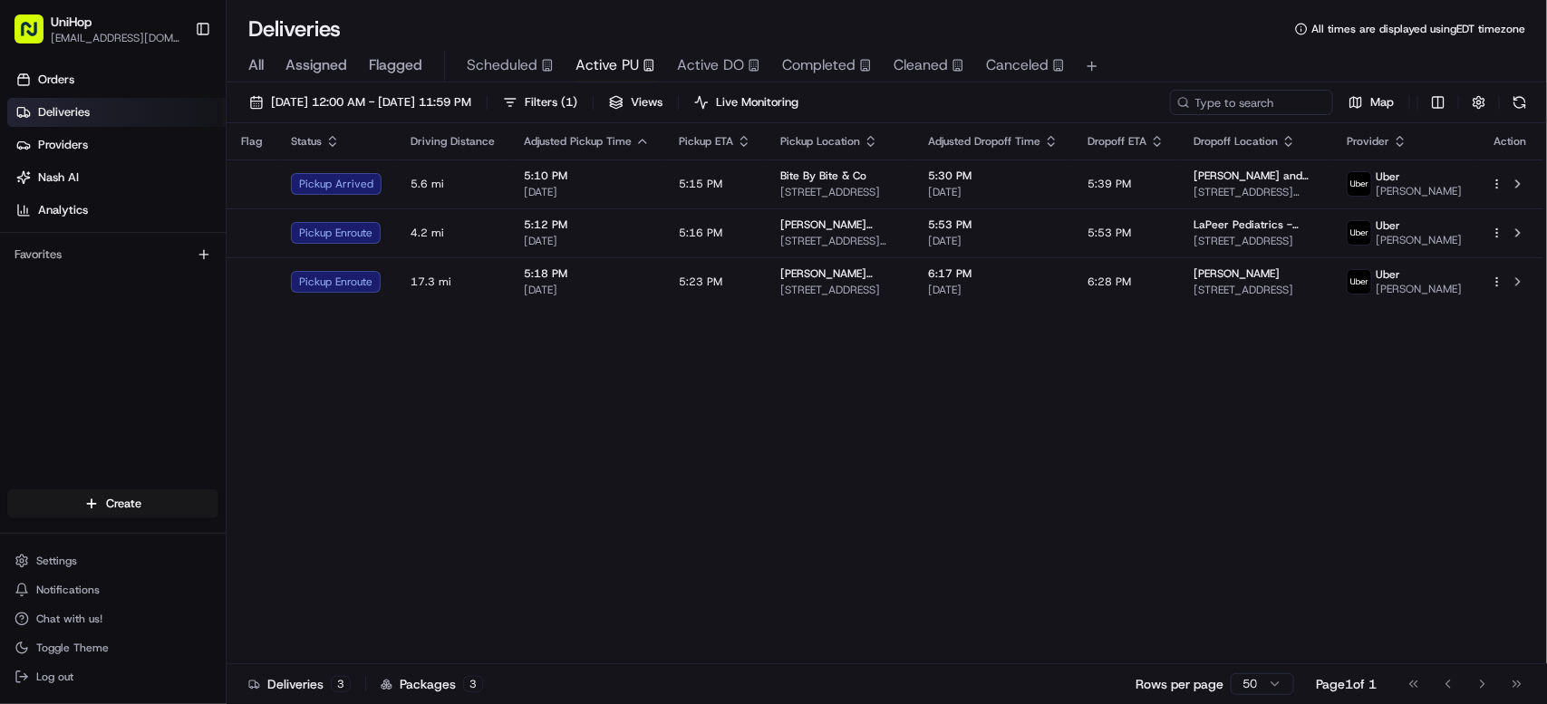
click at [690, 504] on div "Flag Status Driving Distance Adjusted Pickup Time Pickup ETA Pickup Location Ad…" at bounding box center [885, 393] width 1317 height 541
click at [501, 382] on div "Flag Status Driving Distance Adjusted Pickup Time Pickup ETA Pickup Location Ad…" at bounding box center [885, 393] width 1317 height 541
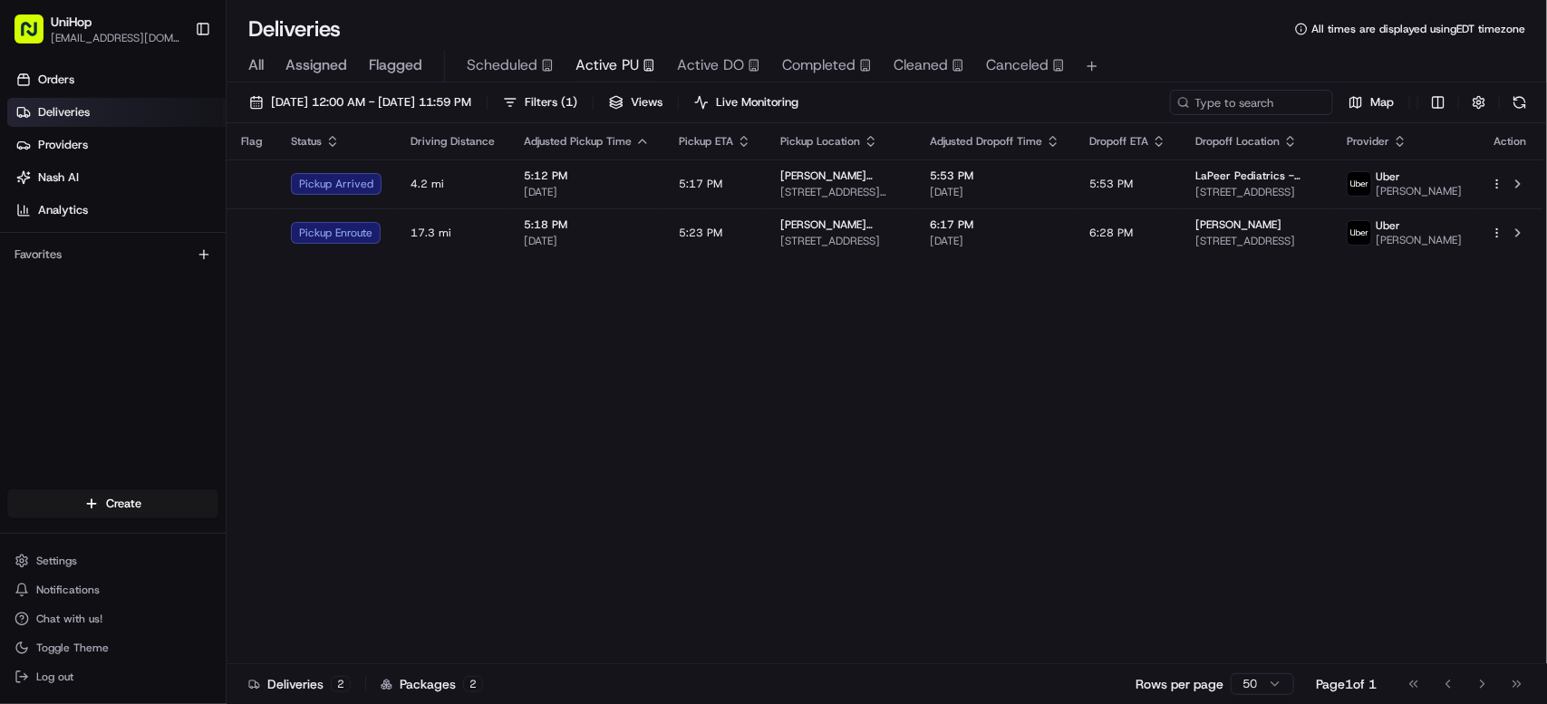
click at [501, 382] on div "Flag Status Driving Distance Adjusted Pickup Time Pickup ETA Pickup Location Ad…" at bounding box center [885, 393] width 1317 height 541
click at [504, 383] on div "Flag Status Driving Distance Adjusted Pickup Time Pickup ETA Pickup Location Ad…" at bounding box center [885, 393] width 1317 height 541
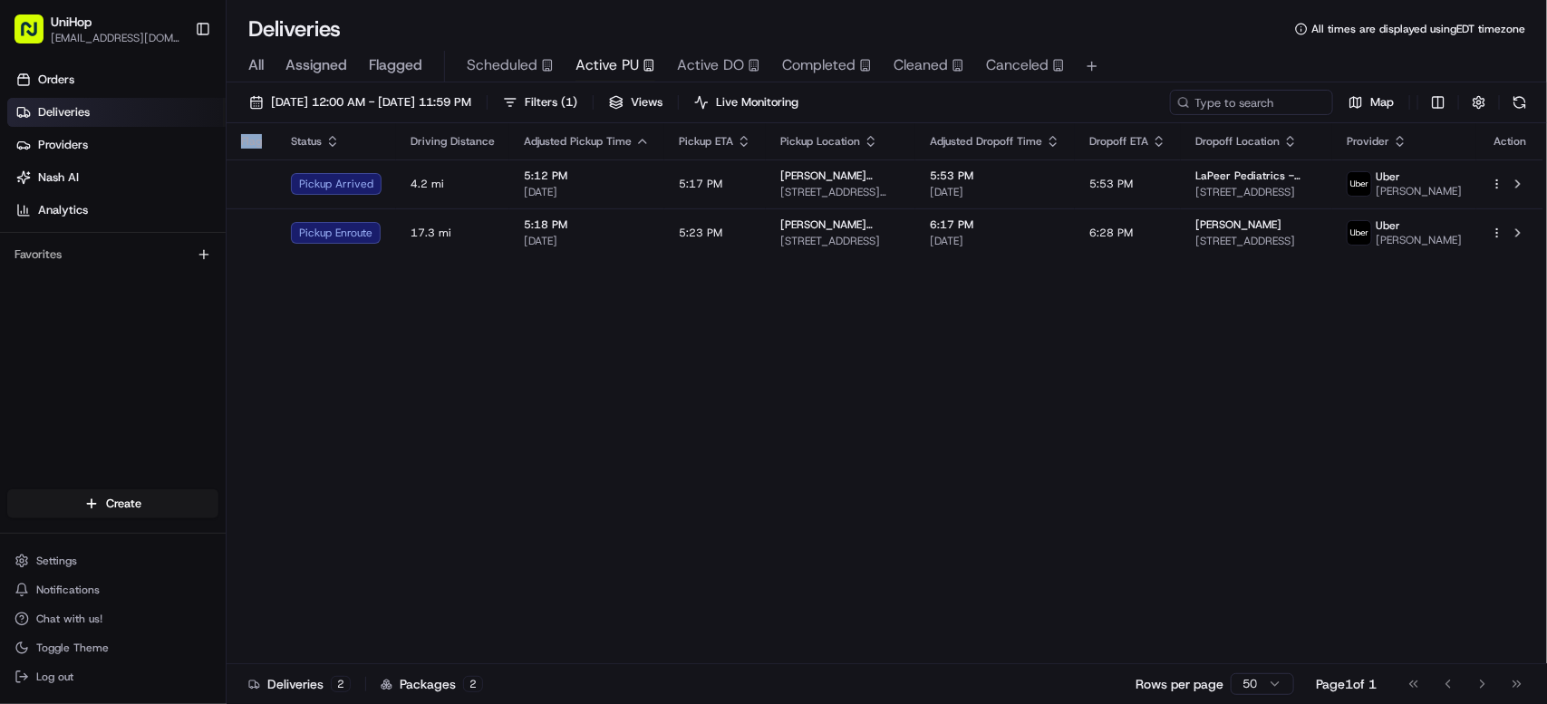
click at [504, 383] on div "Flag Status Driving Distance Adjusted Pickup Time Pickup ETA Pickup Location Ad…" at bounding box center [885, 393] width 1317 height 541
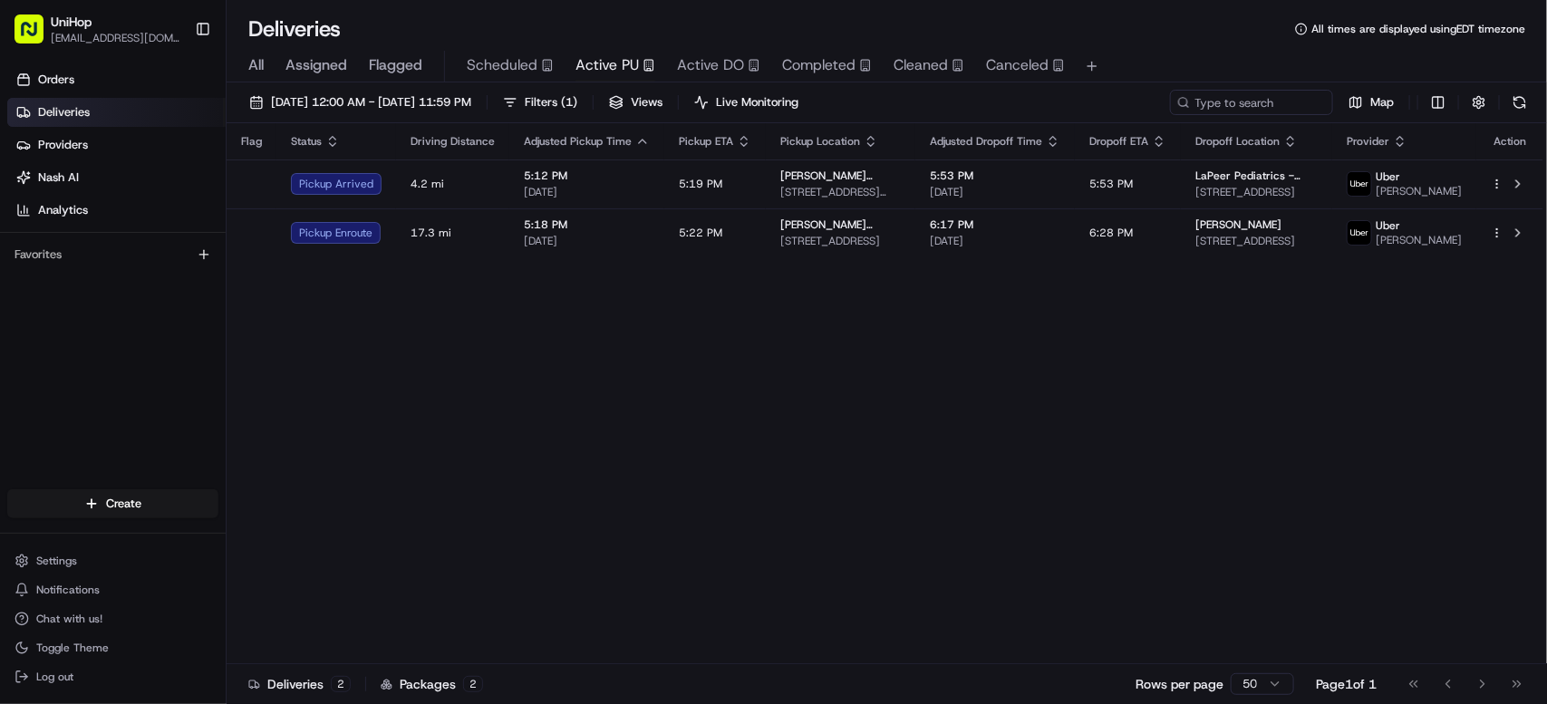
click at [504, 383] on div "Flag Status Driving Distance Adjusted Pickup Time Pickup ETA Pickup Location Ad…" at bounding box center [885, 393] width 1317 height 541
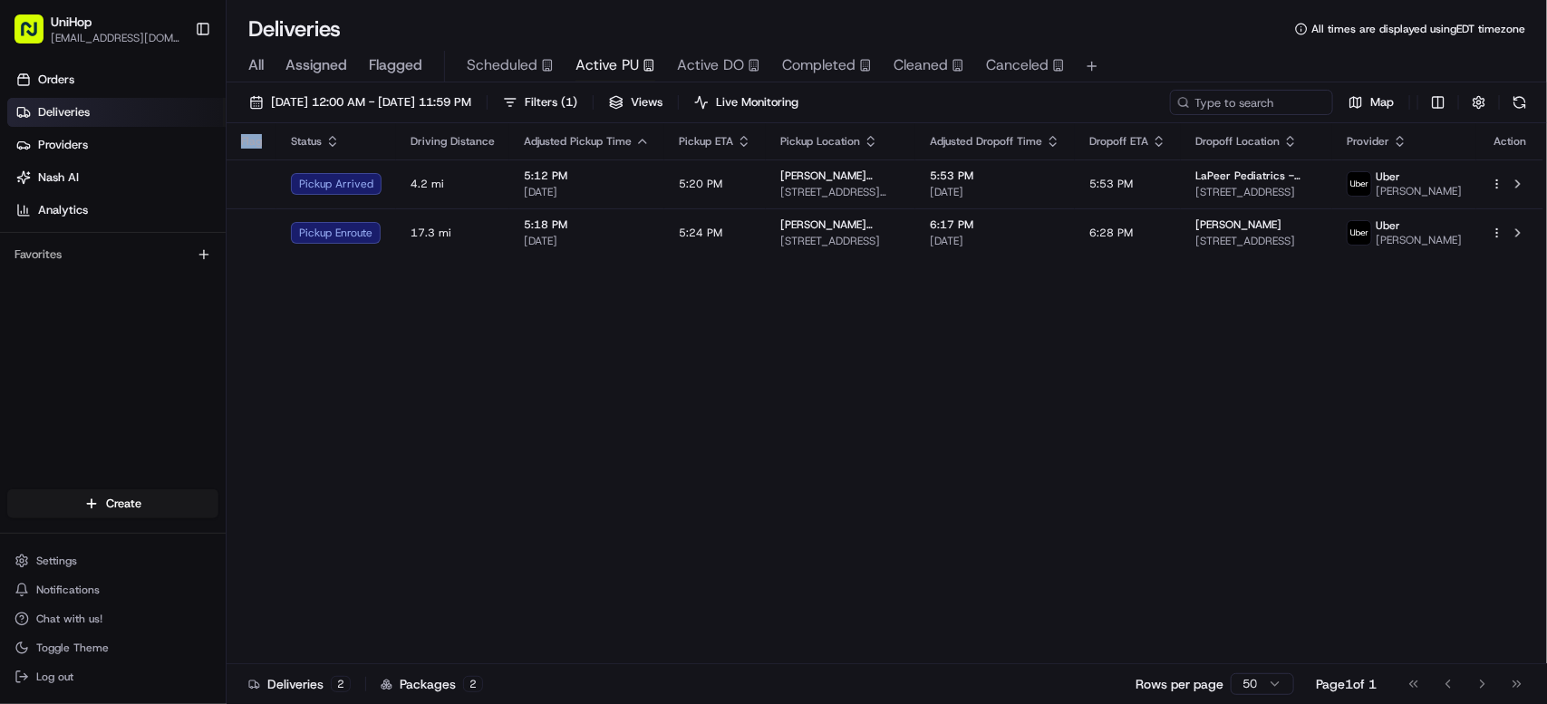
click at [504, 383] on div "Flag Status Driving Distance Adjusted Pickup Time Pickup ETA Pickup Location Ad…" at bounding box center [885, 393] width 1317 height 541
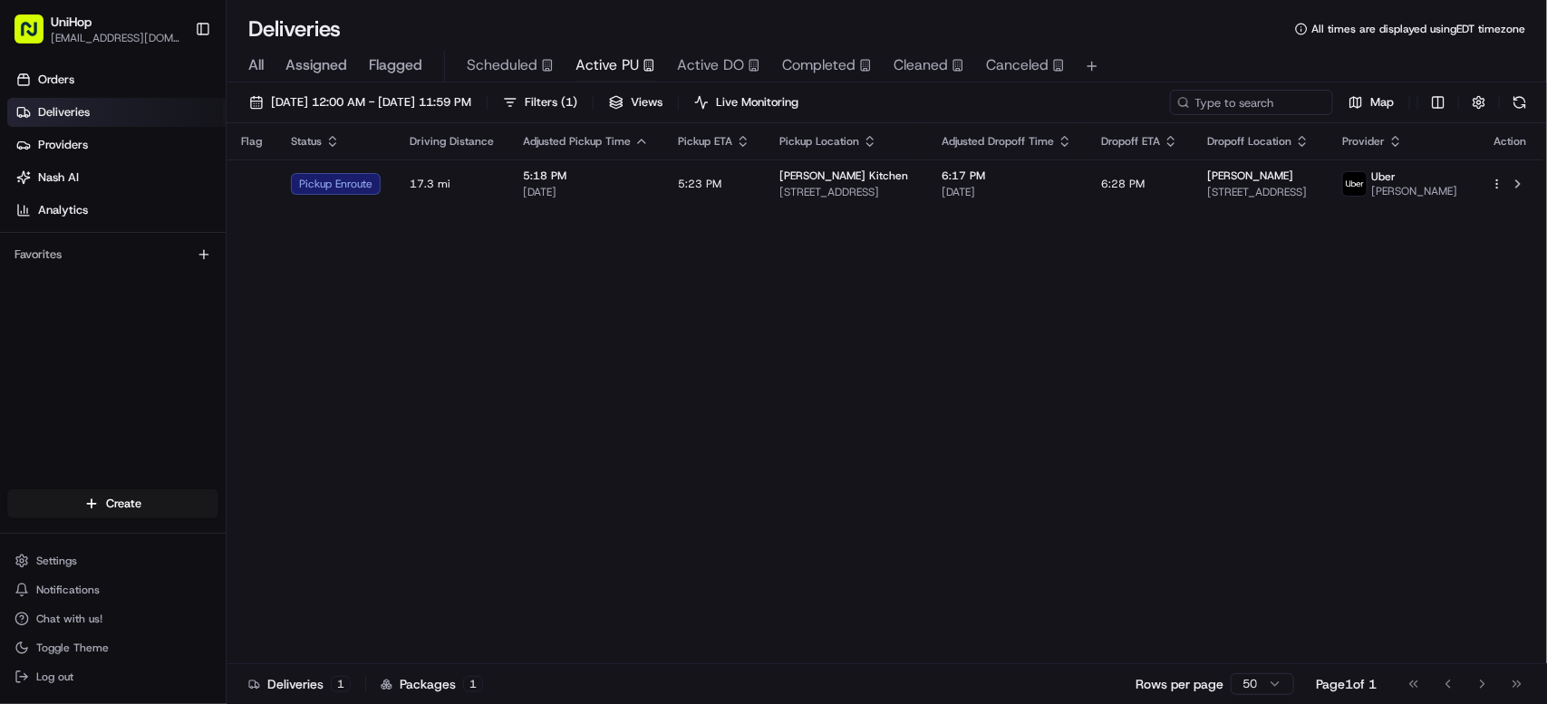
click at [504, 383] on div "Flag Status Driving Distance Adjusted Pickup Time Pickup ETA Pickup Location Ad…" at bounding box center [885, 393] width 1317 height 541
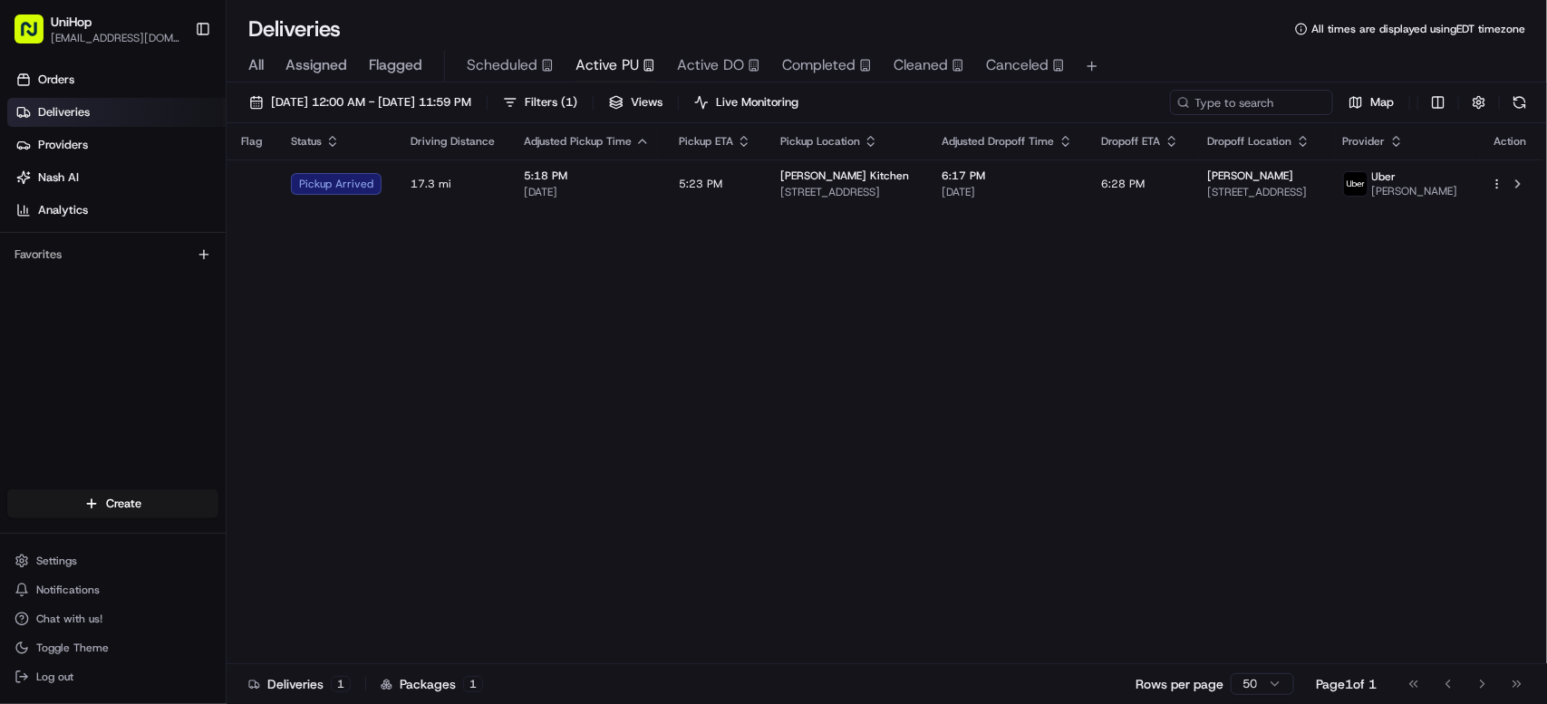
click at [504, 383] on div "Flag Status Driving Distance Adjusted Pickup Time Pickup ETA Pickup Location Ad…" at bounding box center [885, 393] width 1317 height 541
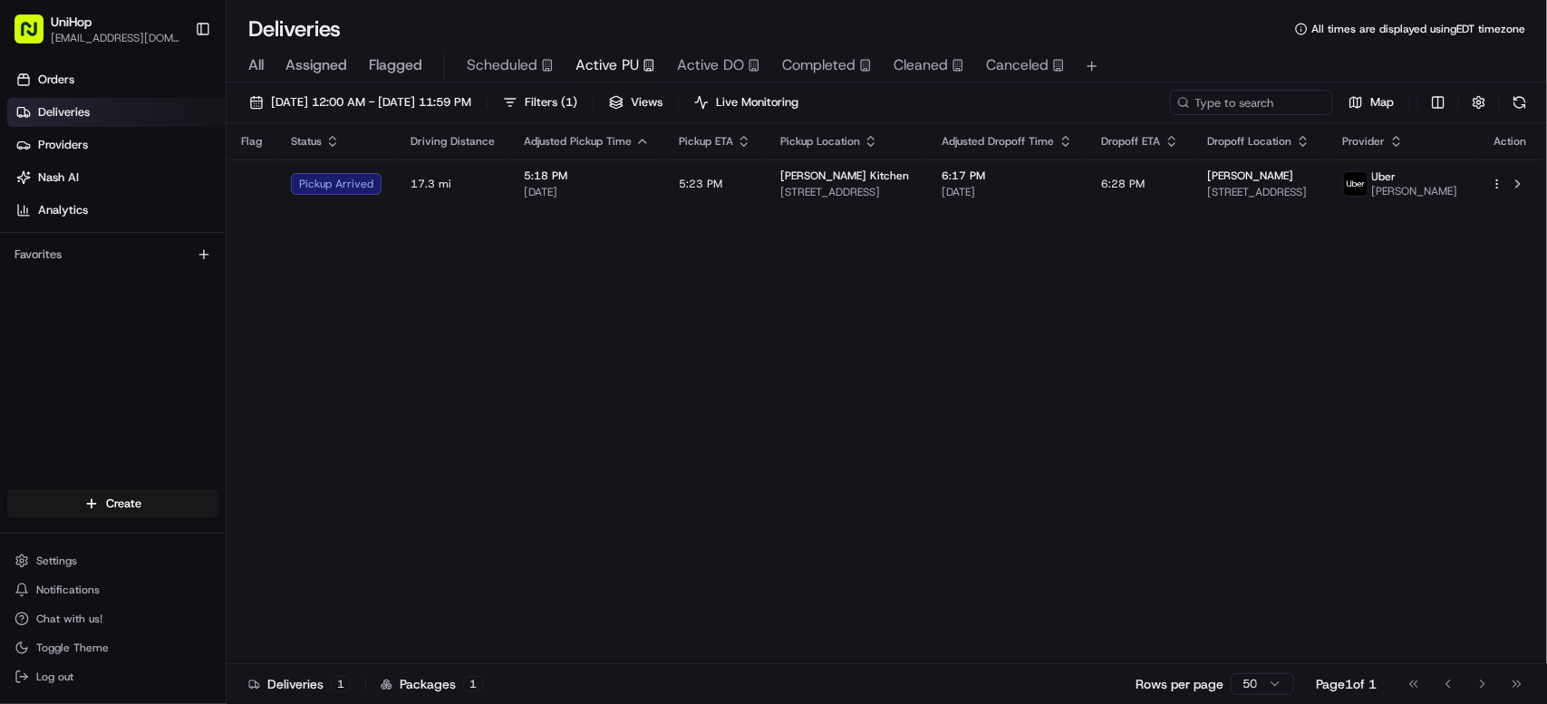
click at [504, 383] on div "Flag Status Driving Distance Adjusted Pickup Time Pickup ETA Pickup Location Ad…" at bounding box center [885, 393] width 1317 height 541
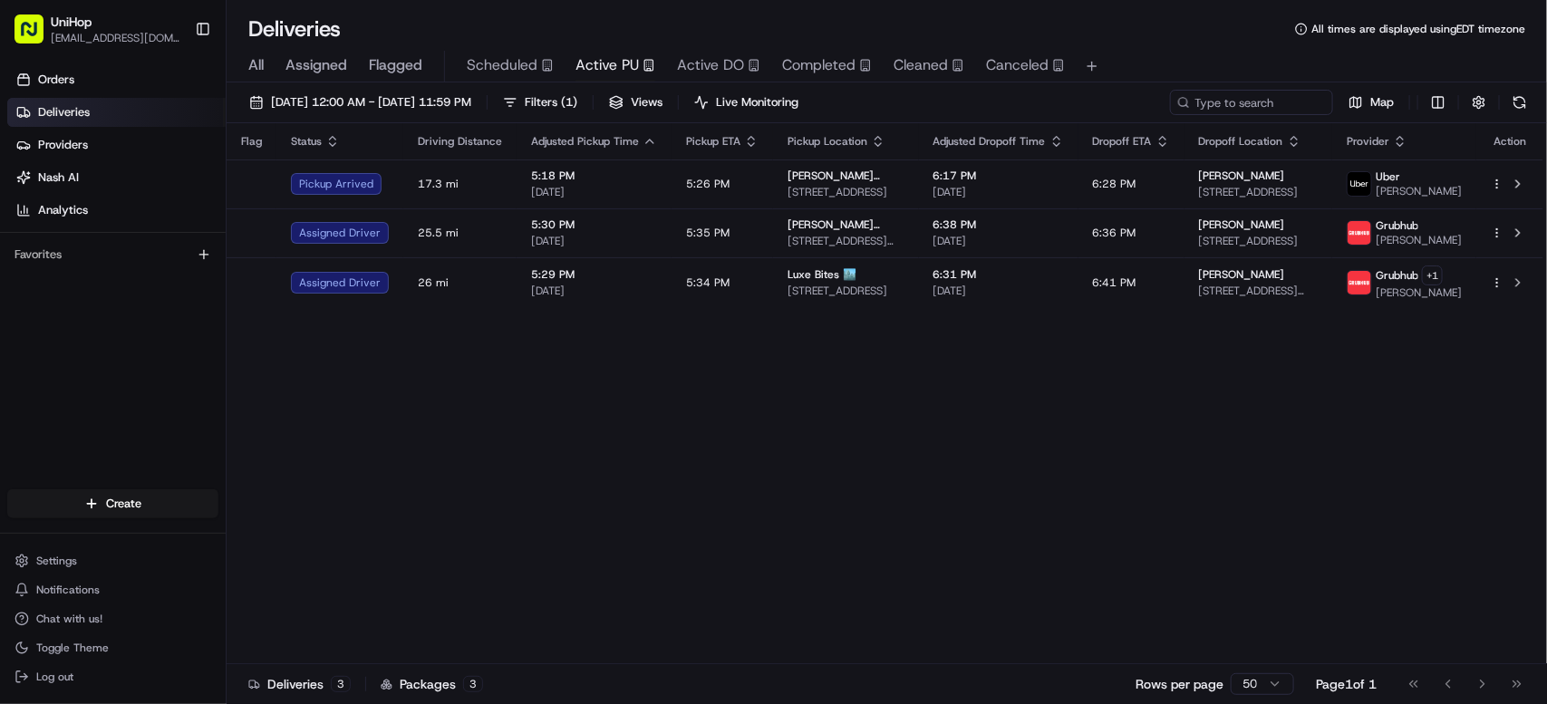
click at [504, 383] on div "Flag Status Driving Distance Adjusted Pickup Time Pickup ETA Pickup Location Ad…" at bounding box center [885, 393] width 1317 height 541
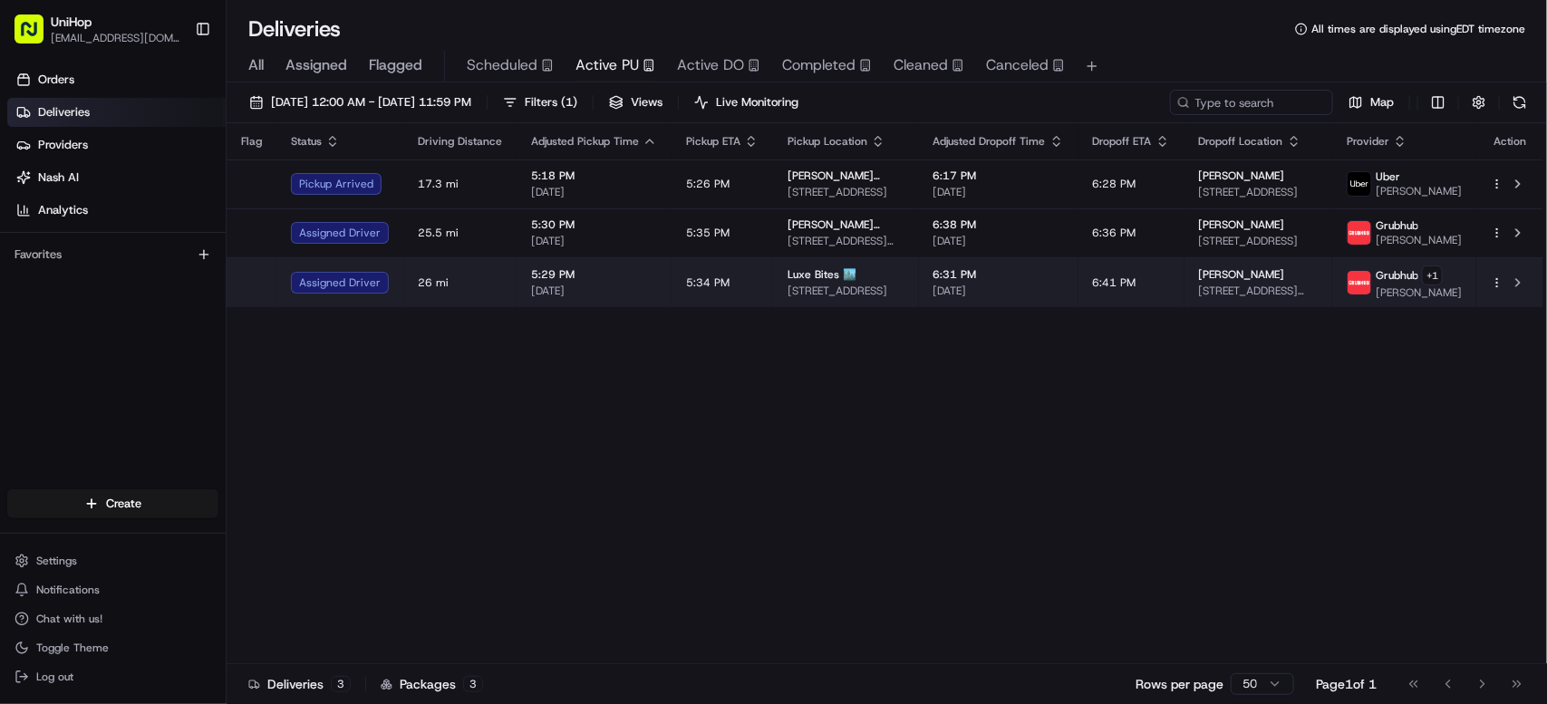
click at [703, 275] on span "5:34 PM" at bounding box center [707, 282] width 43 height 14
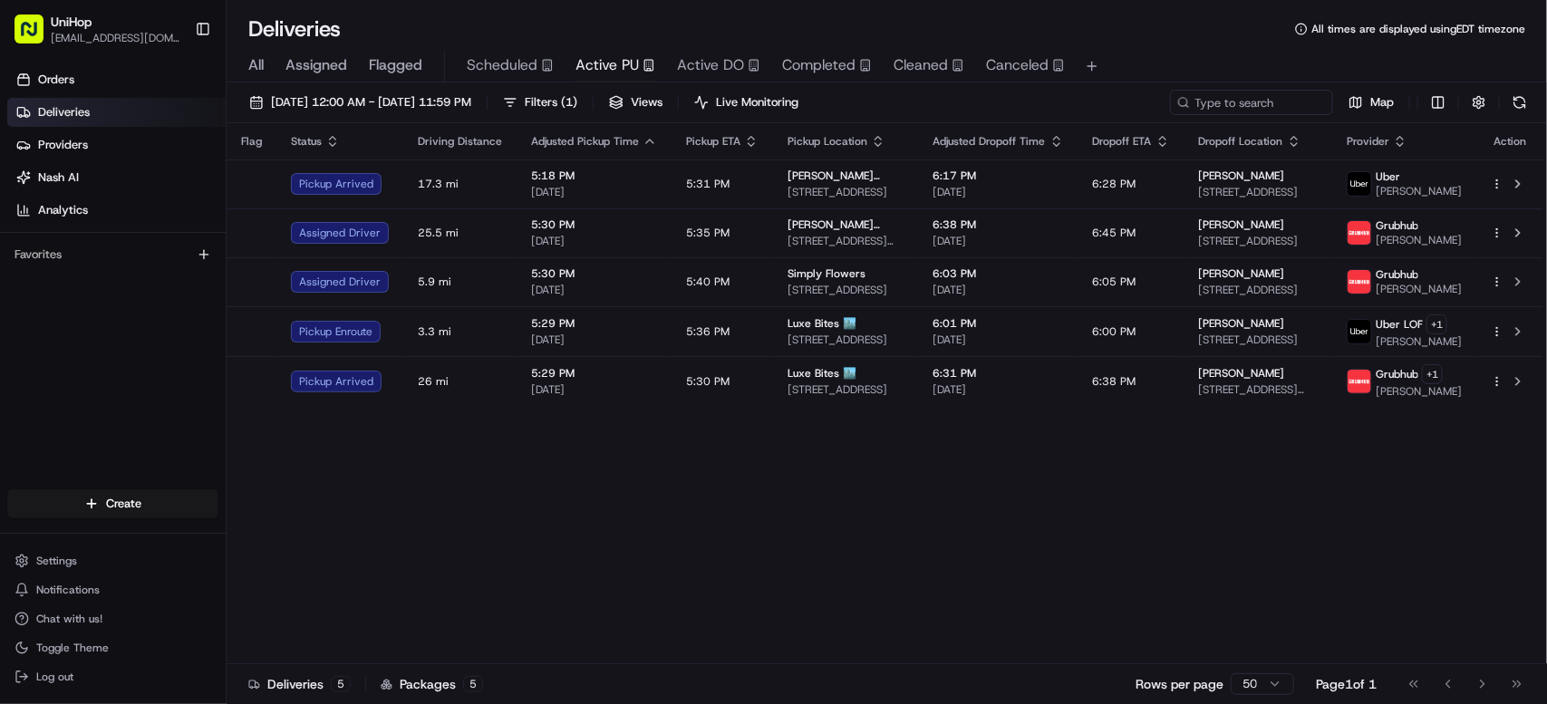
click at [594, 489] on div "Flag Status Driving Distance Adjusted Pickup Time Pickup ETA Pickup Location Ad…" at bounding box center [885, 393] width 1317 height 541
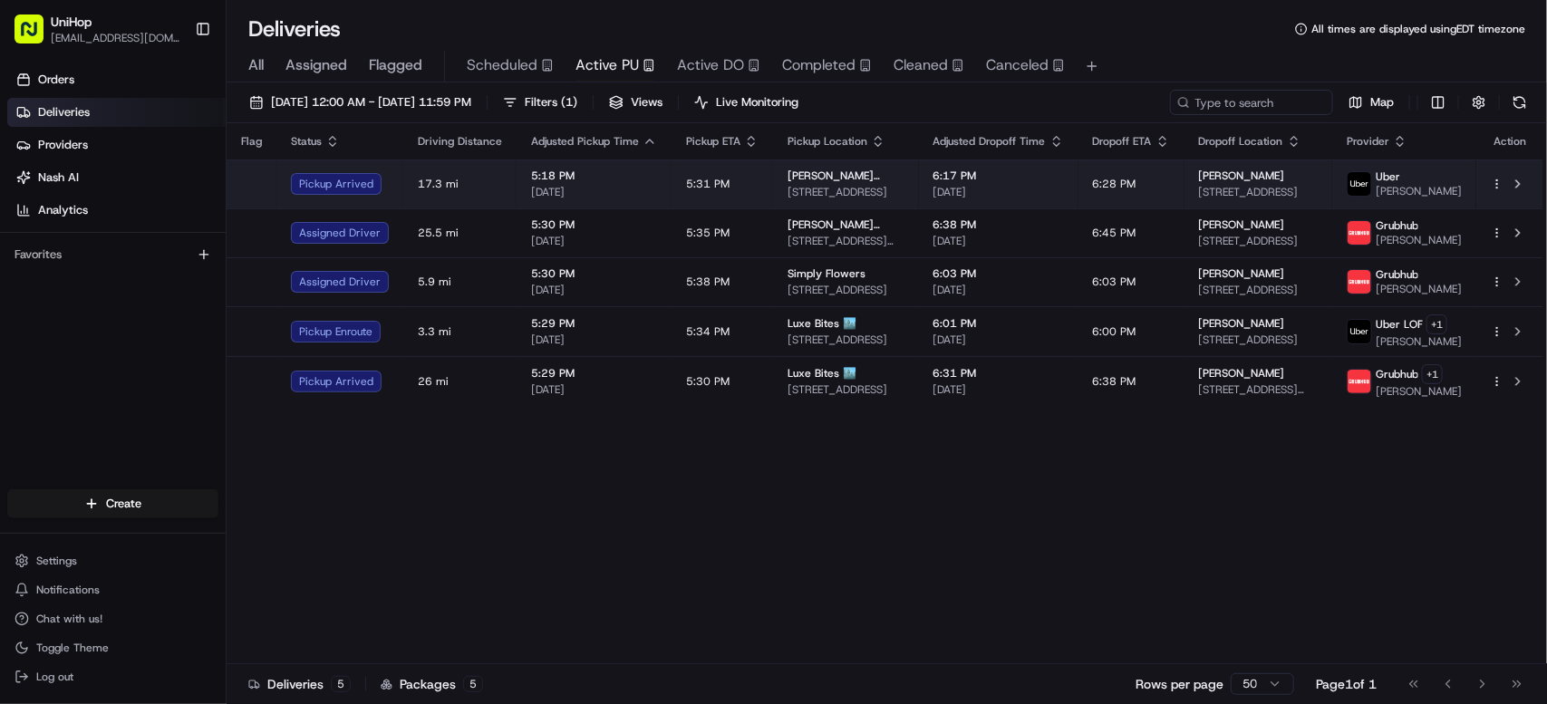
click at [709, 193] on td "5:31 PM" at bounding box center [721, 183] width 101 height 49
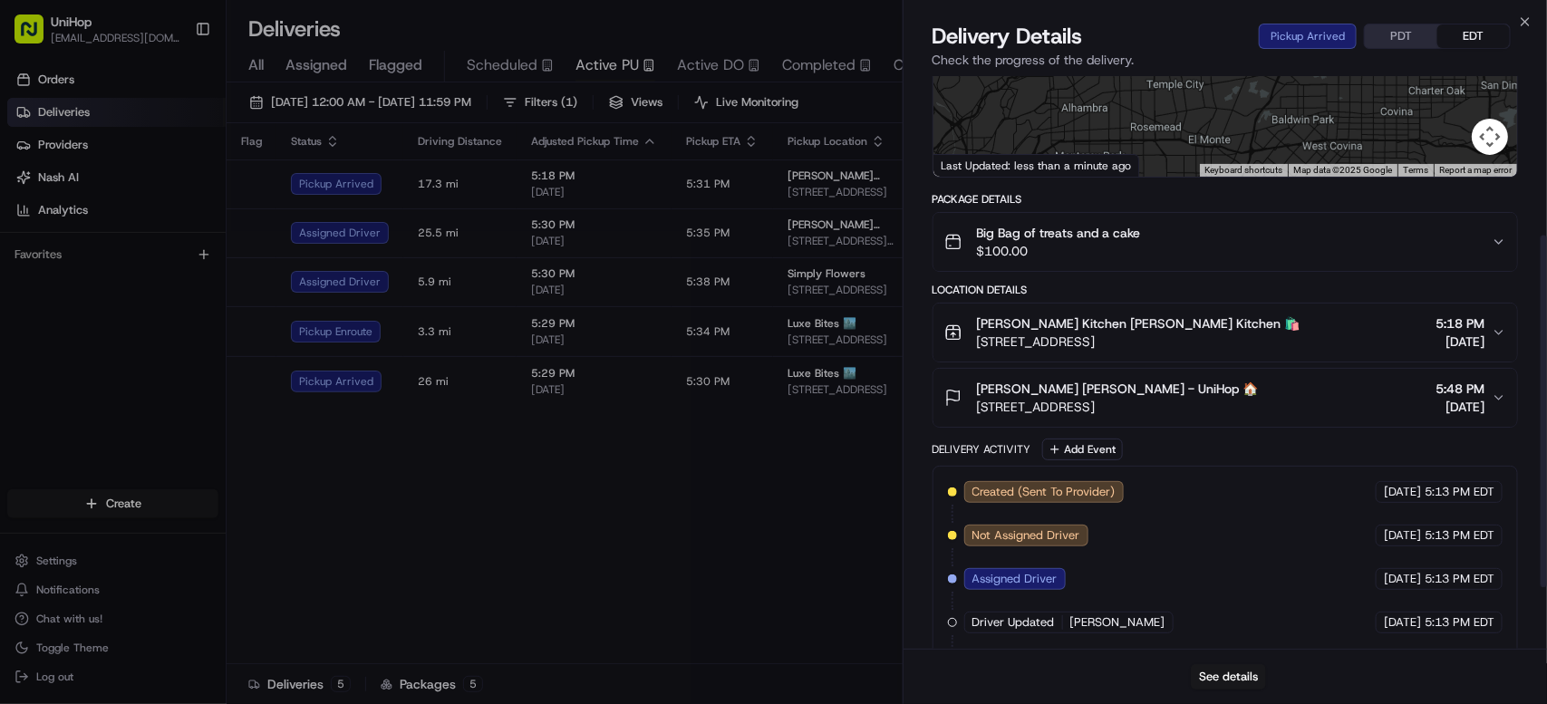
scroll to position [356, 0]
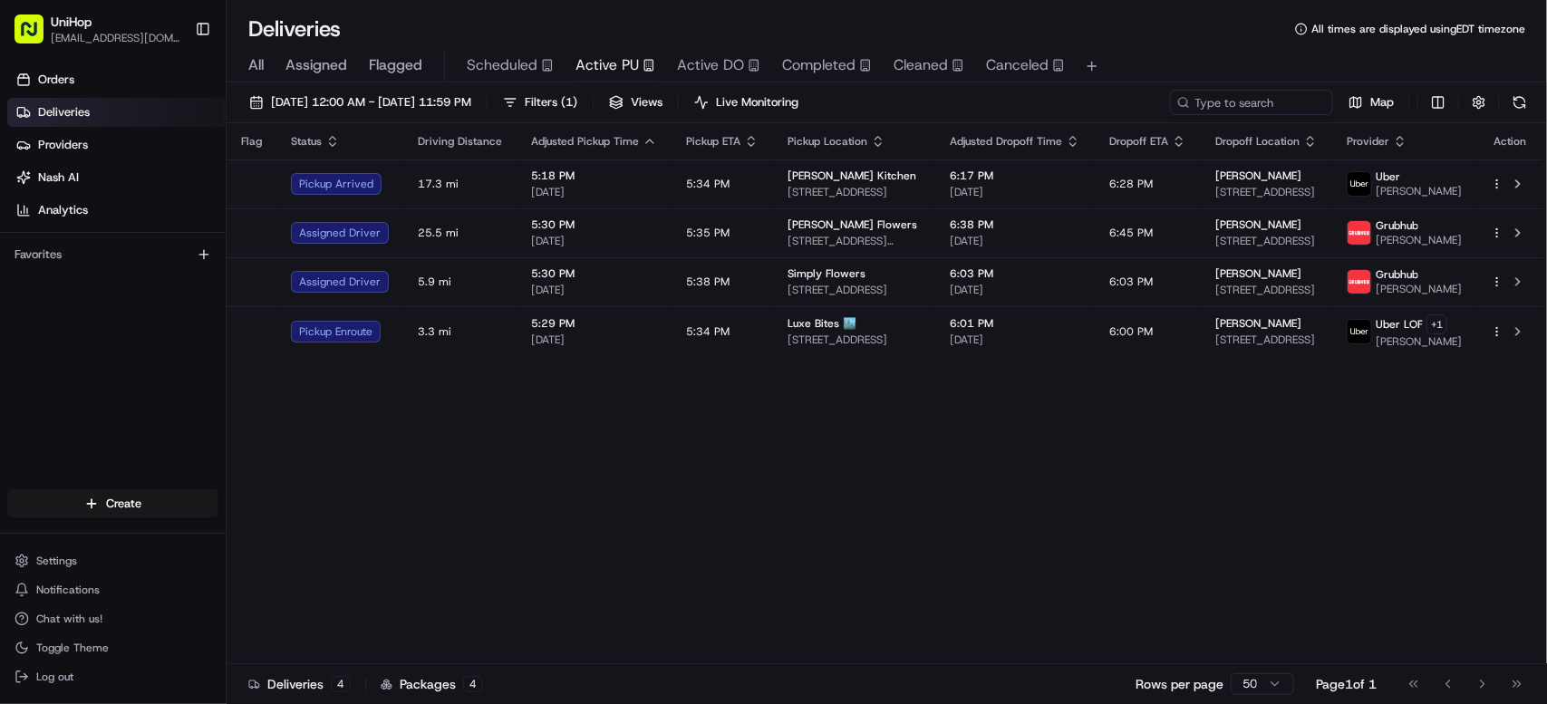
click at [609, 546] on div "Flag Status Driving Distance Adjusted Pickup Time Pickup ETA Pickup Location Ad…" at bounding box center [885, 393] width 1317 height 541
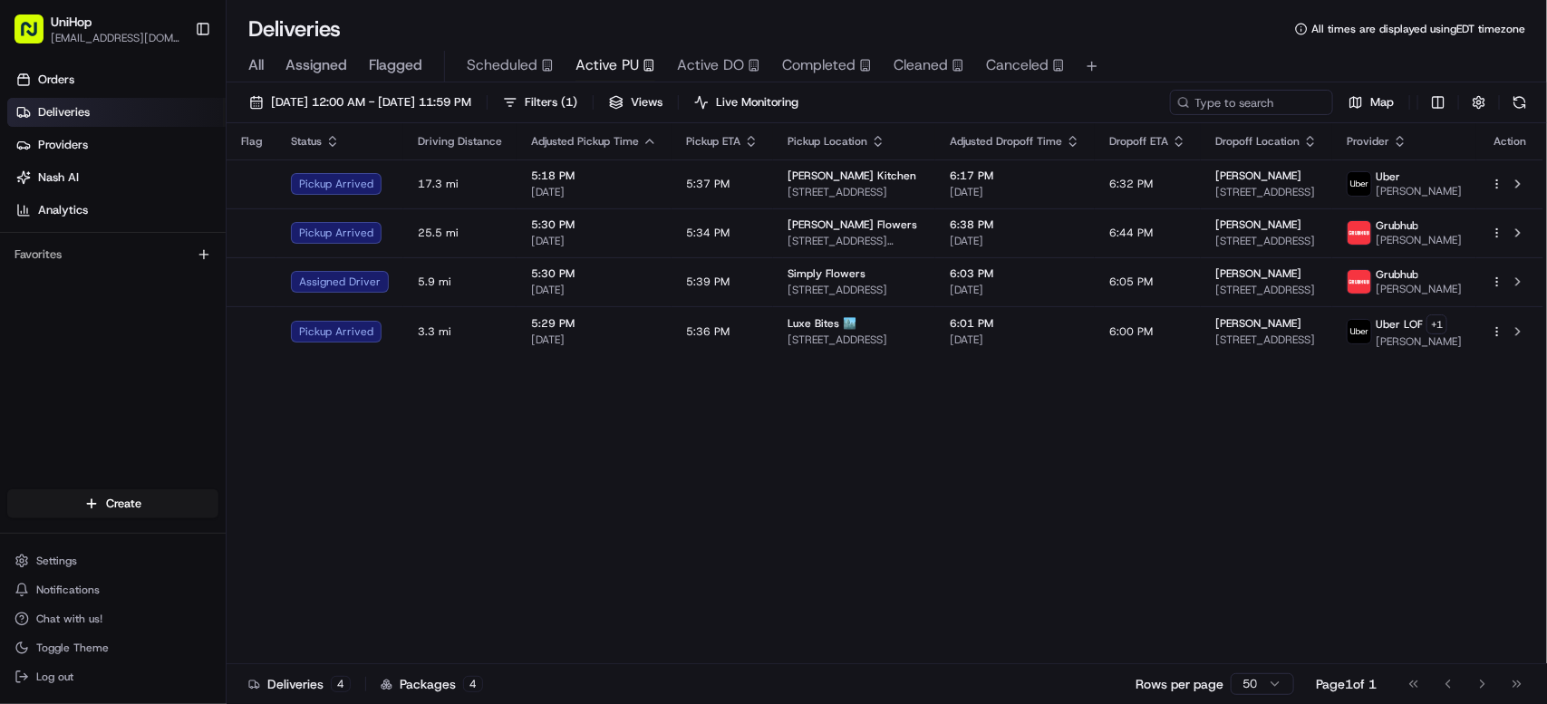
click at [609, 547] on div "Flag Status Driving Distance Adjusted Pickup Time Pickup ETA Pickup Location Ad…" at bounding box center [885, 393] width 1317 height 541
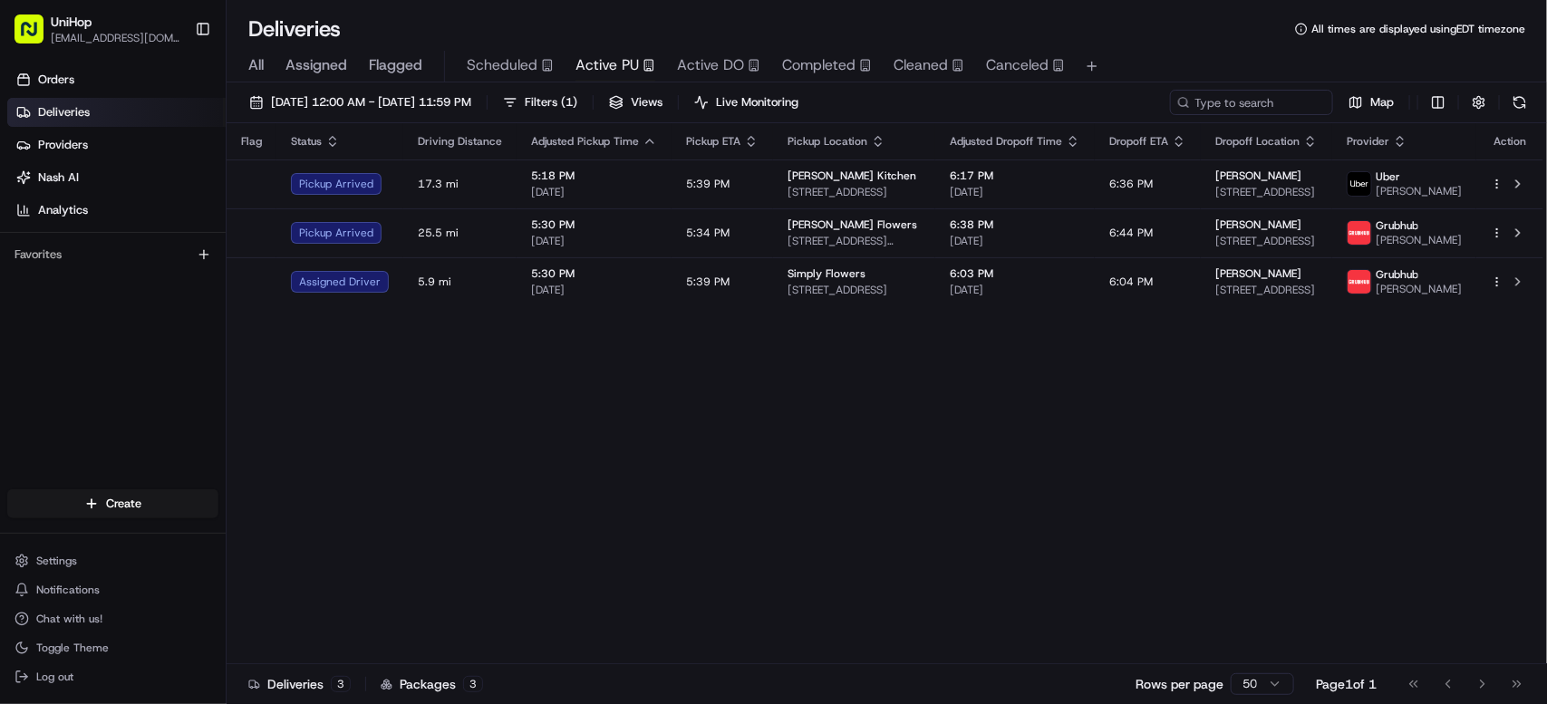
click at [609, 547] on div "Flag Status Driving Distance Adjusted Pickup Time Pickup ETA Pickup Location Ad…" at bounding box center [885, 393] width 1317 height 541
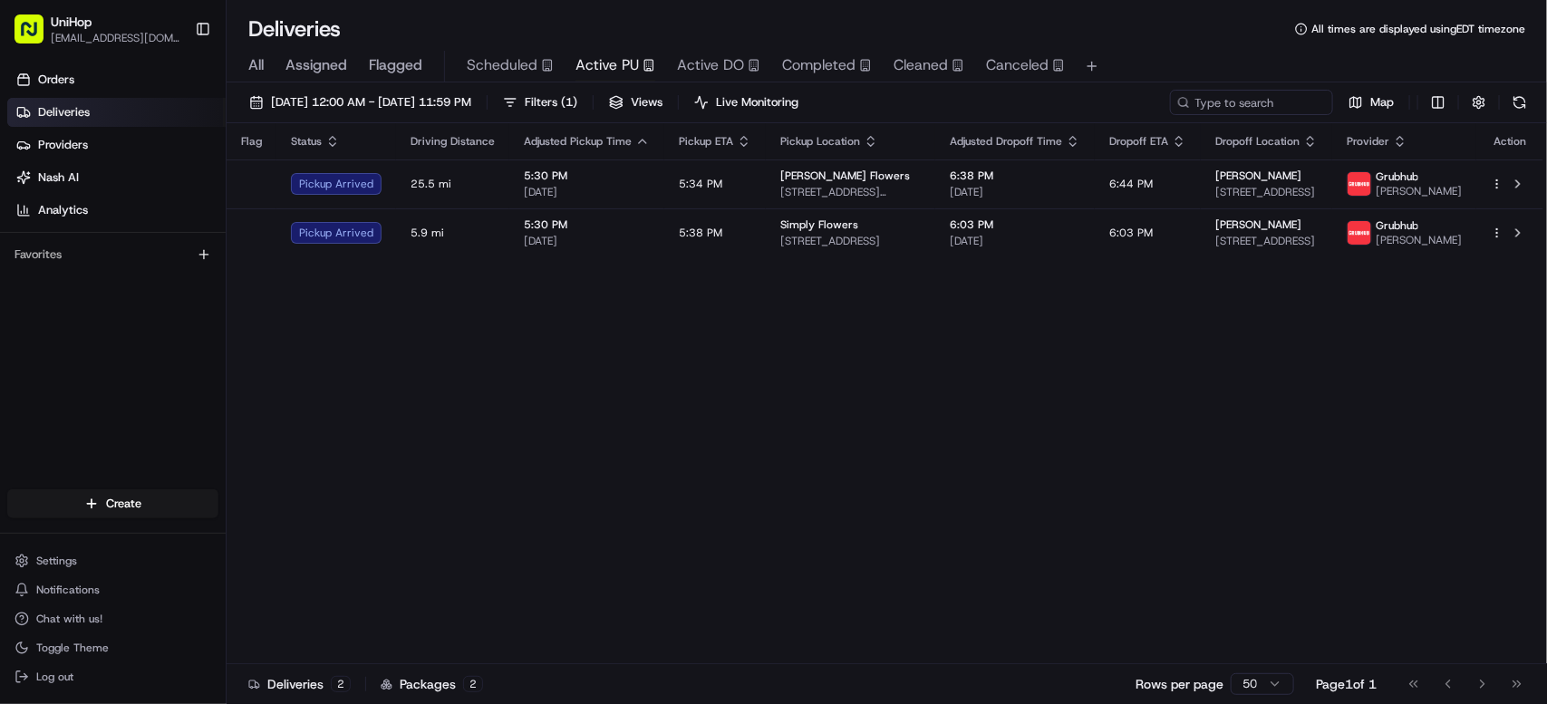
click at [609, 547] on div "Flag Status Driving Distance Adjusted Pickup Time Pickup ETA Pickup Location Ad…" at bounding box center [885, 393] width 1317 height 541
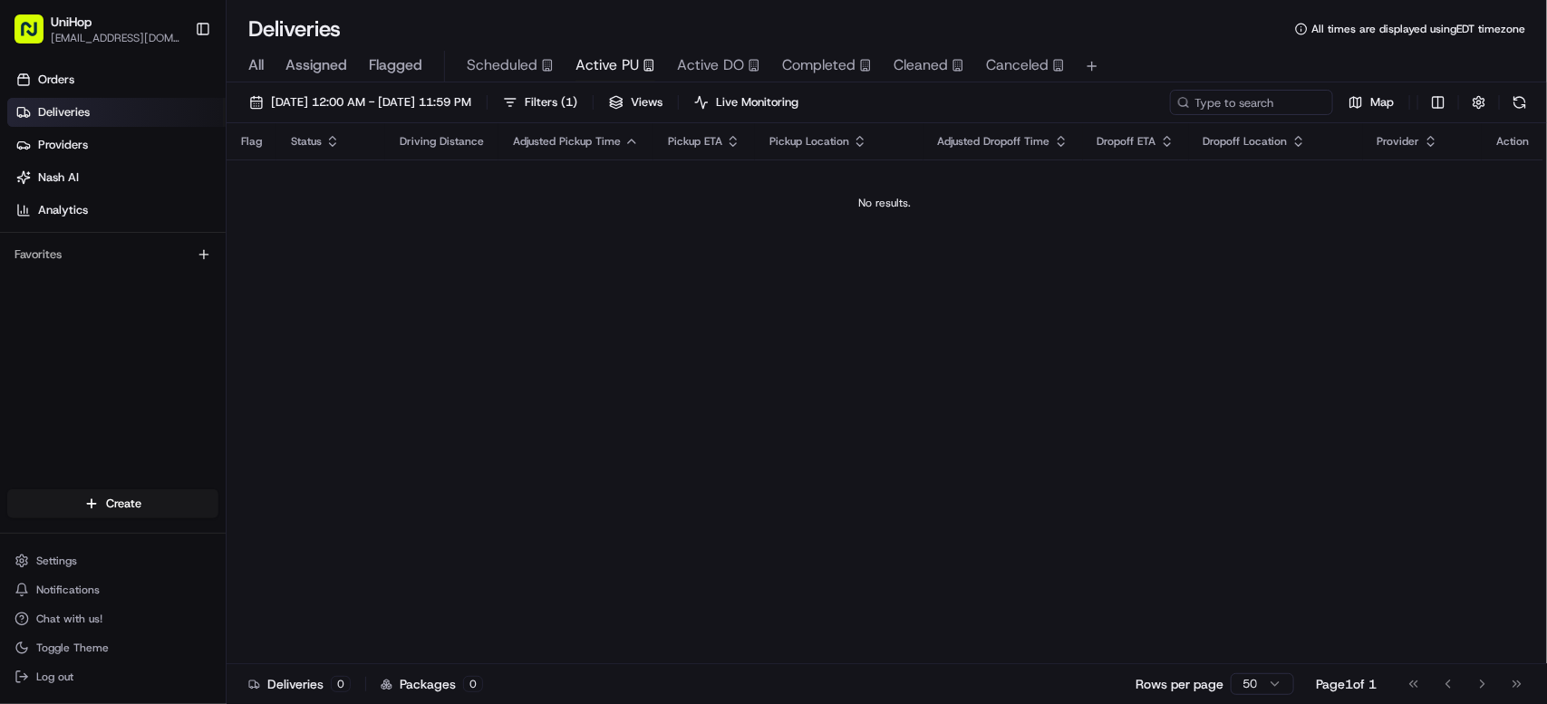
click at [609, 547] on div "Flag Status Driving Distance Adjusted Pickup Time Pickup ETA Pickup Location Ad…" at bounding box center [885, 393] width 1317 height 541
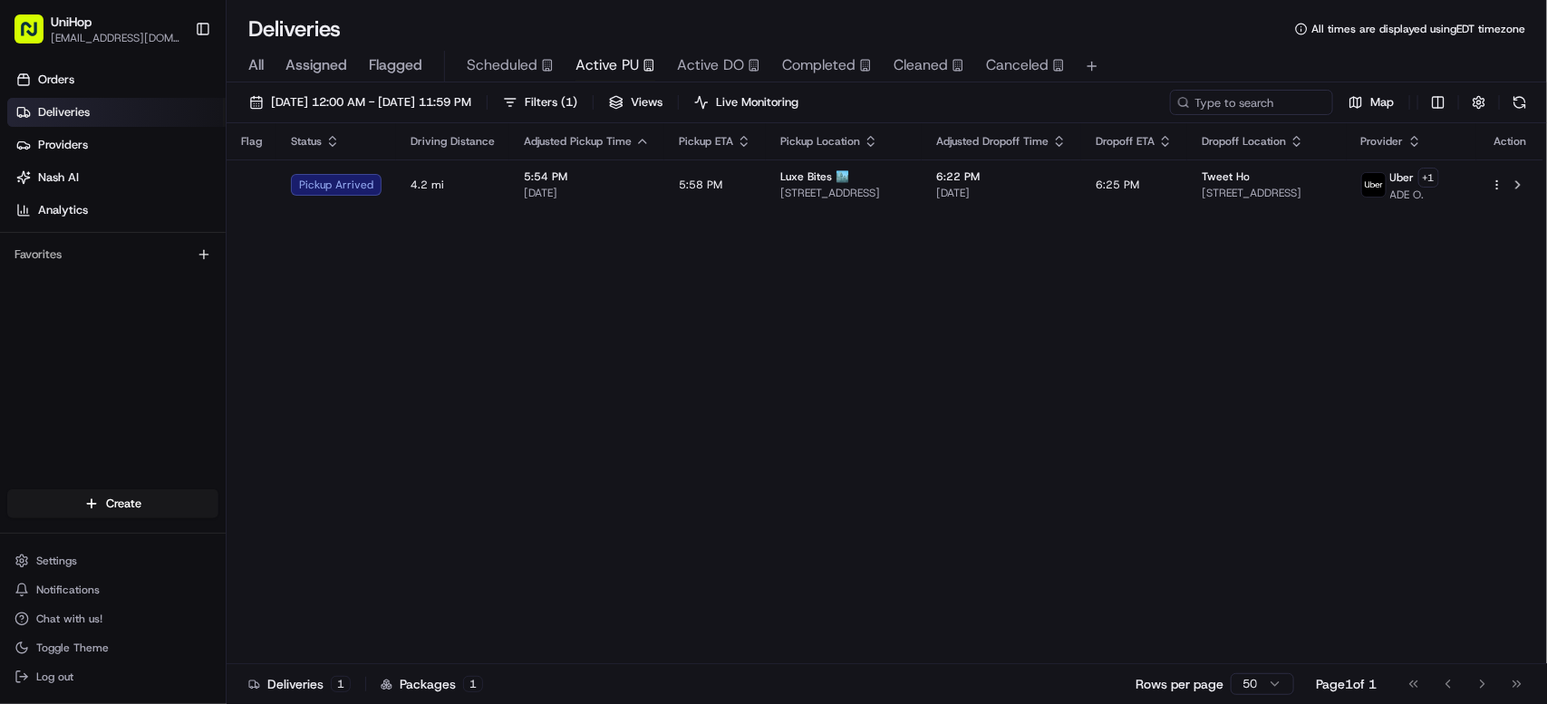
click at [686, 364] on div "Flag Status Driving Distance Adjusted Pickup Time Pickup ETA Pickup Location Ad…" at bounding box center [885, 393] width 1317 height 541
